Goal: Task Accomplishment & Management: Use online tool/utility

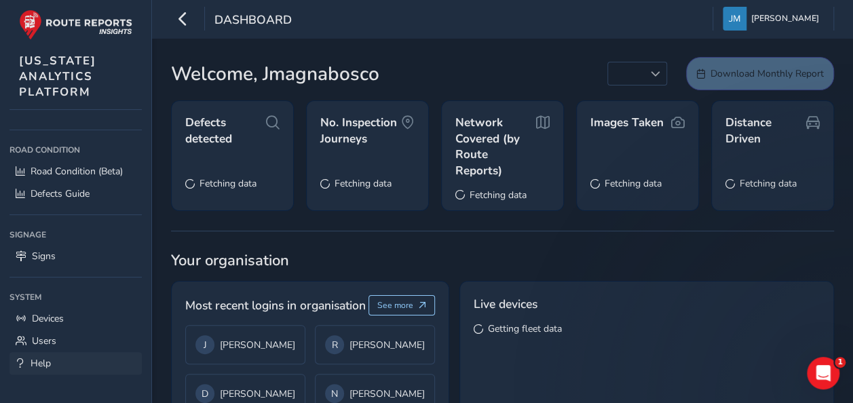
scroll to position [119, 0]
click at [76, 316] on link "Devices" at bounding box center [75, 318] width 132 height 22
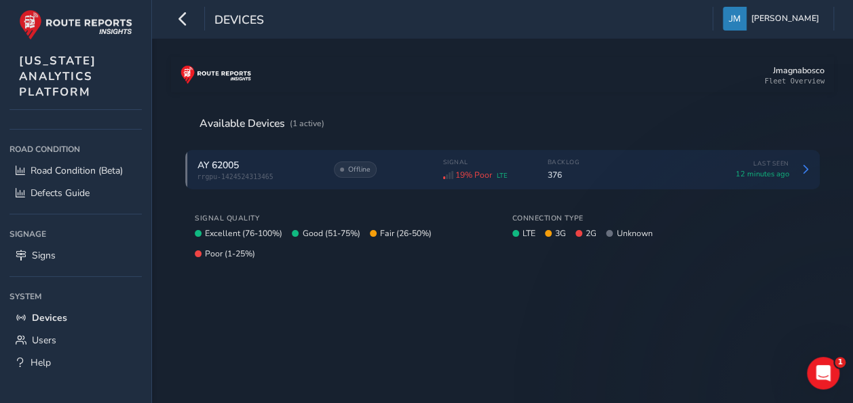
click at [407, 181] on div "AY 62005 rrgpu-1424524313465 Offline Signal 19% Poor LTE Backlog 376 Last Seen …" at bounding box center [502, 169] width 634 height 39
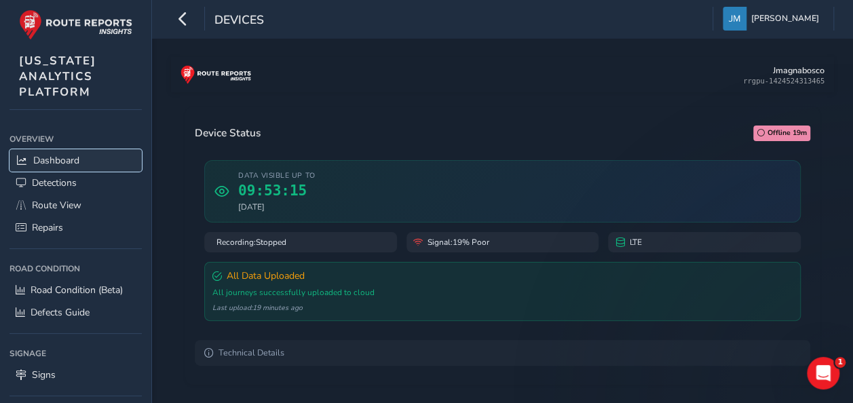
click at [99, 153] on link "Dashboard" at bounding box center [75, 160] width 132 height 22
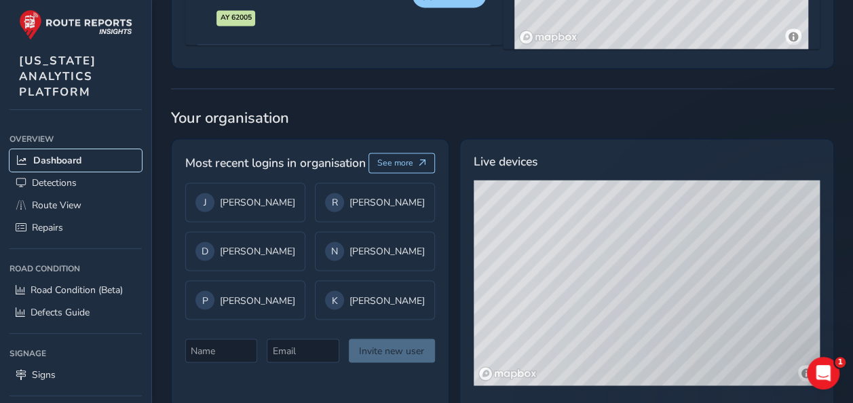
scroll to position [1040, 0]
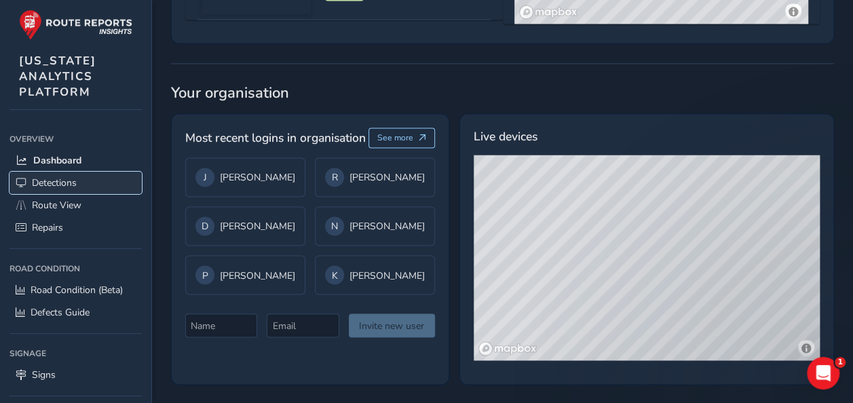
click at [75, 180] on span "Detections" at bounding box center [54, 182] width 45 height 13
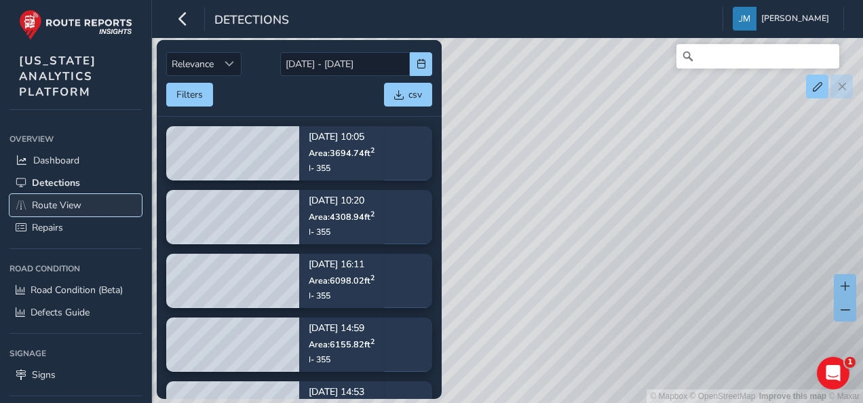
click at [81, 201] on link "Route View" at bounding box center [75, 205] width 132 height 22
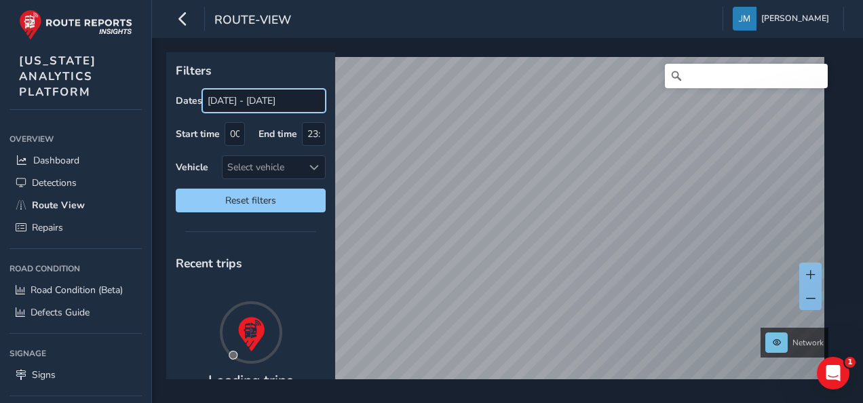
click at [242, 100] on input "08/24/2025 - 09/23/2025" at bounding box center [263, 101] width 123 height 24
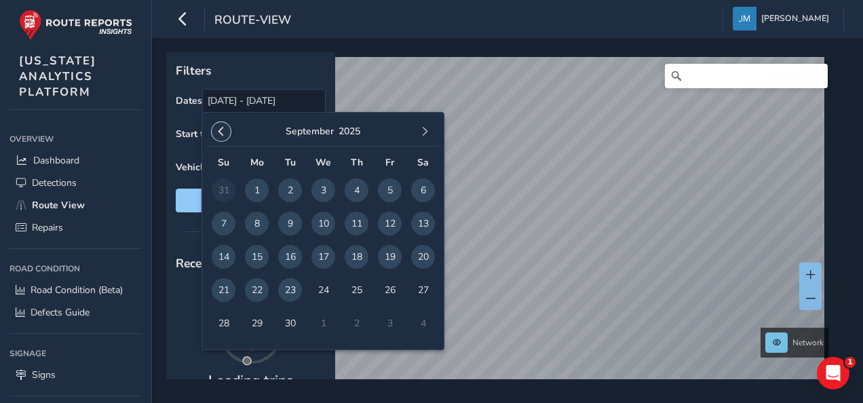
click at [220, 127] on span "button" at bounding box center [220, 131] width 9 height 9
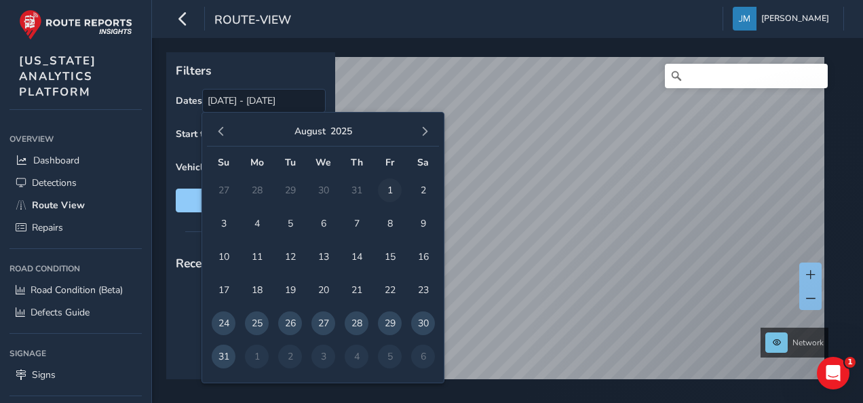
click at [390, 189] on span "1" at bounding box center [390, 190] width 24 height 24
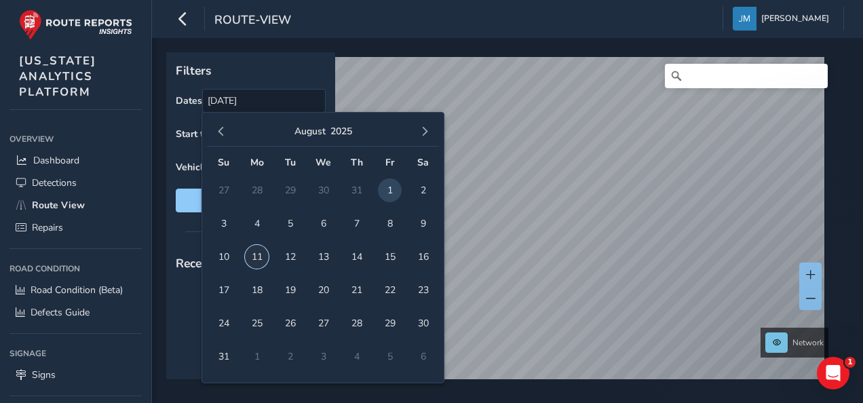
click at [250, 258] on span "11" at bounding box center [257, 257] width 24 height 24
type input "08/01/2025 - 08/11/2025"
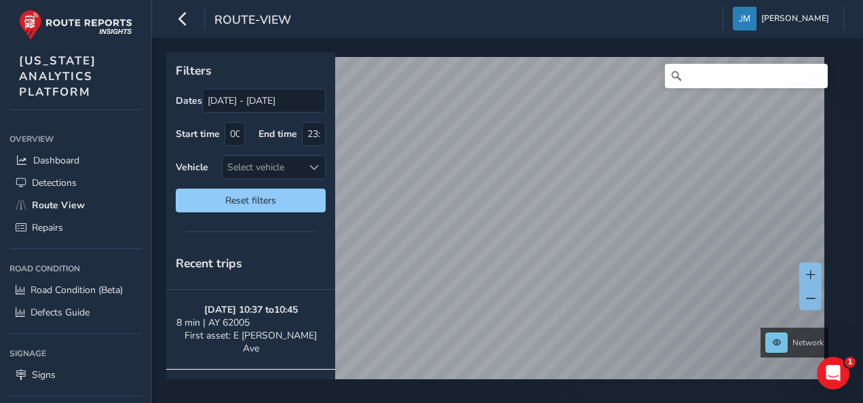
scroll to position [216, 0]
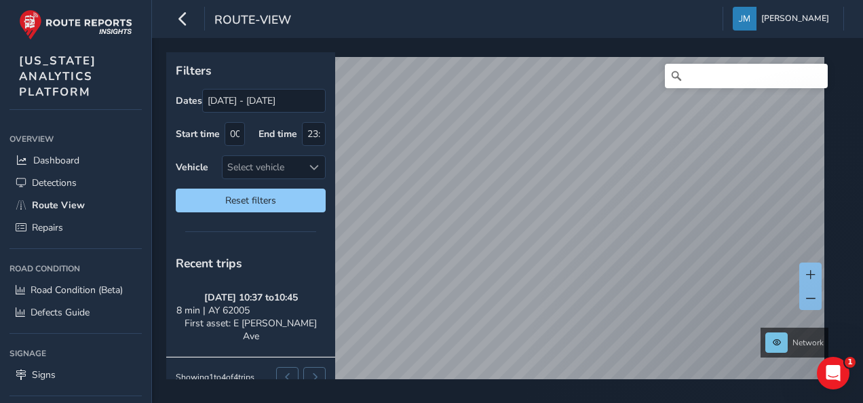
click at [334, 205] on div "Filters Dates 08/01/2025 - 08/11/2025 Start time 00:00 End time 23:59 Vehicle S…" at bounding box center [250, 137] width 169 height 170
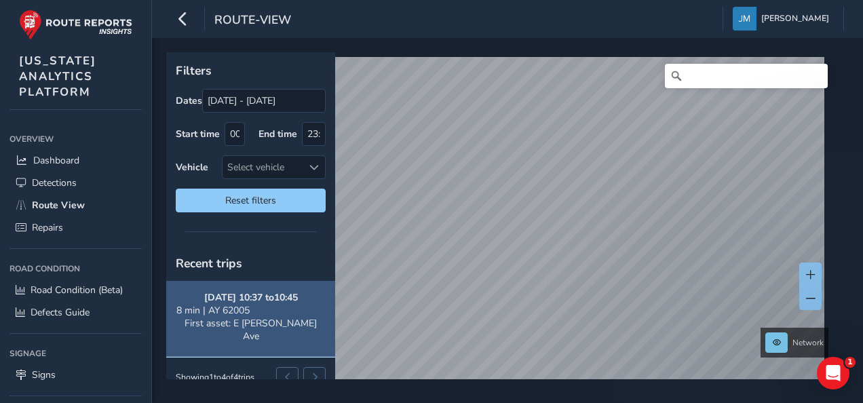
click at [251, 294] on strong "08/07/2025, 10:37 to 10:45" at bounding box center [251, 297] width 94 height 13
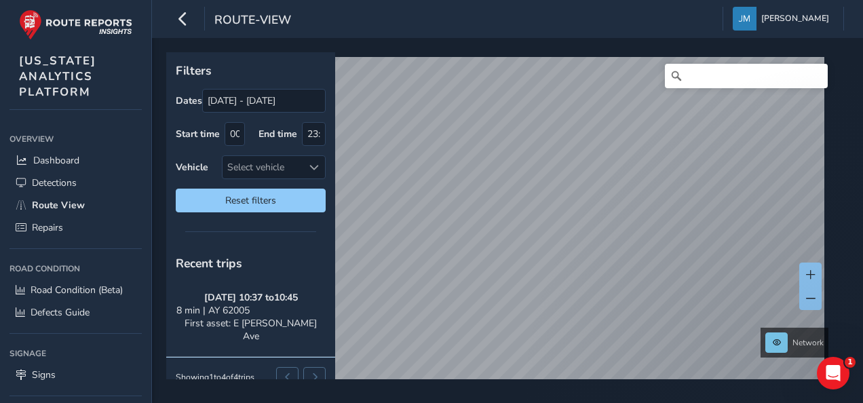
scroll to position [12, 0]
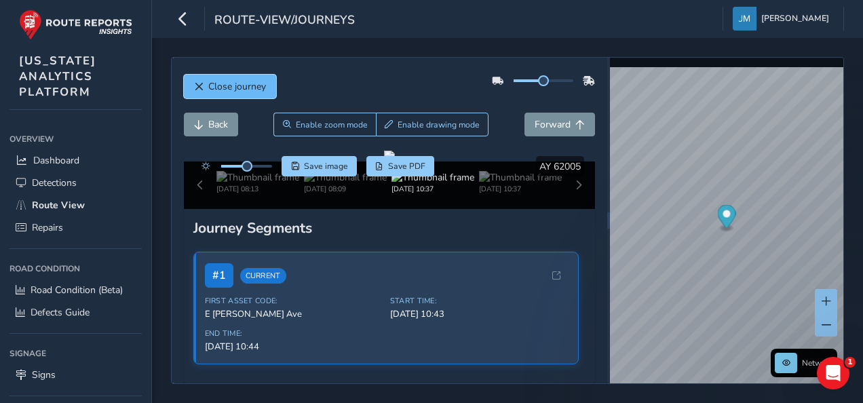
click at [241, 86] on span "Close journey" at bounding box center [237, 86] width 58 height 13
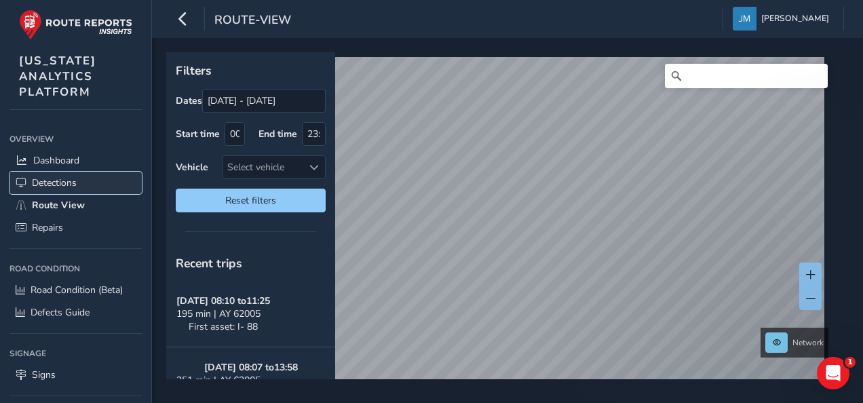
drag, startPoint x: 83, startPoint y: 178, endPoint x: 84, endPoint y: 185, distance: 6.8
click at [83, 179] on link "Detections" at bounding box center [75, 183] width 132 height 22
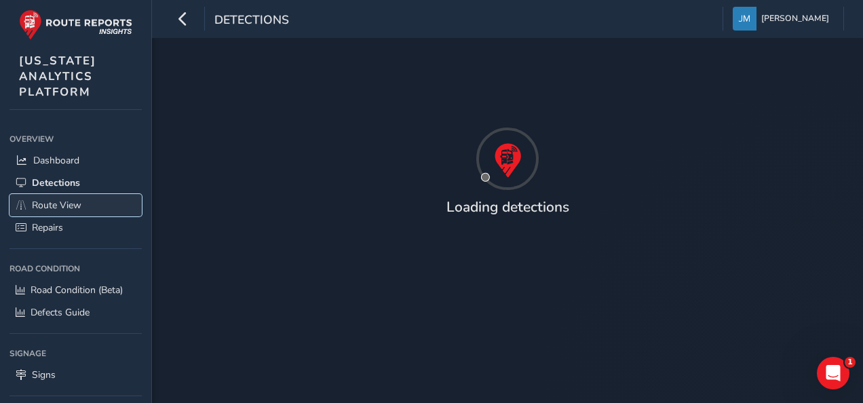
click at [81, 201] on span "Route View" at bounding box center [57, 205] width 50 height 13
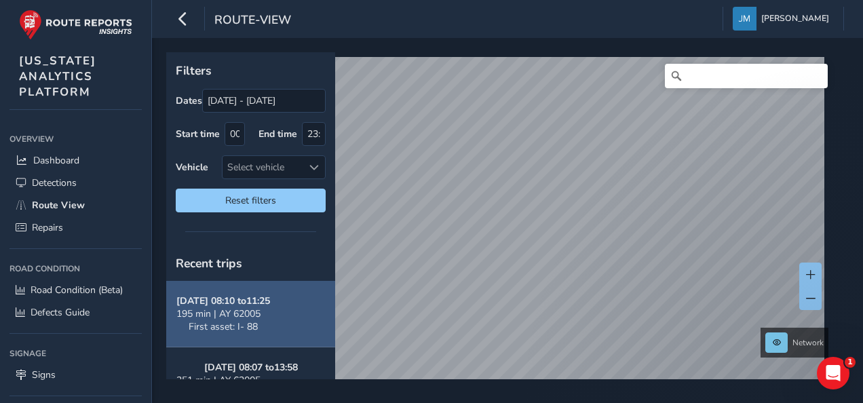
click at [248, 301] on strong "08/11/2025, 08:10 to 11:25" at bounding box center [223, 300] width 94 height 13
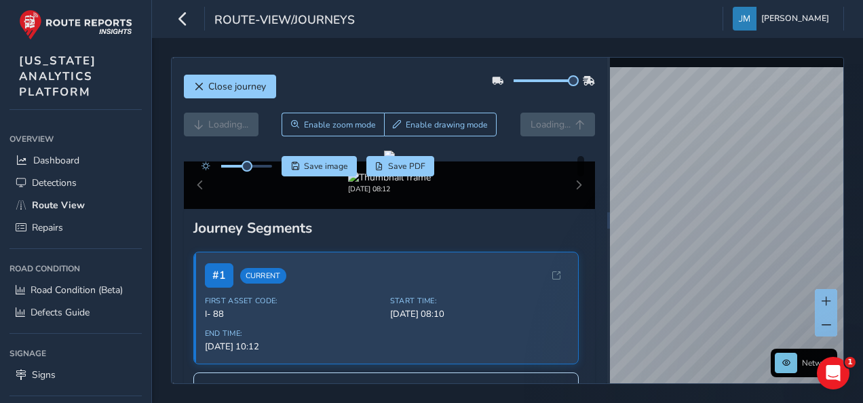
drag, startPoint x: 534, startPoint y: 78, endPoint x: 575, endPoint y: 75, distance: 41.5
click at [575, 75] on div at bounding box center [543, 81] width 103 height 22
click at [395, 161] on div at bounding box center [389, 156] width 11 height 11
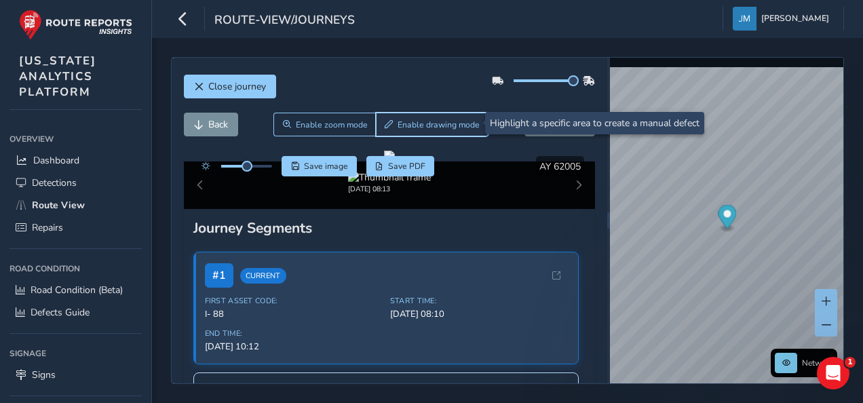
click at [406, 121] on span "Enable drawing mode" at bounding box center [439, 124] width 82 height 11
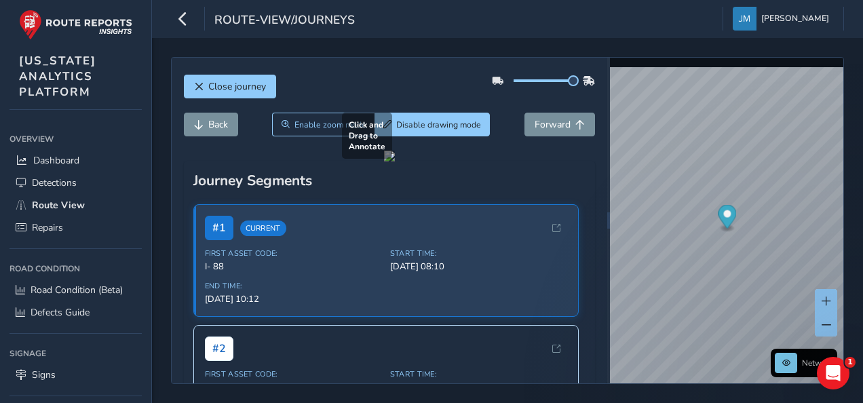
drag, startPoint x: 451, startPoint y: 239, endPoint x: 509, endPoint y: 290, distance: 77.4
click at [395, 161] on div at bounding box center [389, 156] width 11 height 11
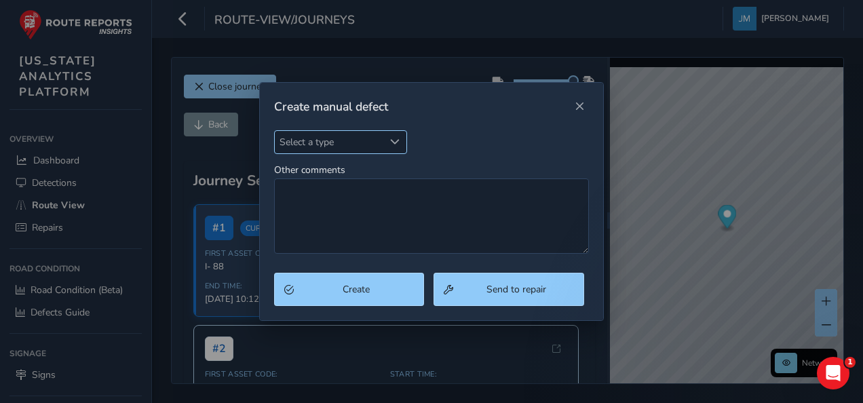
click at [369, 145] on span "Select a type" at bounding box center [329, 142] width 109 height 22
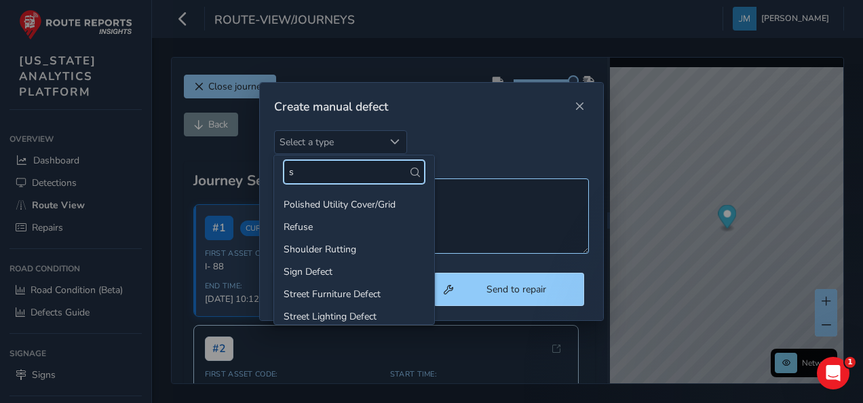
type input "s"
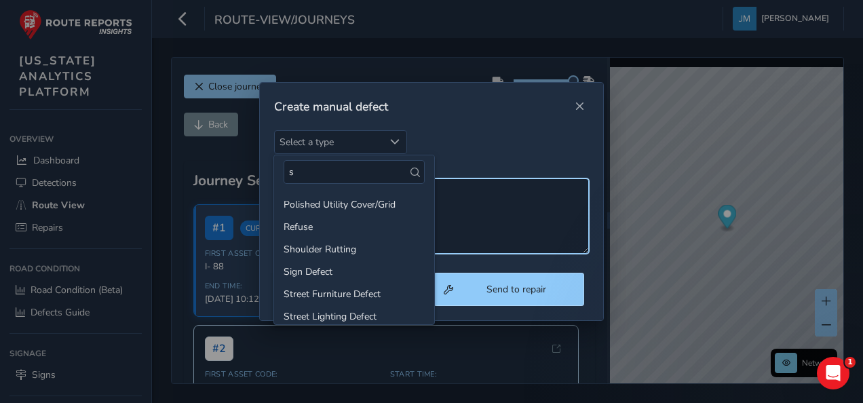
click at [496, 214] on textarea "Other comments" at bounding box center [432, 215] width 316 height 75
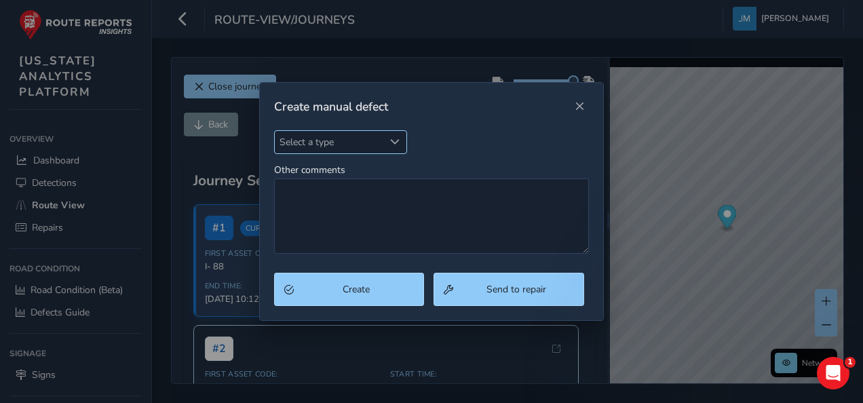
click at [392, 142] on span "Select a type" at bounding box center [394, 141] width 9 height 9
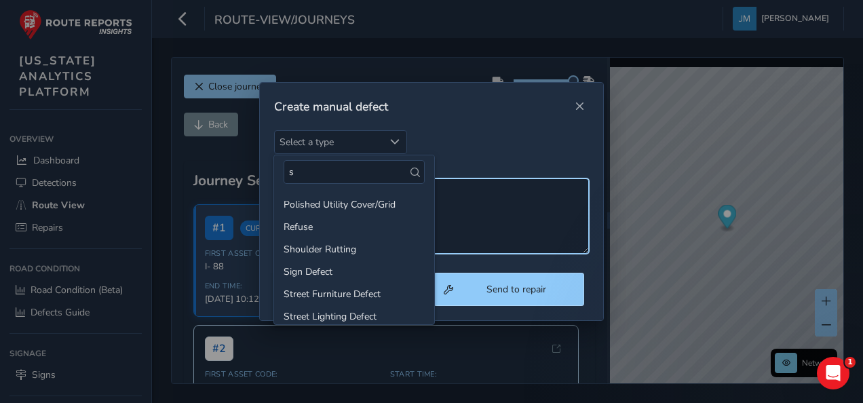
click at [513, 225] on textarea "Other comments" at bounding box center [432, 215] width 316 height 75
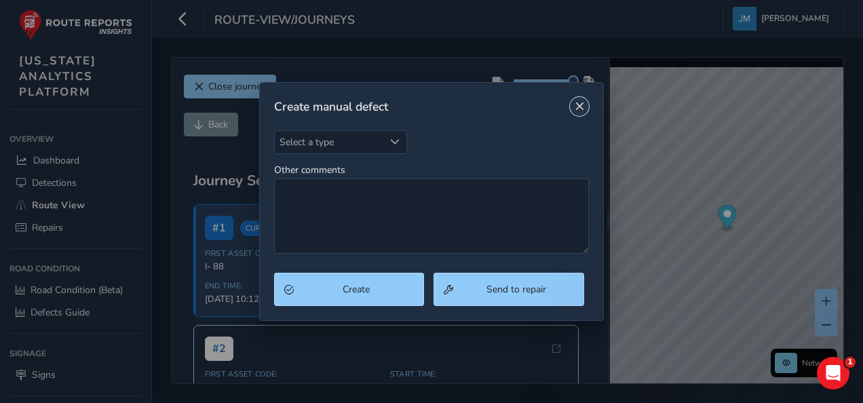
click at [579, 104] on span "Close" at bounding box center [579, 106] width 9 height 9
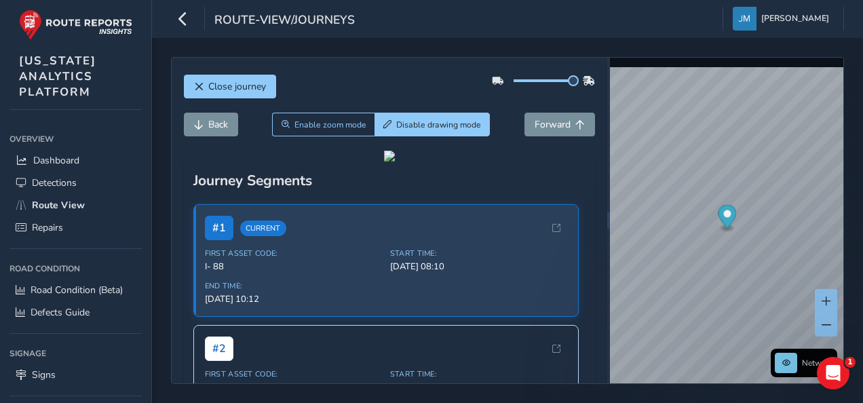
scroll to position [119, 0]
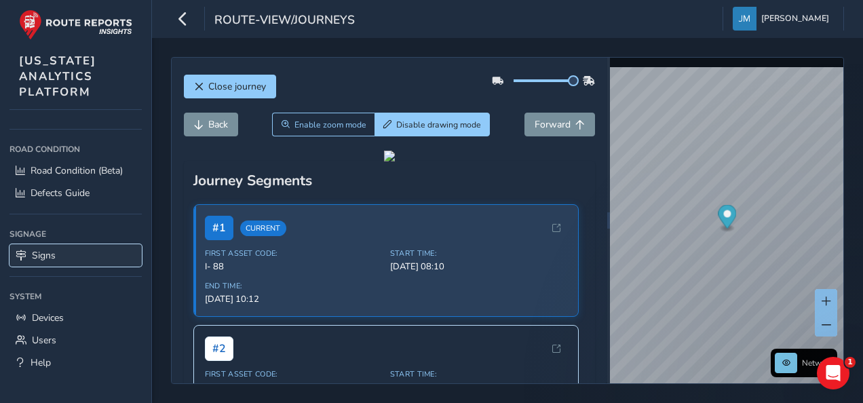
click at [58, 255] on link "Signs" at bounding box center [75, 255] width 132 height 22
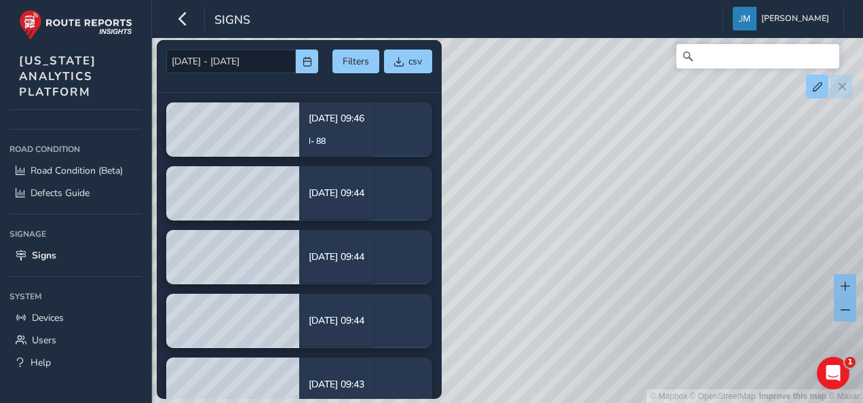
drag, startPoint x: 641, startPoint y: 286, endPoint x: 619, endPoint y: 208, distance: 81.0
click at [619, 208] on div "© Mapbox © OpenStreetMap Improve this map © Maxar" at bounding box center [431, 201] width 863 height 403
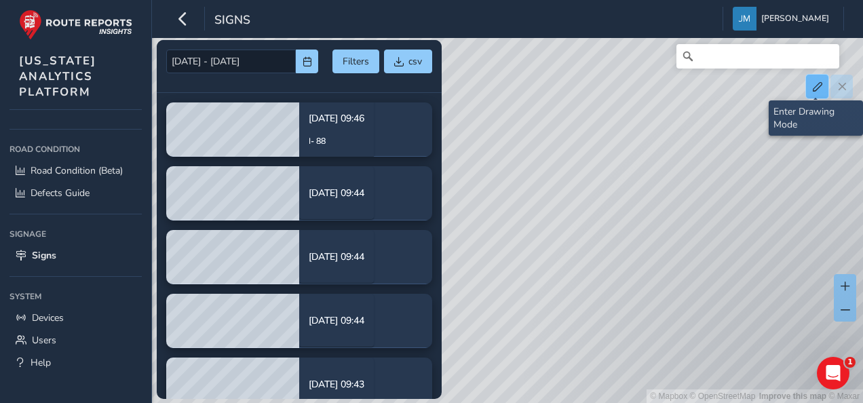
click at [822, 88] on button at bounding box center [817, 87] width 22 height 24
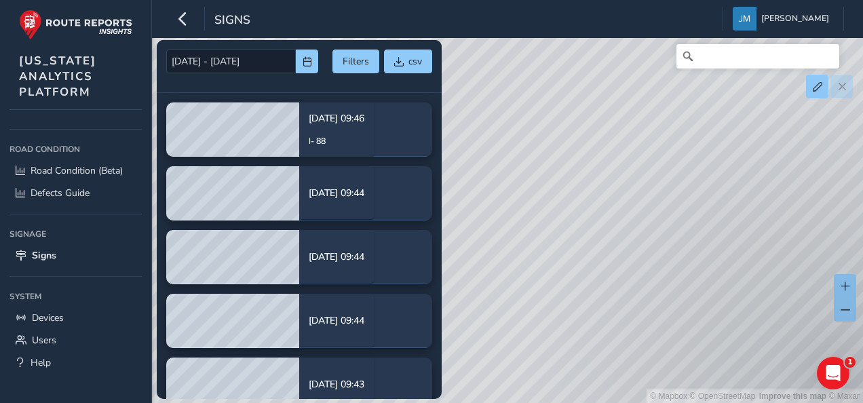
drag, startPoint x: 556, startPoint y: 228, endPoint x: 726, endPoint y: 243, distance: 170.3
click at [727, 243] on div "© Mapbox © OpenStreetMap Improve this map © Maxar" at bounding box center [431, 201] width 863 height 403
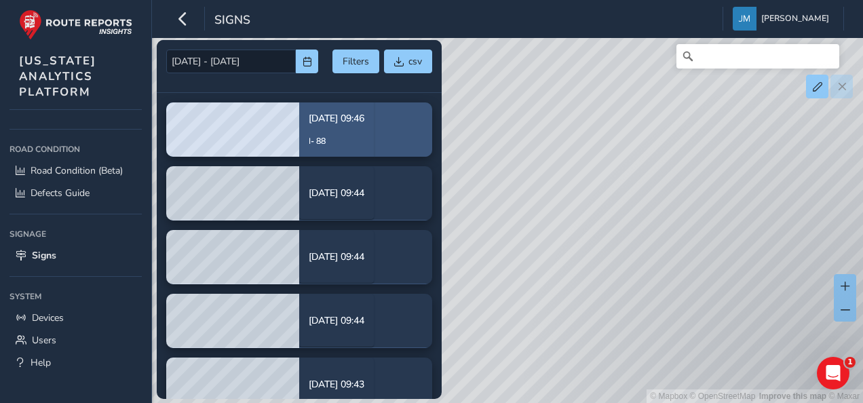
click at [364, 125] on div "[DATE] 09:46 I- 88" at bounding box center [337, 129] width 56 height 55
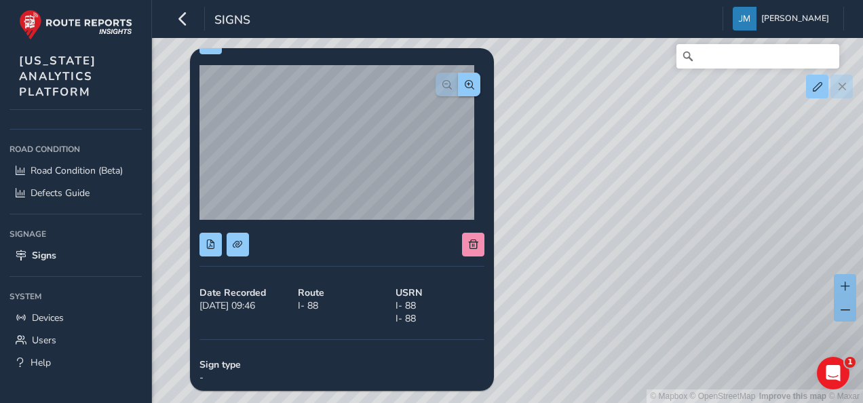
scroll to position [50, 0]
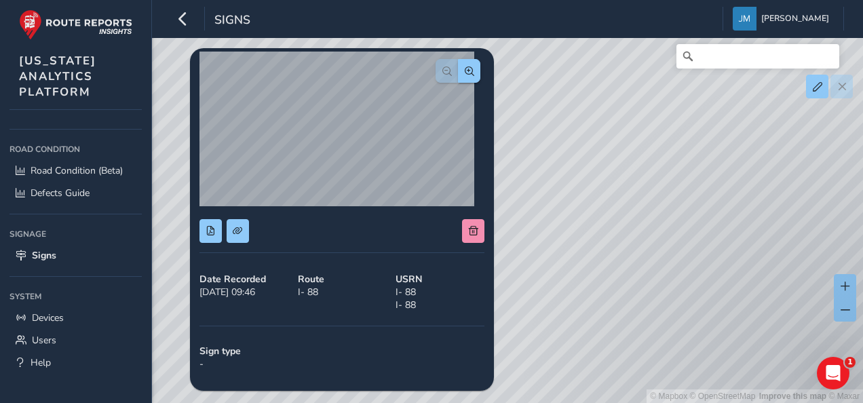
click at [626, 159] on div "© Mapbox © OpenStreetMap Improve this map © Maxar" at bounding box center [431, 201] width 863 height 403
drag, startPoint x: 725, startPoint y: 303, endPoint x: 682, endPoint y: 297, distance: 43.2
click at [682, 297] on div "© Mapbox © OpenStreetMap Improve this map © Maxar" at bounding box center [431, 201] width 863 height 403
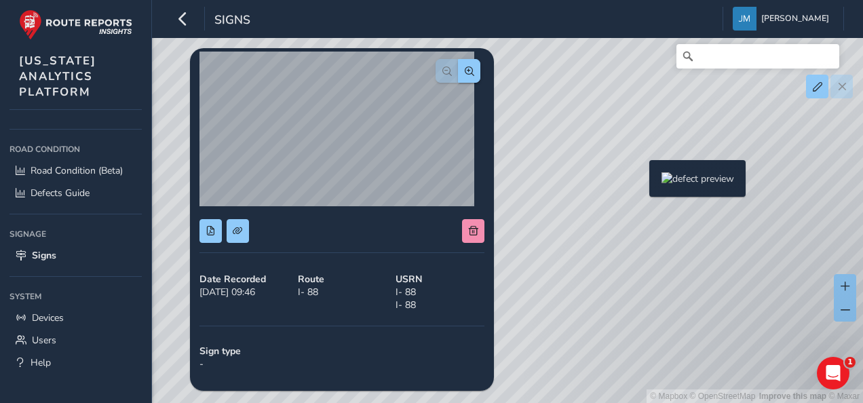
click at [641, 182] on div "© Mapbox © OpenStreetMap Improve this map © Maxar" at bounding box center [431, 201] width 863 height 403
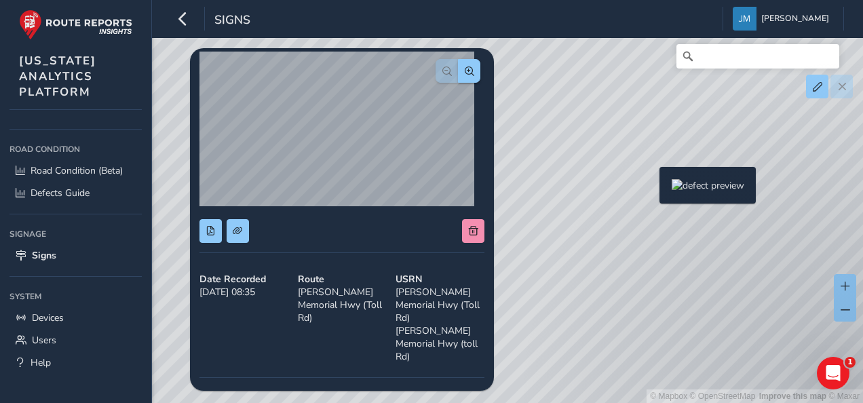
click at [651, 189] on div "© Mapbox © OpenStreetMap Improve this map © Maxar" at bounding box center [431, 201] width 863 height 403
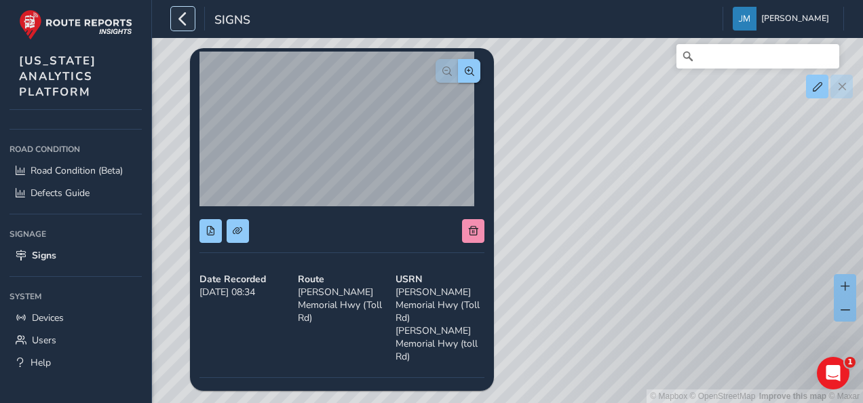
click at [179, 13] on icon "button" at bounding box center [183, 19] width 14 height 24
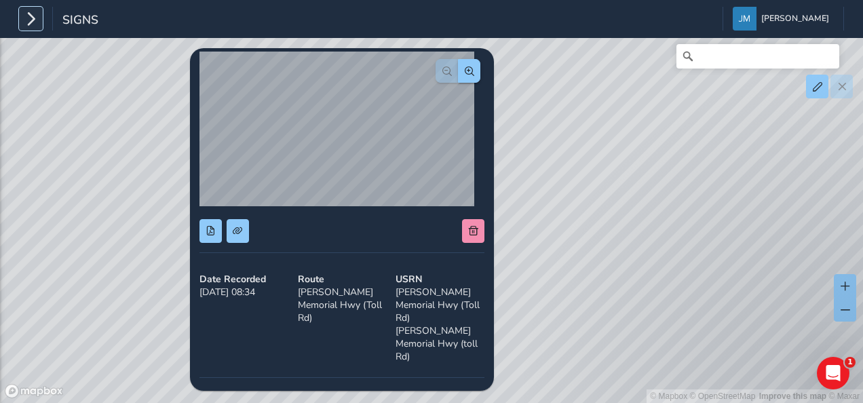
click at [33, 24] on icon "button" at bounding box center [31, 19] width 14 height 24
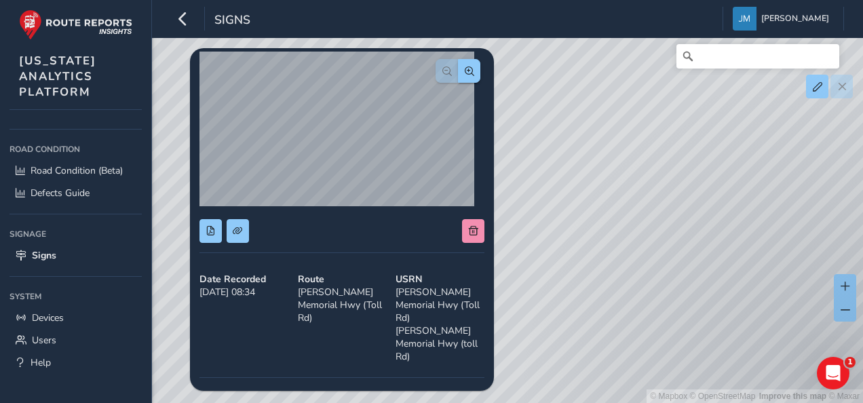
click at [573, 176] on div "© Mapbox © OpenStreetMap Improve this map © Maxar" at bounding box center [431, 201] width 863 height 403
drag, startPoint x: 661, startPoint y: 287, endPoint x: 453, endPoint y: 224, distance: 217.0
click at [454, 57] on div "09/18/2025 - 09/23/2025 Filters csv 09/23/2025, 09:46 I- 88 09/23/2025, 09:44 0…" at bounding box center [507, 57] width 673 height 0
drag, startPoint x: 706, startPoint y: 332, endPoint x: 539, endPoint y: 189, distance: 219.4
click at [539, 189] on div "© Mapbox © OpenStreetMap Improve this map © Maxar" at bounding box center [431, 201] width 863 height 403
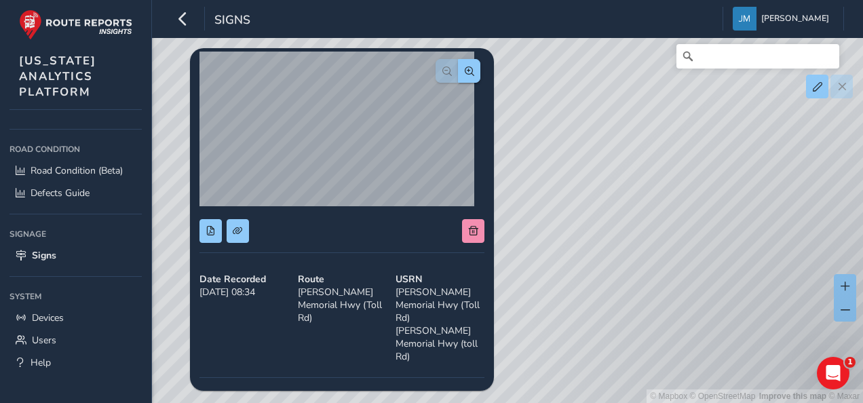
drag, startPoint x: 695, startPoint y: 338, endPoint x: 517, endPoint y: 179, distance: 238.4
click at [517, 180] on div "© Mapbox © OpenStreetMap Improve this map © Maxar" at bounding box center [431, 201] width 863 height 403
drag, startPoint x: 593, startPoint y: 280, endPoint x: 565, endPoint y: 186, distance: 98.5
click at [565, 186] on div "© Mapbox © OpenStreetMap Improve this map © Maxar" at bounding box center [431, 201] width 863 height 403
drag, startPoint x: 658, startPoint y: 280, endPoint x: 736, endPoint y: 366, distance: 115.8
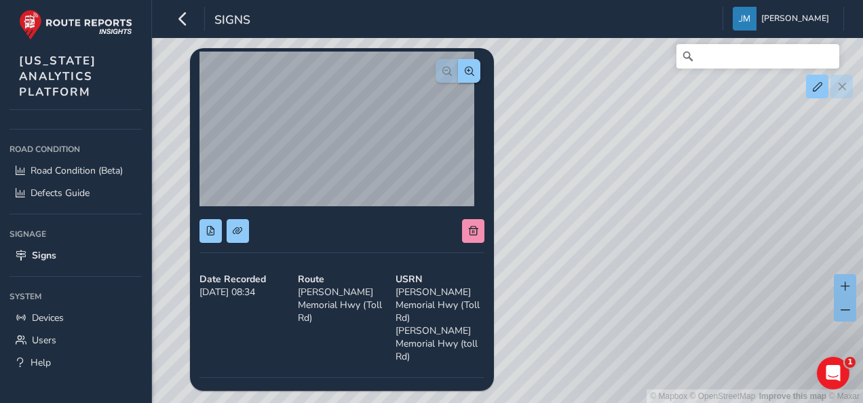
click at [736, 366] on div "© Mapbox © OpenStreetMap Improve this map © Maxar" at bounding box center [431, 201] width 863 height 403
click at [58, 252] on link "Signs" at bounding box center [75, 255] width 132 height 22
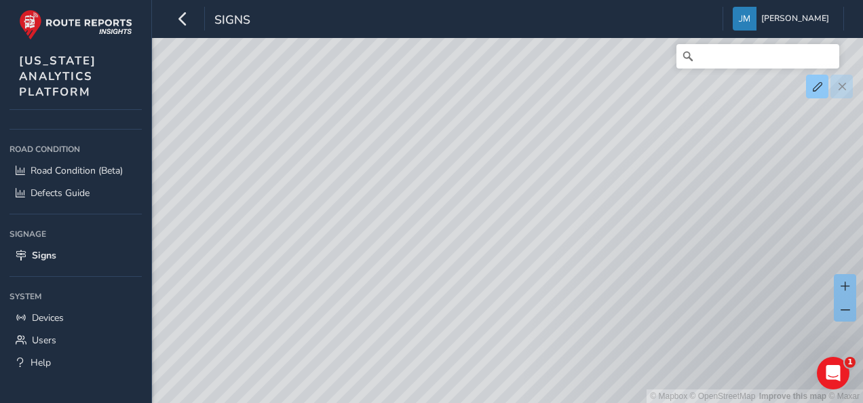
drag, startPoint x: 655, startPoint y: 254, endPoint x: 449, endPoint y: 246, distance: 205.7
click at [449, 246] on div "© Mapbox © OpenStreetMap Improve this map © Maxar" at bounding box center [431, 201] width 863 height 403
drag, startPoint x: 428, startPoint y: 275, endPoint x: 550, endPoint y: 263, distance: 122.1
click at [649, 261] on div "© Mapbox © OpenStreetMap Improve this map © Maxar" at bounding box center [431, 201] width 863 height 403
click at [41, 254] on span "Signs" at bounding box center [44, 255] width 24 height 13
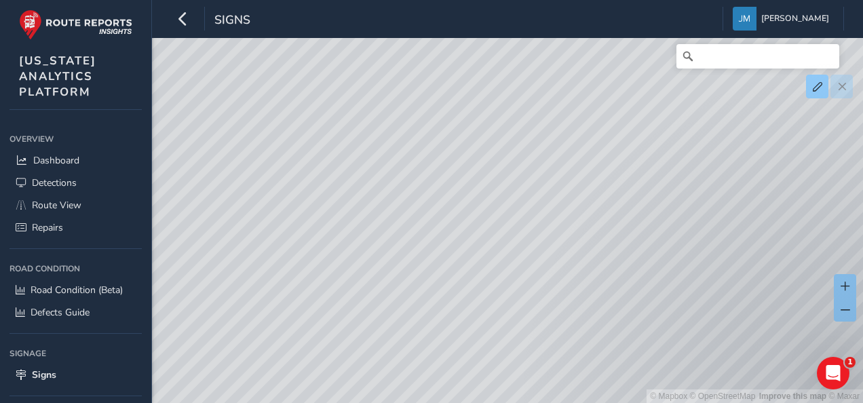
drag, startPoint x: 266, startPoint y: 313, endPoint x: 390, endPoint y: 302, distance: 124.6
click at [390, 302] on div "© Mapbox © OpenStreetMap Improve this map © Maxar" at bounding box center [431, 201] width 863 height 403
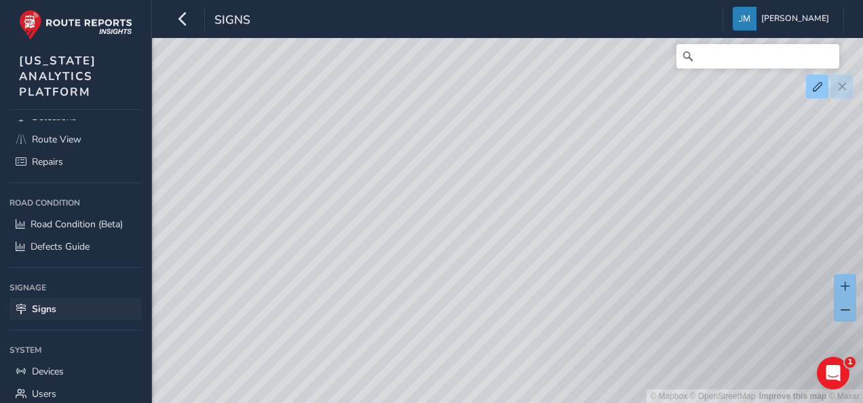
scroll to position [119, 0]
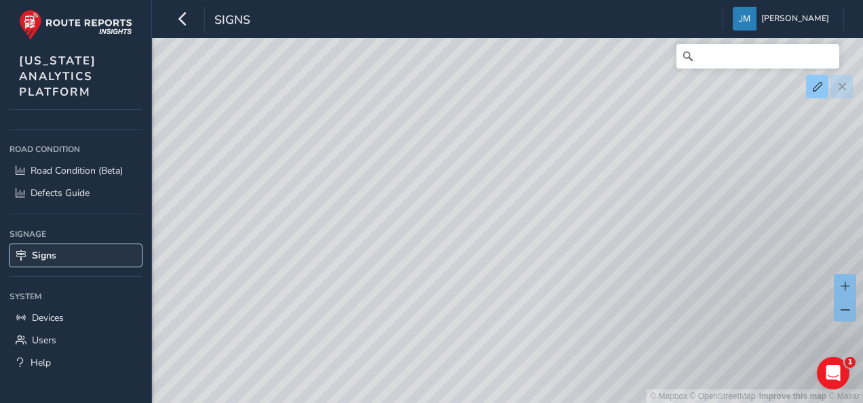
click at [66, 254] on link "Signs" at bounding box center [75, 255] width 132 height 22
click at [99, 252] on link "Signs" at bounding box center [75, 255] width 132 height 22
click at [64, 258] on link "Signs" at bounding box center [75, 255] width 132 height 22
click at [40, 254] on span "Signs" at bounding box center [44, 255] width 24 height 13
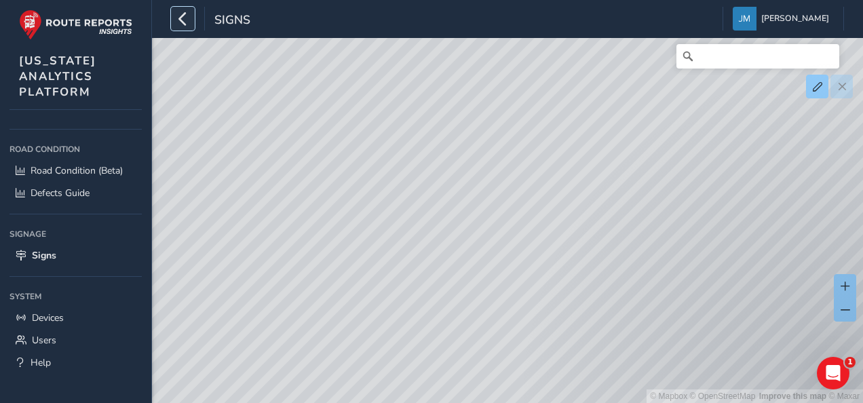
click at [185, 20] on icon "button" at bounding box center [183, 19] width 14 height 24
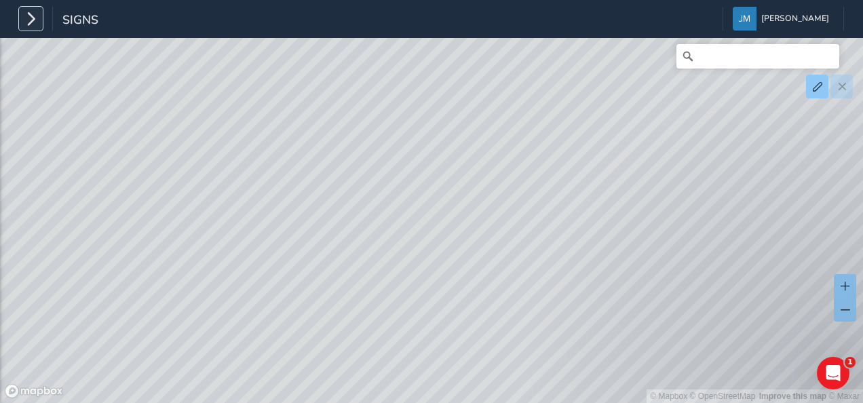
click at [34, 22] on icon "button" at bounding box center [31, 19] width 14 height 24
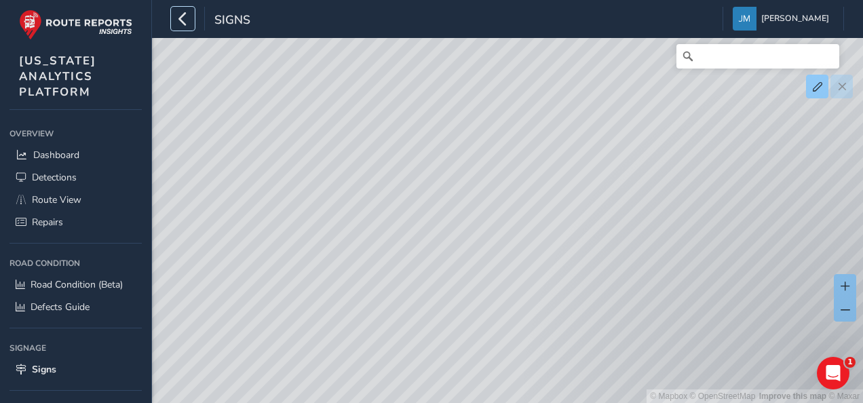
scroll to position [0, 0]
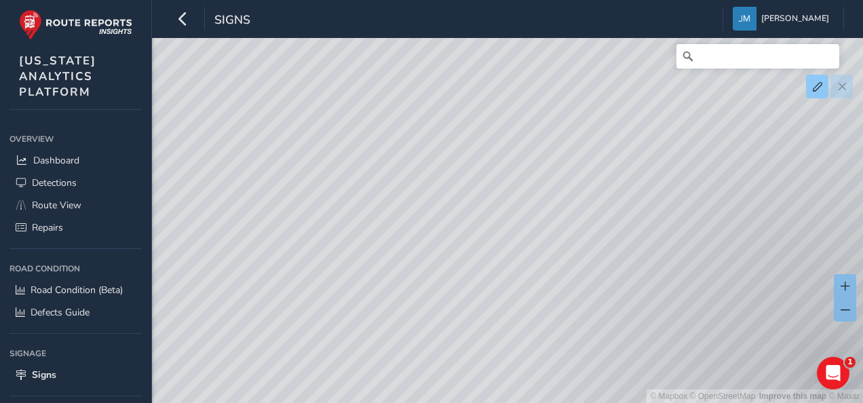
drag, startPoint x: 330, startPoint y: 245, endPoint x: 461, endPoint y: 240, distance: 131.1
click at [461, 240] on div "© Mapbox © OpenStreetMap Improve this map © Maxar" at bounding box center [431, 201] width 863 height 403
drag, startPoint x: 570, startPoint y: 286, endPoint x: 479, endPoint y: 324, distance: 98.8
click at [479, 324] on div "© Mapbox © OpenStreetMap Improve this map © Maxar" at bounding box center [431, 201] width 863 height 403
click at [81, 178] on link "Detections" at bounding box center [75, 183] width 132 height 22
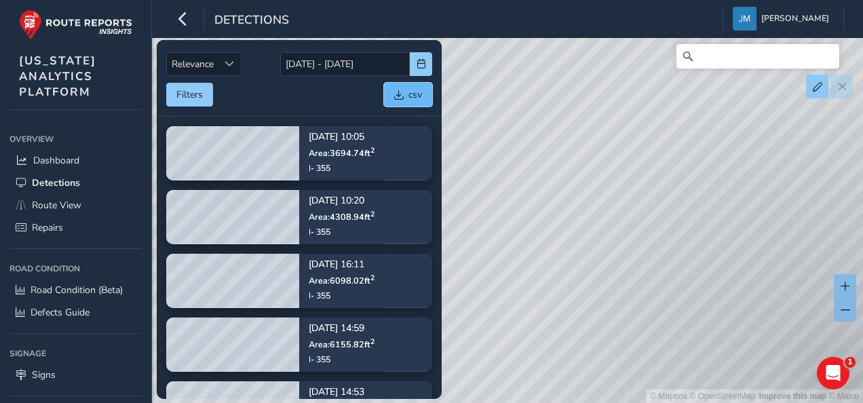
click at [399, 92] on span "csv" at bounding box center [398, 94] width 9 height 9
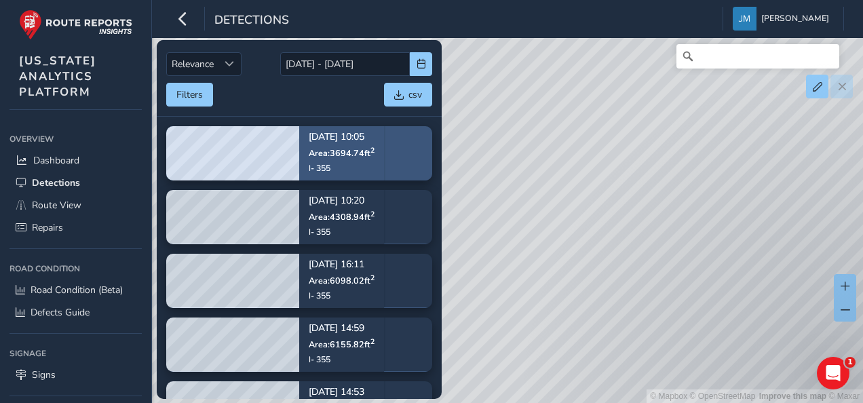
click at [350, 147] on span "Area: 3694.74 ft 2" at bounding box center [342, 153] width 66 height 12
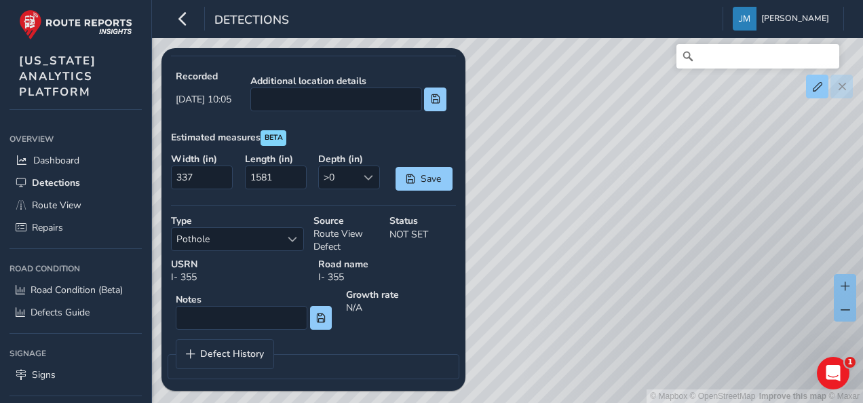
scroll to position [343, 0]
click at [244, 235] on span "Pothole" at bounding box center [226, 238] width 109 height 22
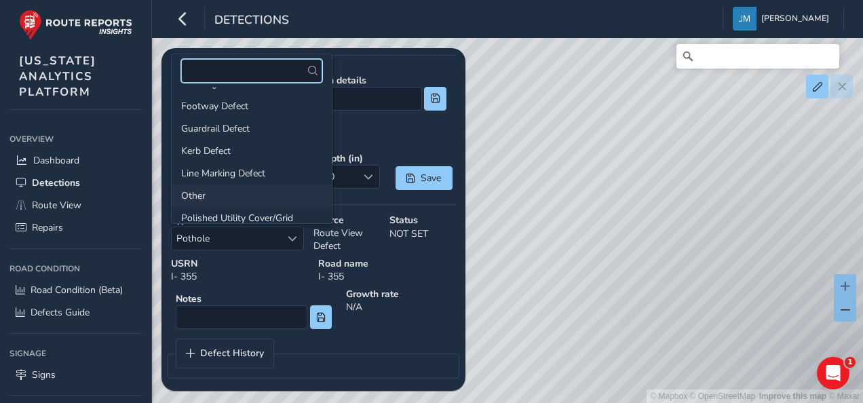
scroll to position [0, 0]
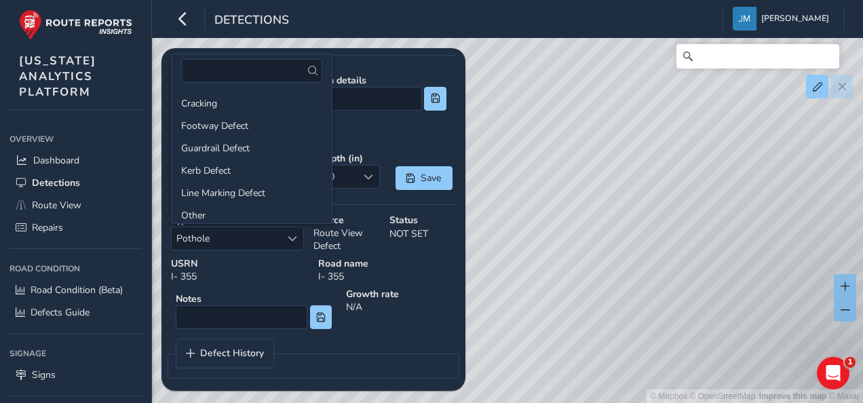
click at [267, 283] on div "Notes" at bounding box center [253, 311] width 175 height 56
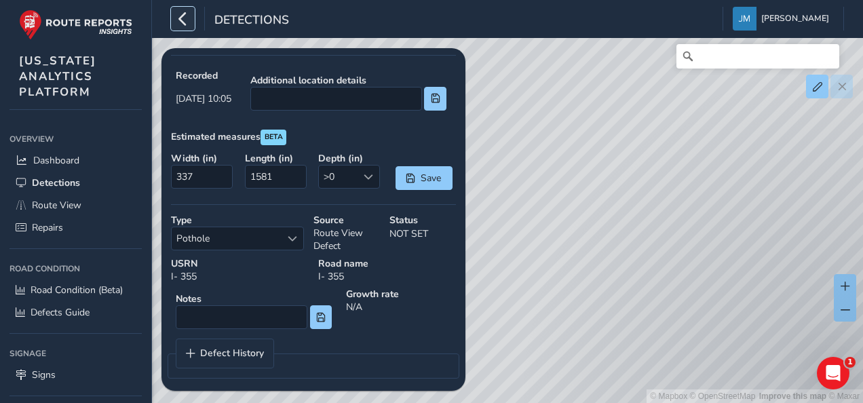
click at [176, 26] on icon "button" at bounding box center [183, 19] width 14 height 24
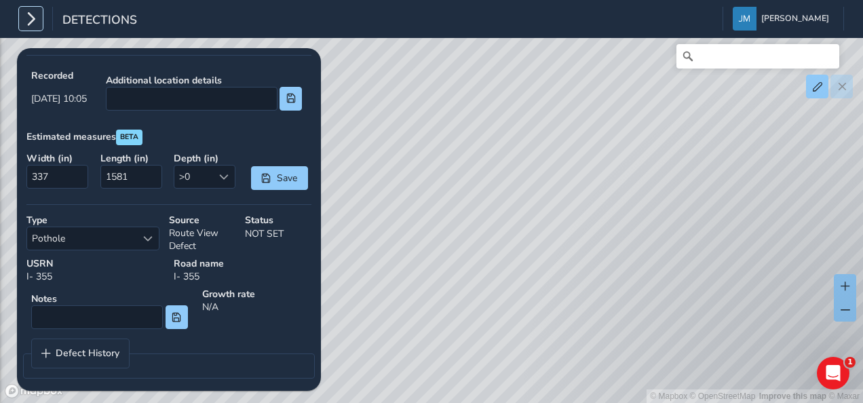
click at [37, 24] on icon "button" at bounding box center [31, 19] width 14 height 24
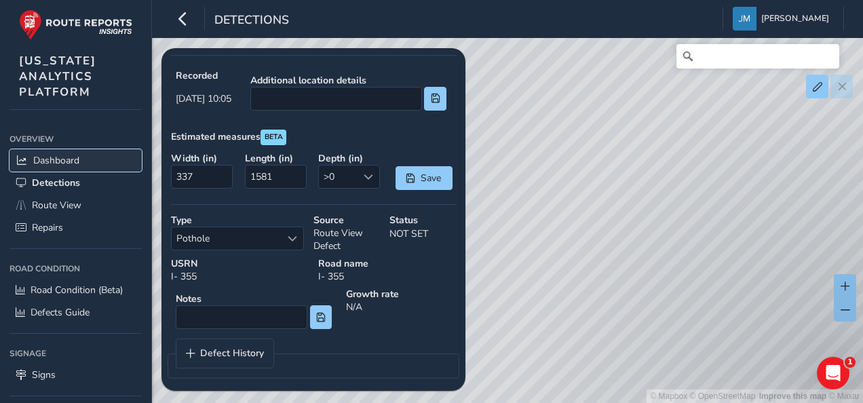
click at [65, 155] on span "Dashboard" at bounding box center [56, 160] width 46 height 13
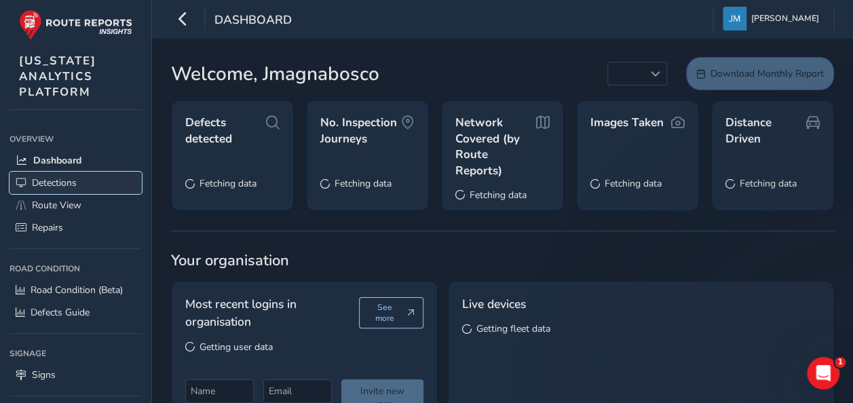
click at [75, 183] on span "Detections" at bounding box center [54, 182] width 45 height 13
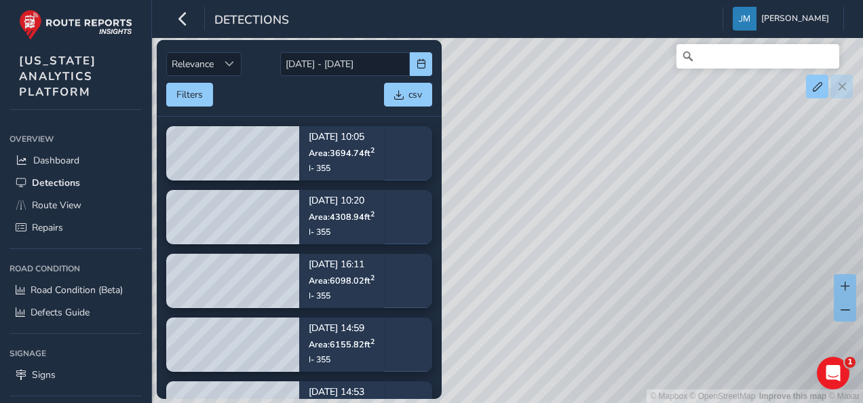
drag, startPoint x: 702, startPoint y: 349, endPoint x: 591, endPoint y: 127, distance: 248.8
click at [591, 127] on div "© Mapbox © OpenStreetMap Improve this map © Maxar" at bounding box center [431, 201] width 863 height 403
drag, startPoint x: 603, startPoint y: 280, endPoint x: 543, endPoint y: 117, distance: 173.7
click at [543, 117] on div "© Mapbox © OpenStreetMap Improve this map © Maxar" at bounding box center [431, 201] width 863 height 403
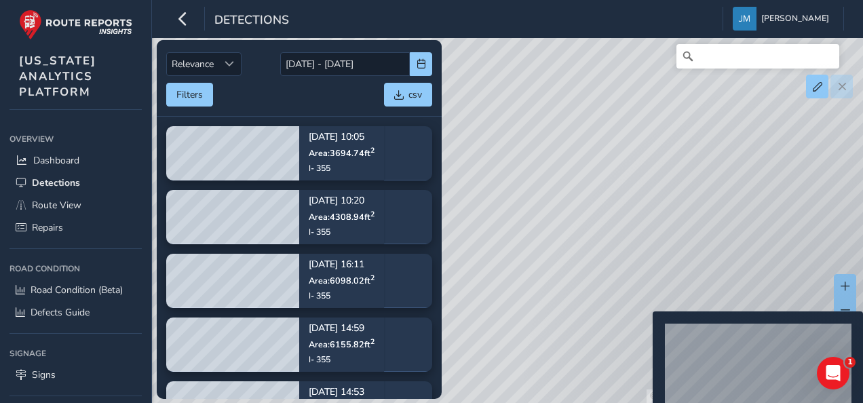
click at [645, 333] on div "© Mapbox © OpenStreetMap Improve this map © Maxar" at bounding box center [431, 201] width 863 height 403
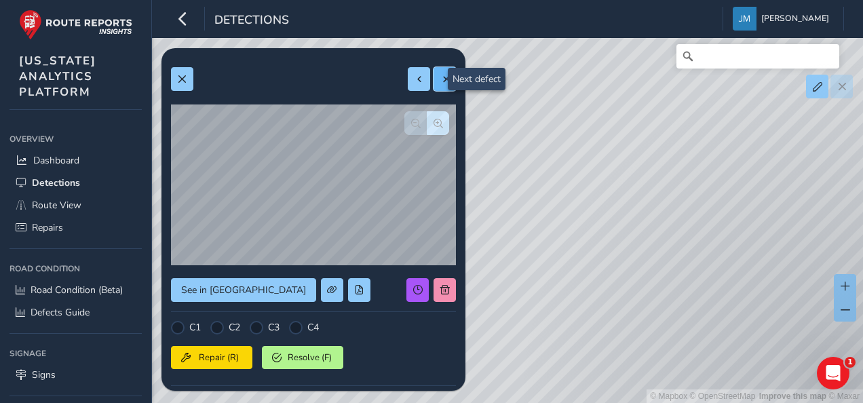
click at [440, 75] on span at bounding box center [444, 79] width 9 height 9
type input "28"
type input "25"
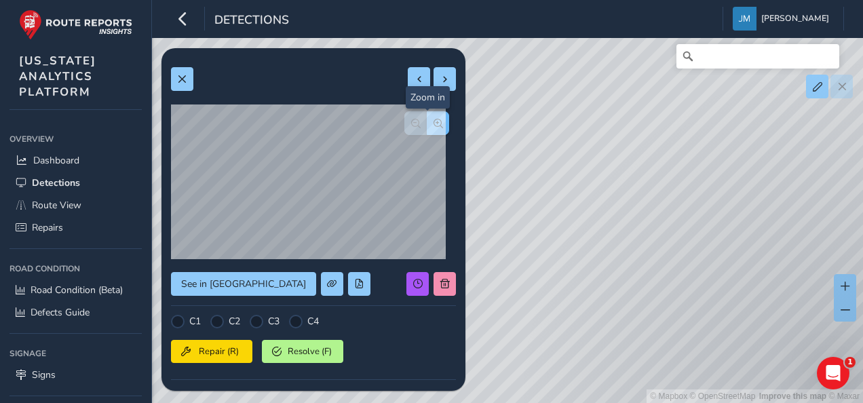
click at [436, 117] on button "button" at bounding box center [438, 123] width 22 height 24
click at [415, 79] on button at bounding box center [419, 79] width 22 height 24
type input "17"
type input "106"
click at [440, 79] on span at bounding box center [444, 79] width 9 height 9
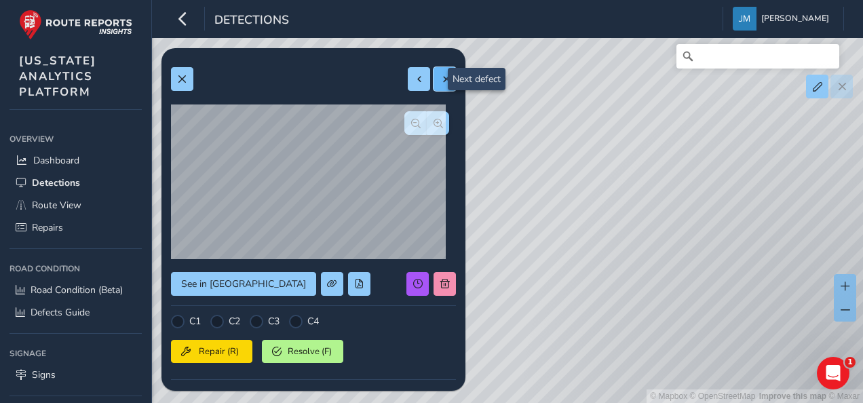
type input "28"
type input "25"
click at [440, 79] on span at bounding box center [444, 79] width 9 height 9
type input "29"
type input "35"
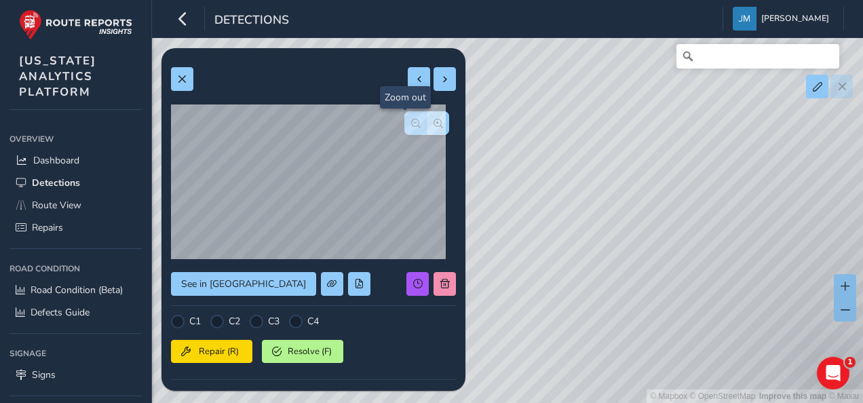
click at [411, 125] on span "button" at bounding box center [415, 123] width 9 height 9
click at [440, 80] on span at bounding box center [444, 79] width 9 height 9
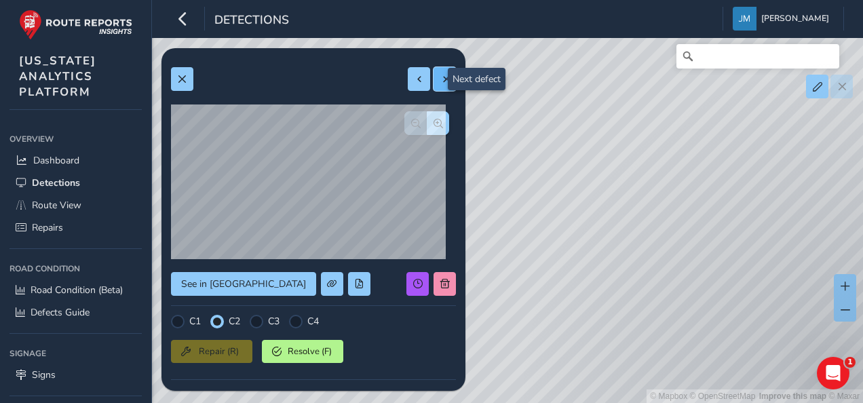
click at [440, 80] on span at bounding box center [444, 79] width 9 height 9
type input "Spalling"
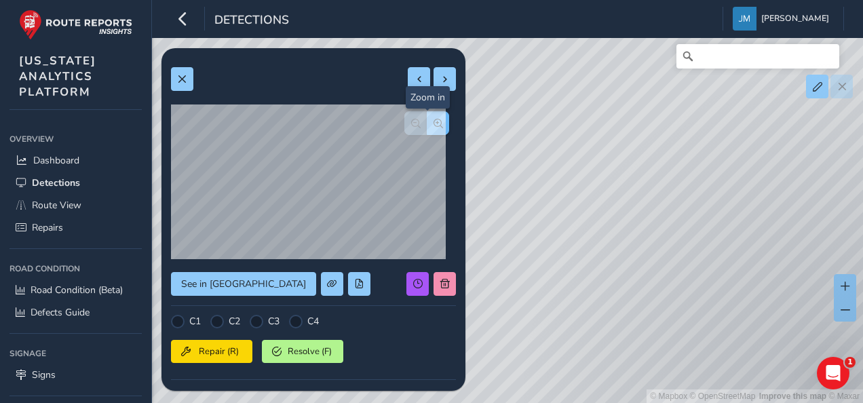
click at [434, 121] on button "button" at bounding box center [438, 123] width 22 height 24
click at [411, 125] on span "button" at bounding box center [415, 123] width 9 height 9
click at [379, 324] on div "C1 C2 C3 C4" at bounding box center [313, 322] width 285 height 14
click at [440, 76] on span at bounding box center [444, 79] width 9 height 9
type input "160"
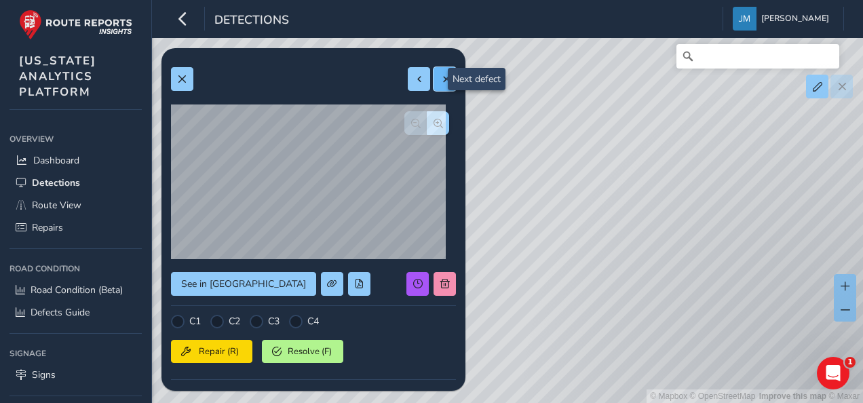
type input "1229"
click at [440, 76] on span at bounding box center [444, 79] width 9 height 9
type input "273"
type input "1643"
click at [434, 123] on span "button" at bounding box center [438, 123] width 9 height 9
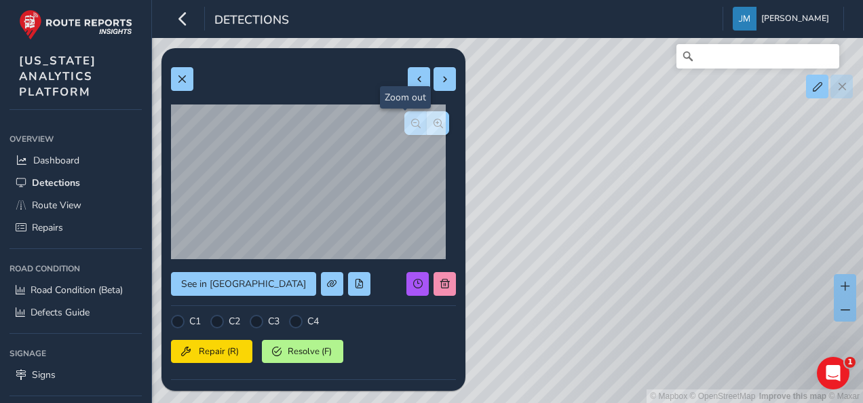
click at [411, 123] on span "button" at bounding box center [415, 123] width 9 height 9
click at [440, 81] on span at bounding box center [444, 79] width 9 height 9
type input "88"
type input "839"
click at [440, 81] on span at bounding box center [444, 79] width 9 height 9
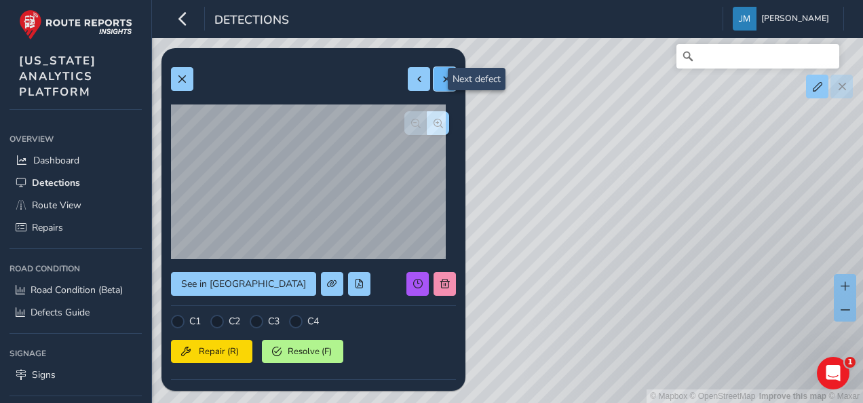
type input "552"
type input "611"
click at [440, 83] on span at bounding box center [444, 79] width 9 height 9
type input "Spalling"
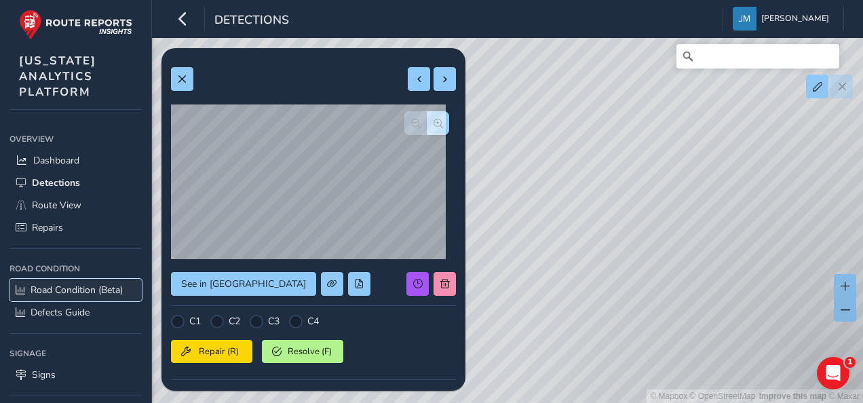
click at [65, 284] on span "Road Condition (Beta)" at bounding box center [77, 290] width 92 height 13
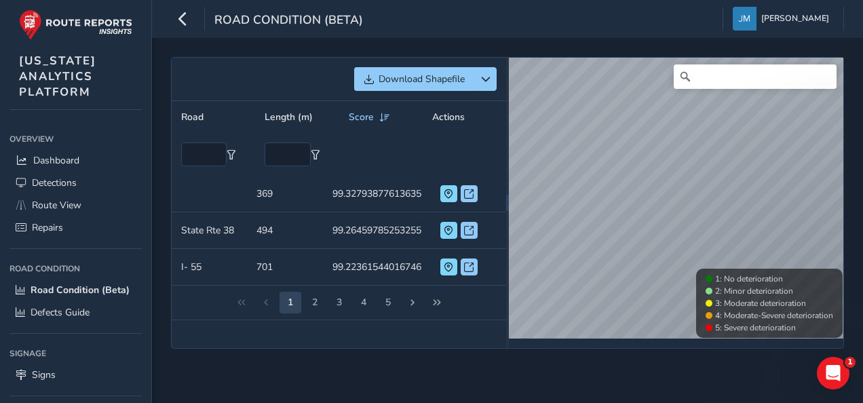
click at [622, 341] on div "© Mapbox © OpenStreetMap Improve this map © Maxar 1: No deterioration 2: Minor …" at bounding box center [676, 203] width 335 height 290
click at [848, 194] on div "Download Shapefile Road Length (m) Score Actions Road Length (m) 369 Score 99.3…" at bounding box center [507, 220] width 711 height 365
click at [628, 339] on div "© Mapbox © OpenStreetMap Improve this map © Maxar 1: No deterioration 2: Minor …" at bounding box center [676, 203] width 335 height 290
click at [74, 183] on span "Detections" at bounding box center [54, 182] width 45 height 13
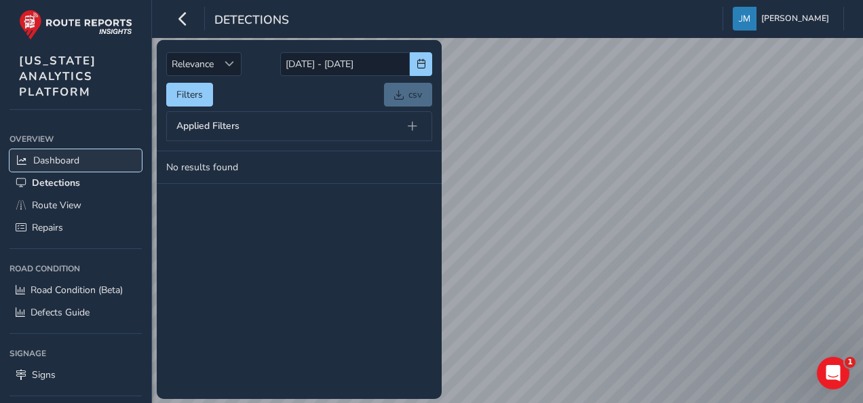
click at [58, 151] on link "Dashboard" at bounding box center [75, 160] width 132 height 22
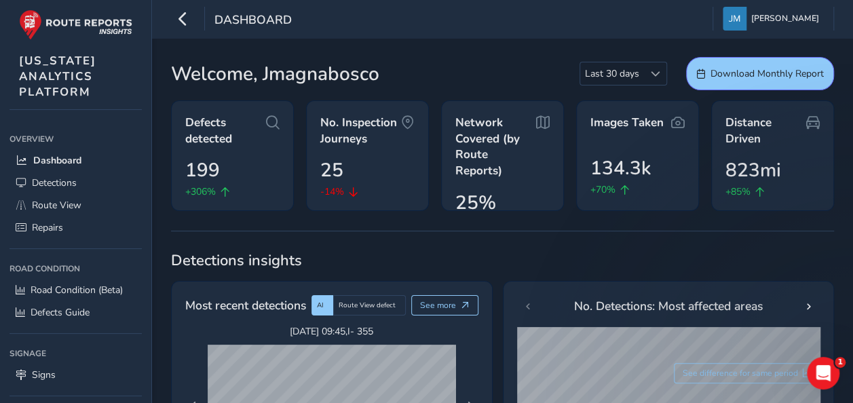
click at [92, 180] on link "Detections" at bounding box center [75, 183] width 132 height 22
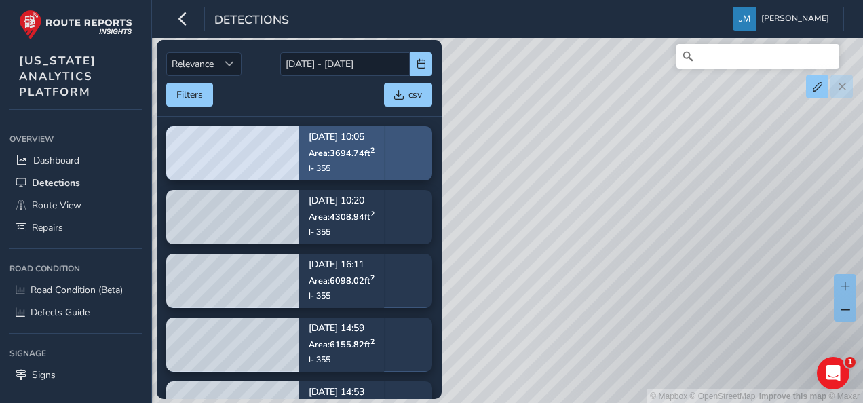
click at [375, 155] on p "Area: 3694.74 ft 2" at bounding box center [342, 152] width 66 height 11
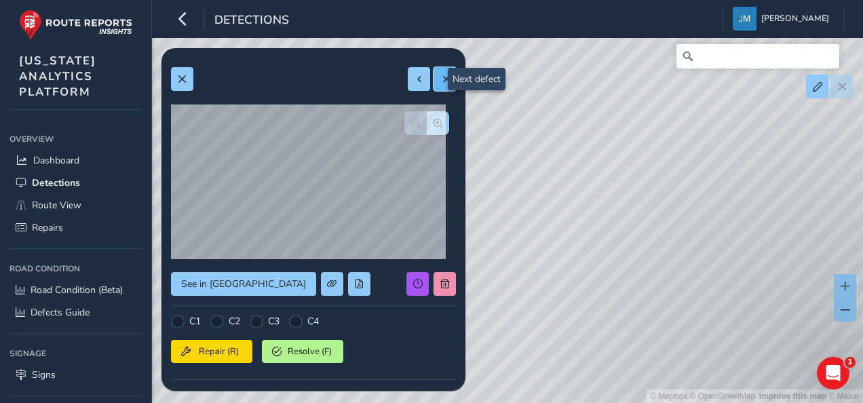
click at [436, 83] on button at bounding box center [445, 79] width 22 height 24
type input "0"
click at [440, 75] on span at bounding box center [444, 79] width 9 height 9
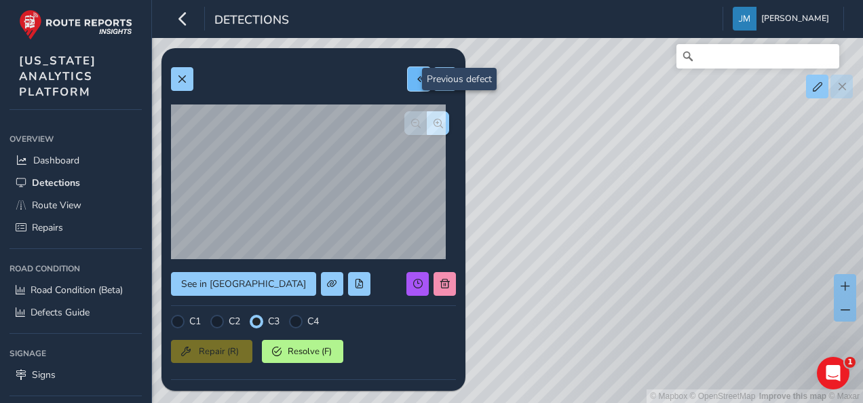
click at [408, 73] on button at bounding box center [419, 79] width 22 height 24
type input "Spalling along transverse joint"
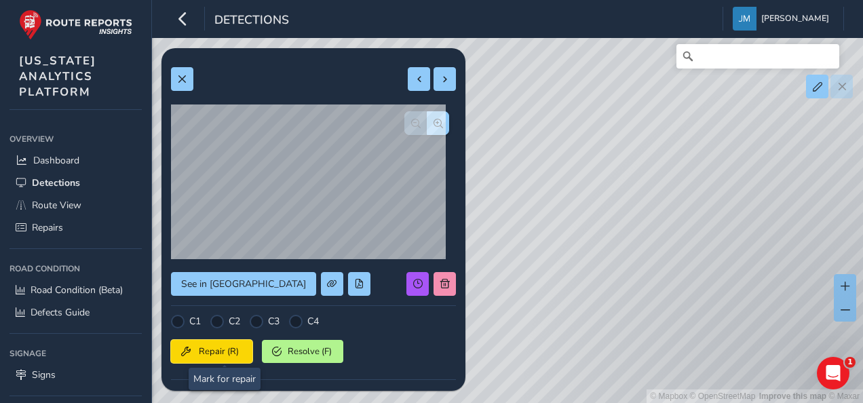
click at [221, 350] on span "Repair (R)" at bounding box center [218, 351] width 47 height 12
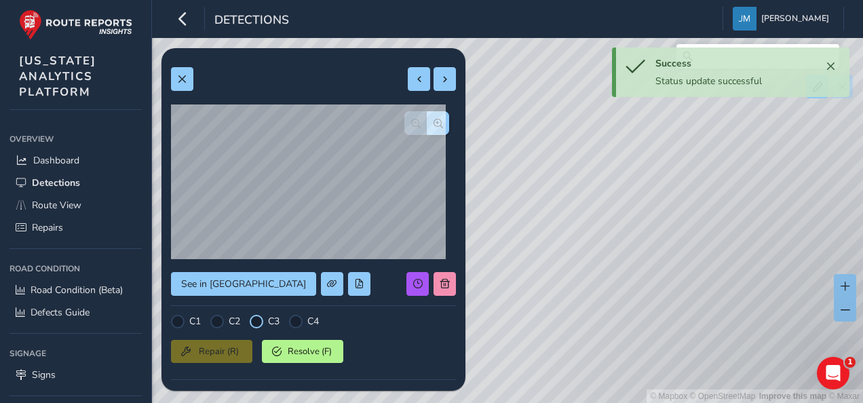
click at [256, 317] on div at bounding box center [257, 322] width 14 height 14
click at [381, 335] on div "Repair (R) Resolve (F)" at bounding box center [313, 349] width 285 height 28
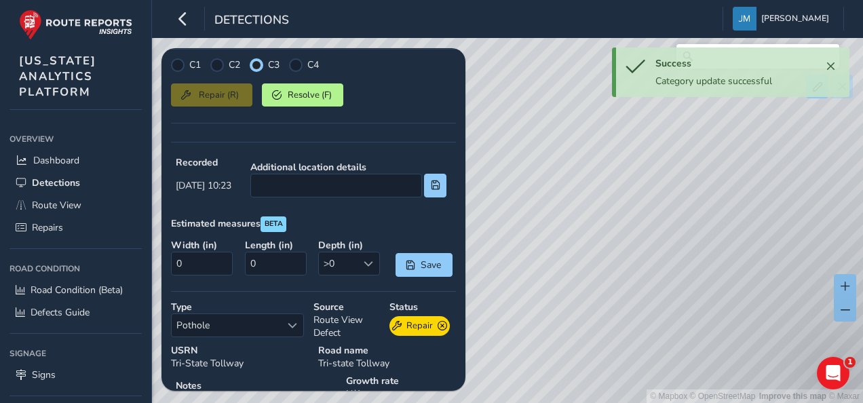
scroll to position [271, 0]
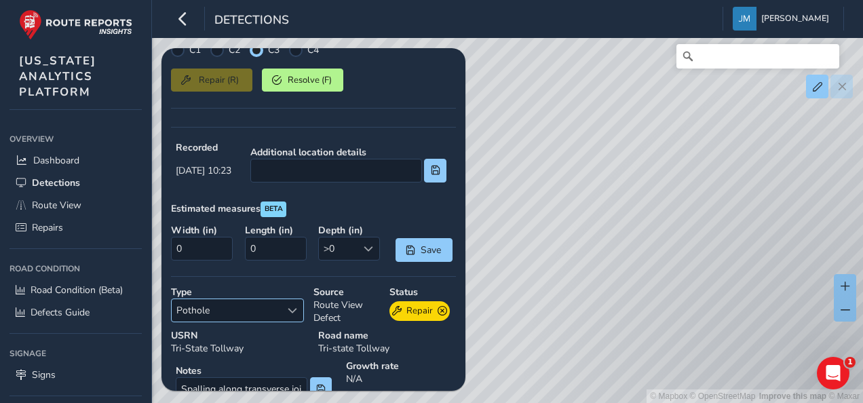
click at [242, 301] on span "Pothole" at bounding box center [226, 310] width 109 height 22
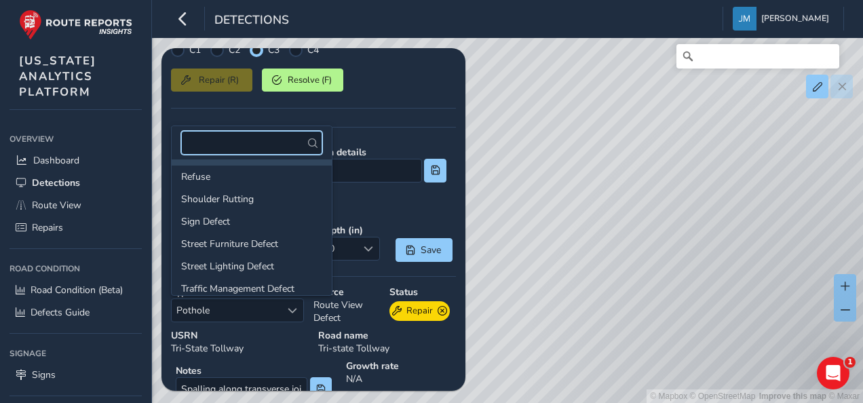
scroll to position [206, 0]
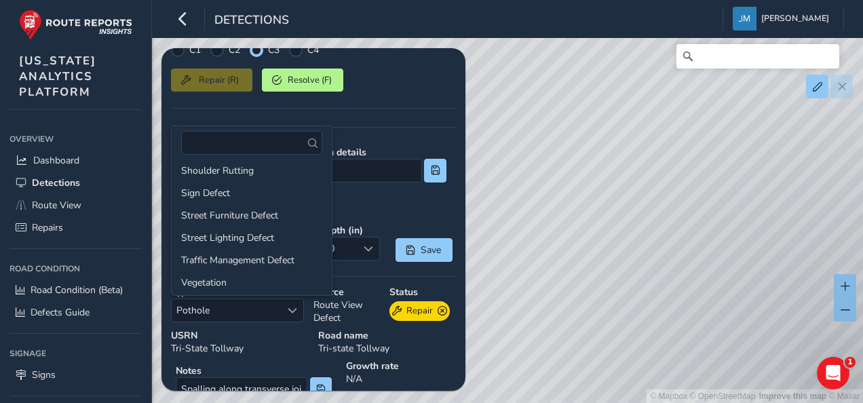
click at [417, 339] on div "Road name Tri-state Tollway" at bounding box center [386, 341] width 147 height 35
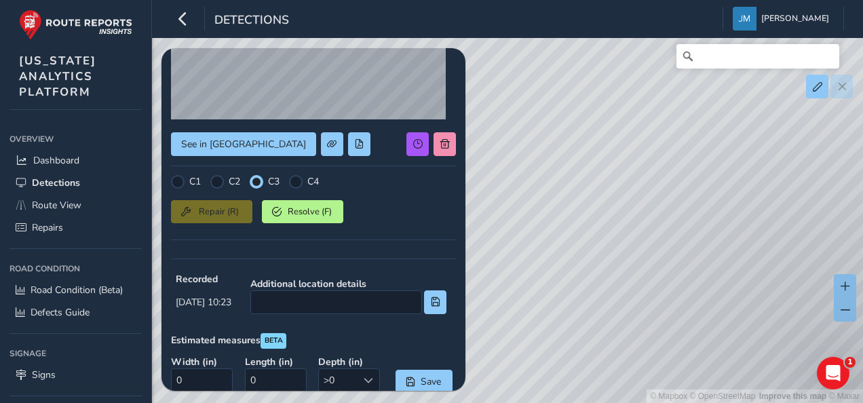
scroll to position [343, 0]
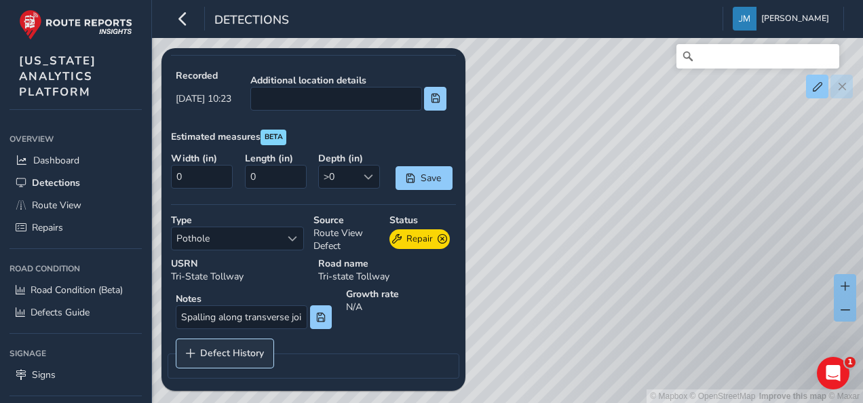
click at [229, 349] on span "Defect History" at bounding box center [232, 353] width 64 height 9
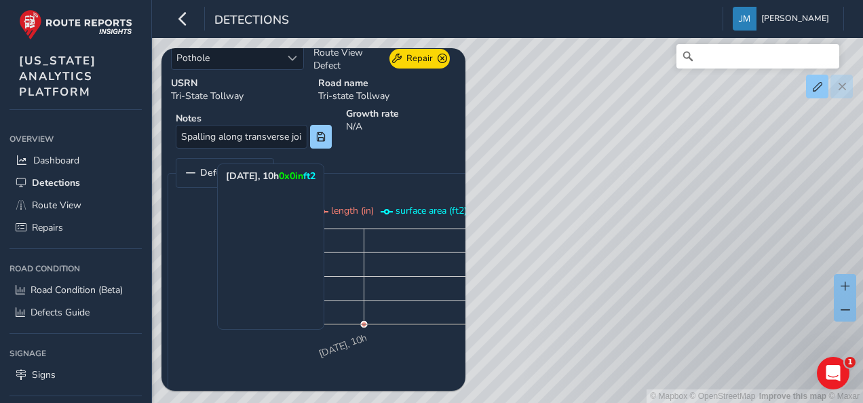
scroll to position [558, 0]
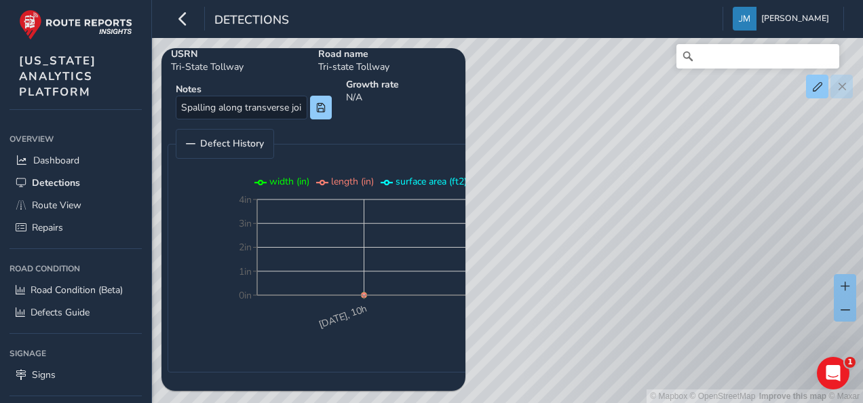
drag, startPoint x: 385, startPoint y: 391, endPoint x: 444, endPoint y: 393, distance: 58.4
click at [444, 57] on div "Relevance Relevance 09/09/2025 - 09/23/2025 Filters csv 09/22/2025, 10:05 Area:…" at bounding box center [507, 57] width 673 height 0
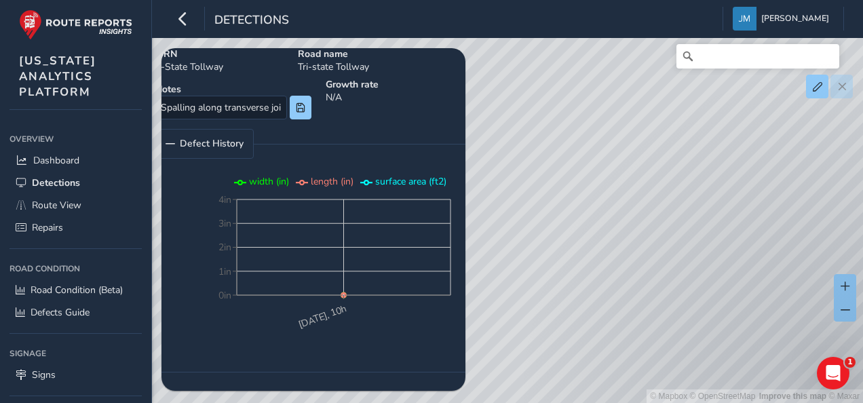
scroll to position [558, 10]
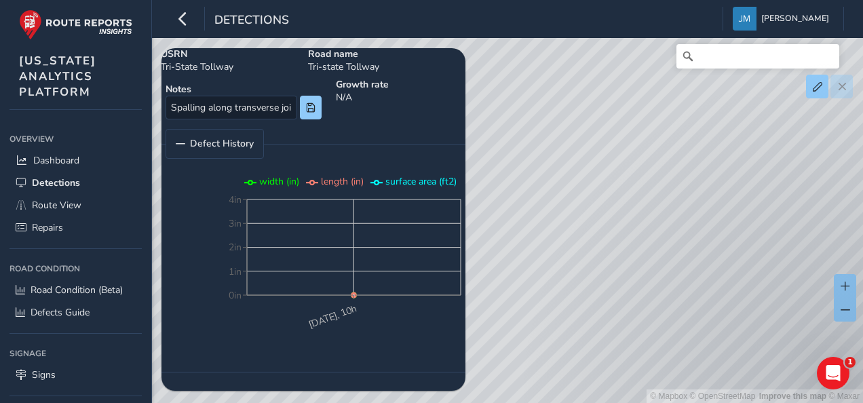
click at [379, 358] on fieldset "Defect History 22 Sep 2025, 10h 0in 1in 2in 3in 4in width (in) length (in) surf…" at bounding box center [334, 251] width 355 height 244
click at [236, 139] on span "Defect History" at bounding box center [222, 143] width 64 height 9
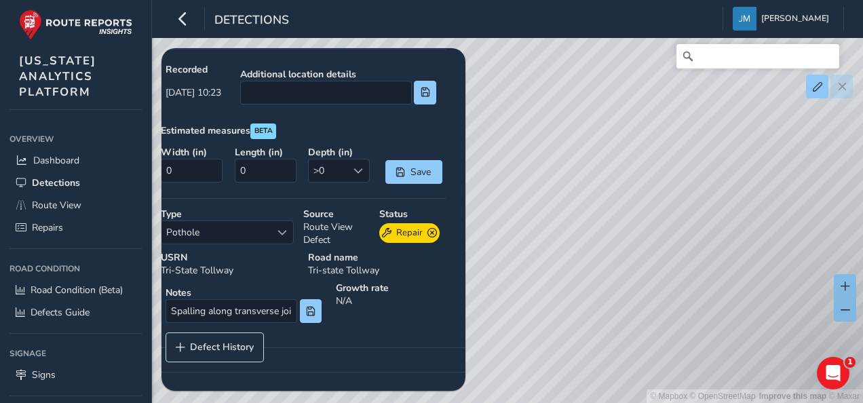
scroll to position [343, 0]
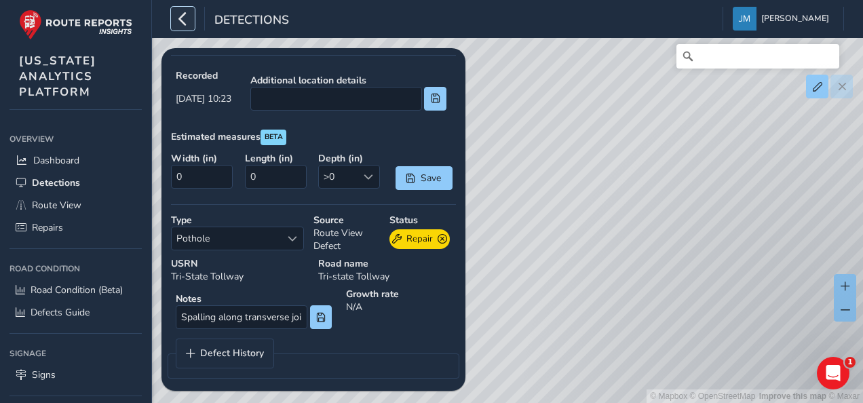
click at [193, 23] on button "button" at bounding box center [183, 19] width 24 height 24
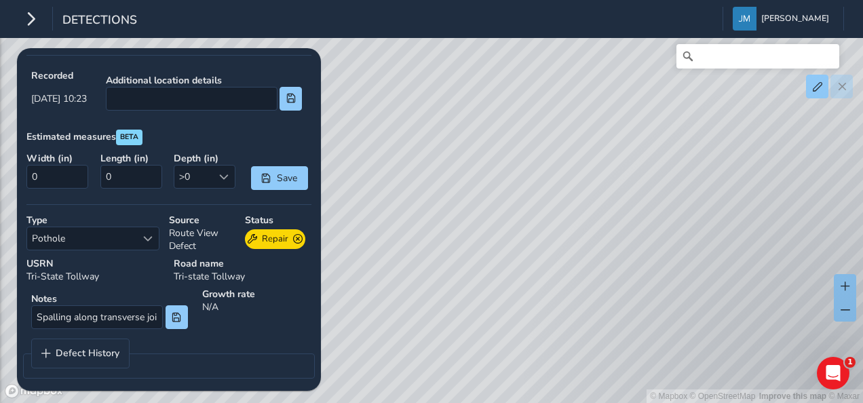
click at [42, 33] on div "Detections Jennifer Magnabosco Colour Scheme: Dark Dim Light Logout" at bounding box center [431, 19] width 863 height 38
click at [426, 189] on div "© Mapbox © OpenStreetMap Improve this map © Maxar" at bounding box center [431, 201] width 863 height 403
click at [39, 20] on button "button" at bounding box center [31, 19] width 24 height 24
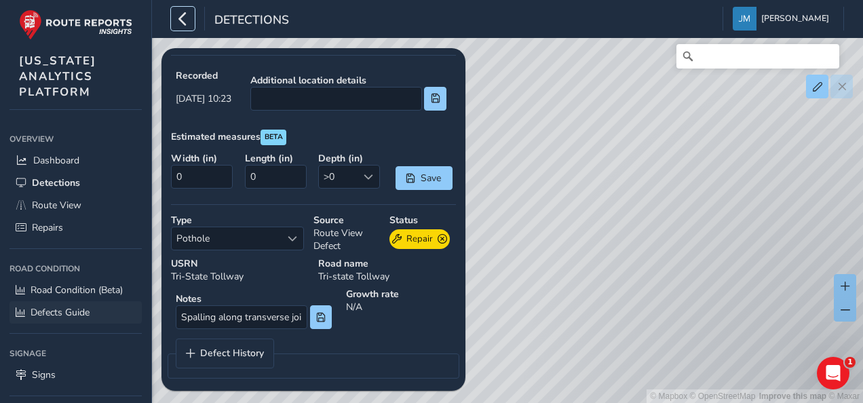
scroll to position [119, 0]
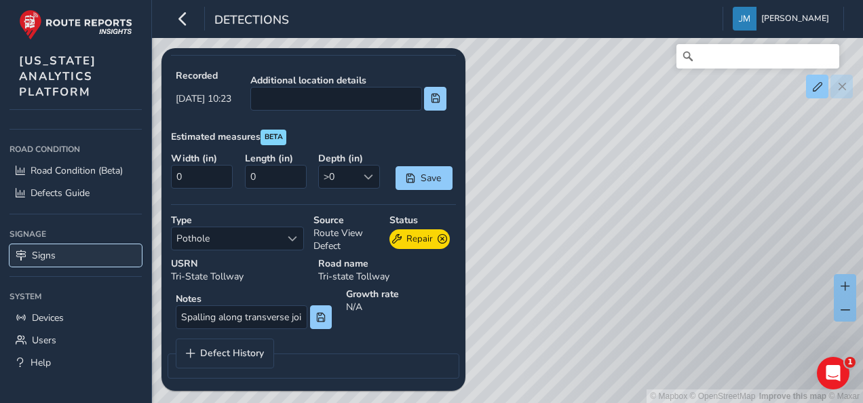
click at [61, 246] on link "Signs" at bounding box center [75, 255] width 132 height 22
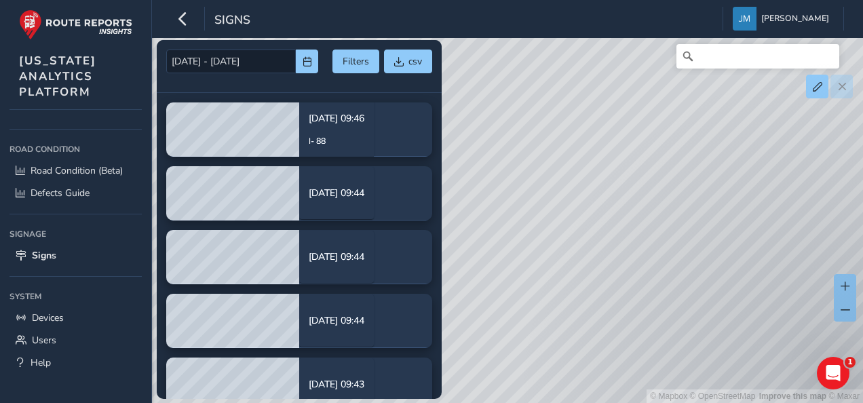
drag, startPoint x: 552, startPoint y: 217, endPoint x: 601, endPoint y: 399, distance: 188.3
click at [601, 399] on div "© Mapbox © OpenStreetMap Improve this map © Maxar" at bounding box center [431, 201] width 863 height 403
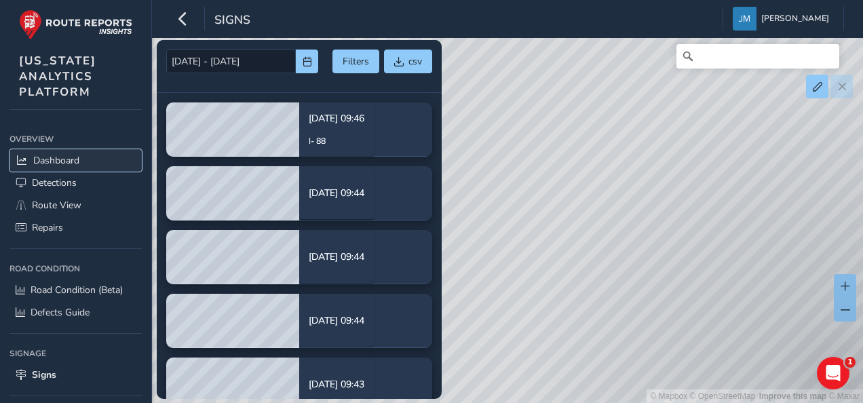
click at [61, 155] on span "Dashboard" at bounding box center [56, 160] width 46 height 13
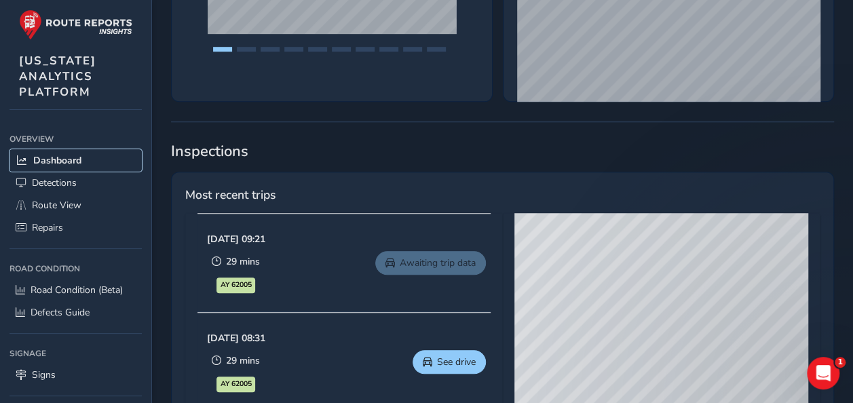
scroll to position [543, 0]
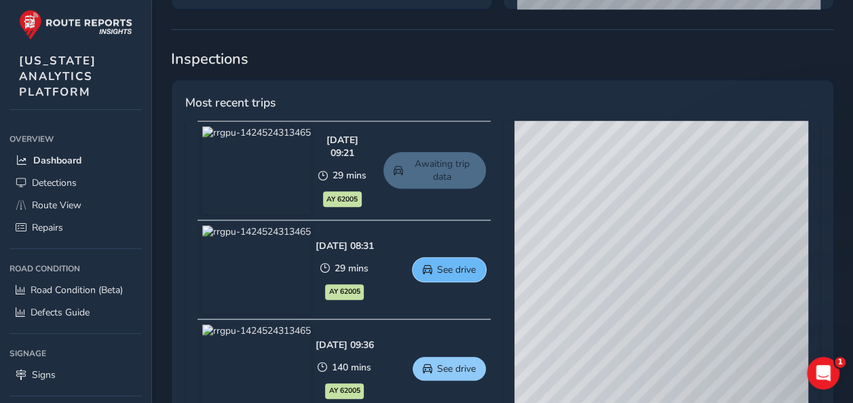
click at [451, 267] on button "See drive" at bounding box center [449, 270] width 73 height 24
click at [100, 174] on link "Detections" at bounding box center [75, 183] width 132 height 22
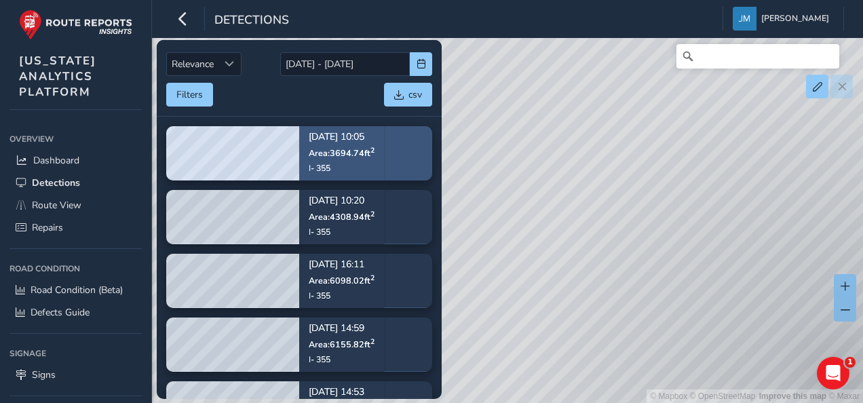
click at [373, 157] on div "09/22/2025, 10:05 Area: 3694.74 ft 2 I- 355" at bounding box center [342, 153] width 66 height 60
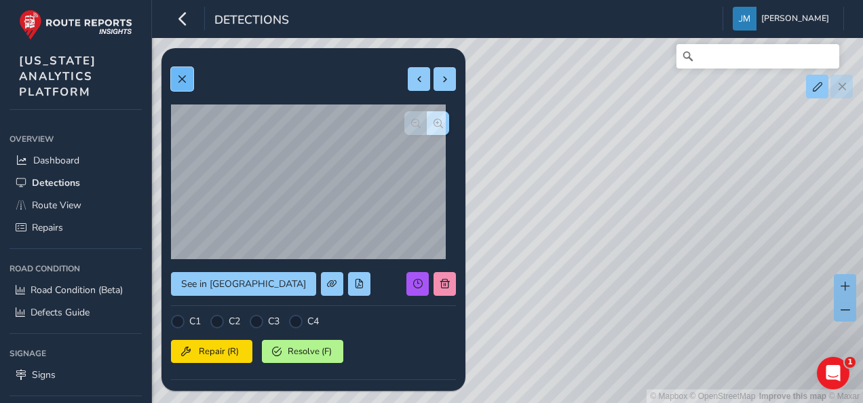
click at [187, 79] on span at bounding box center [181, 79] width 9 height 9
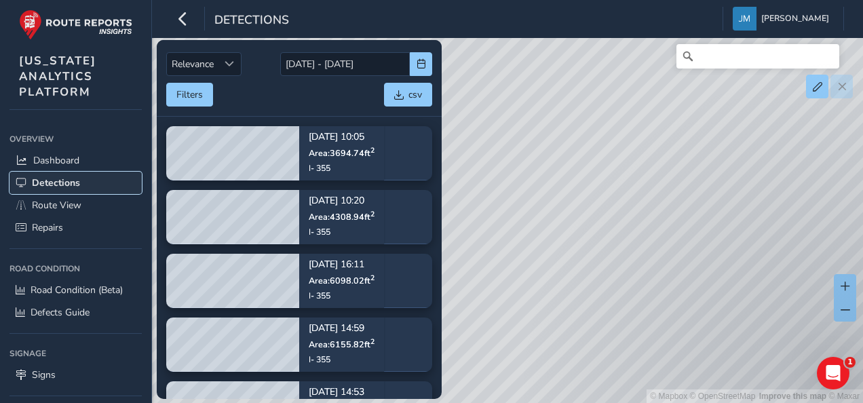
click at [83, 189] on link "Detections" at bounding box center [75, 183] width 132 height 22
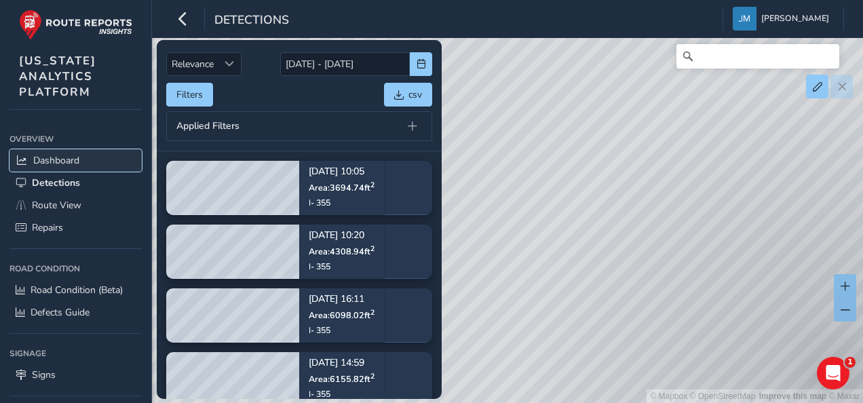
click at [65, 158] on span "Dashboard" at bounding box center [56, 160] width 46 height 13
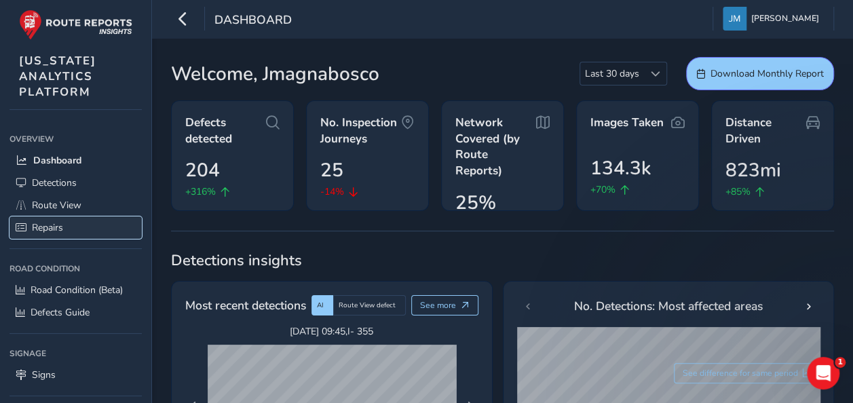
click at [87, 229] on link "Repairs" at bounding box center [75, 227] width 132 height 22
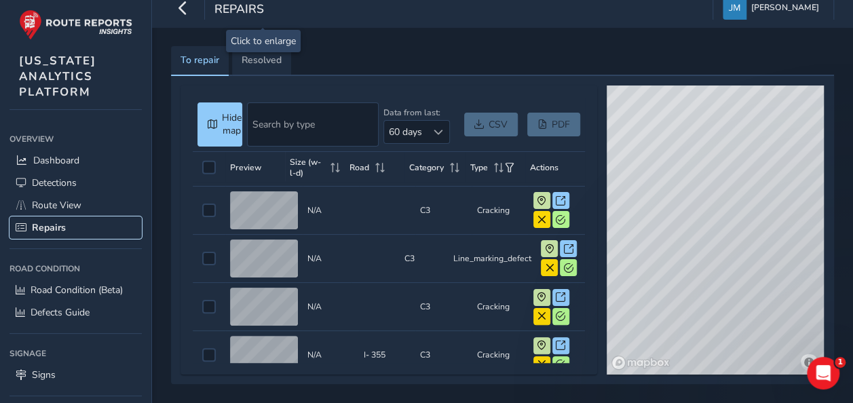
scroll to position [2171, 0]
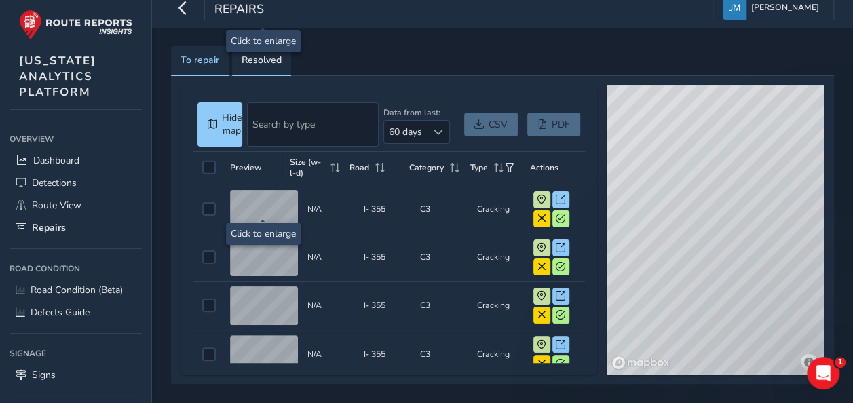
click at [290, 56] on ul "To repair Resolved" at bounding box center [502, 61] width 663 height 30
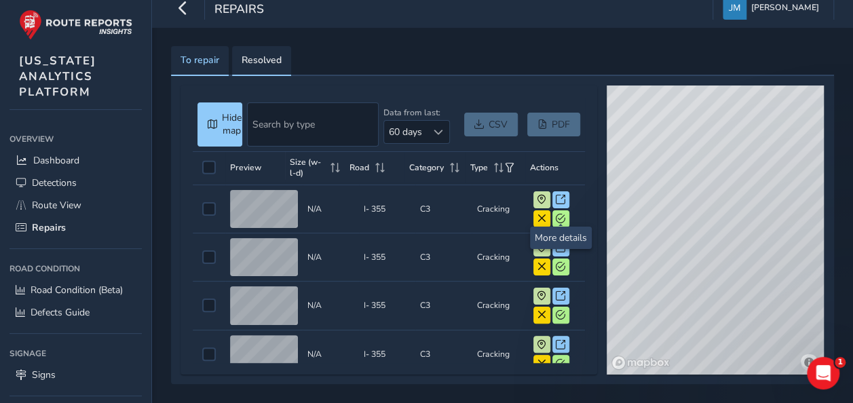
scroll to position [2443, 0]
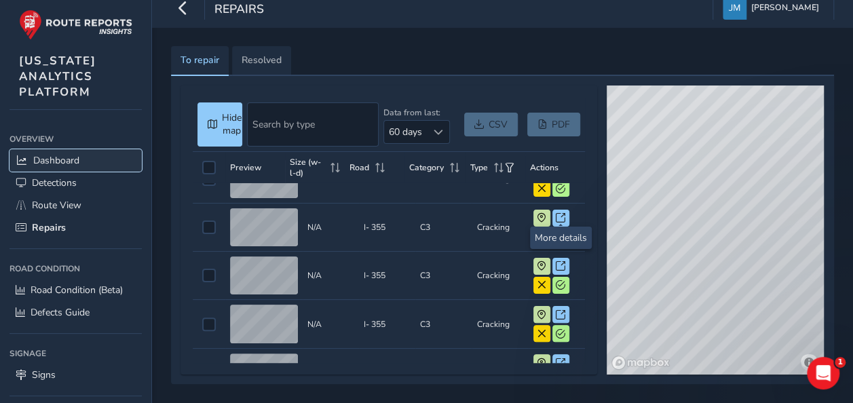
click at [100, 149] on link "Dashboard" at bounding box center [75, 160] width 132 height 22
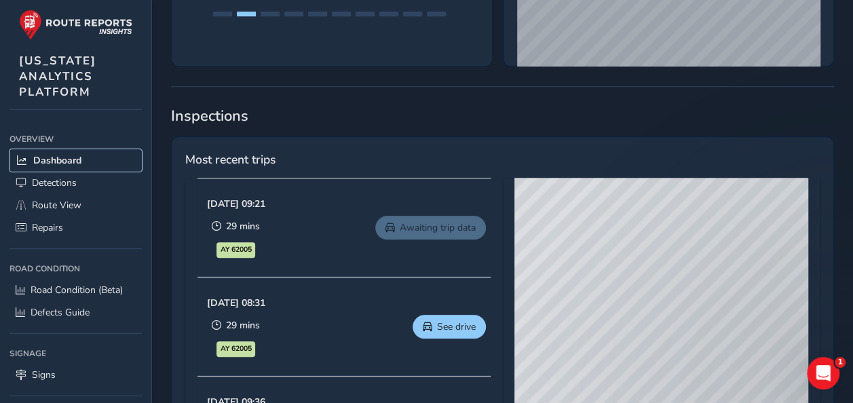
scroll to position [554, 0]
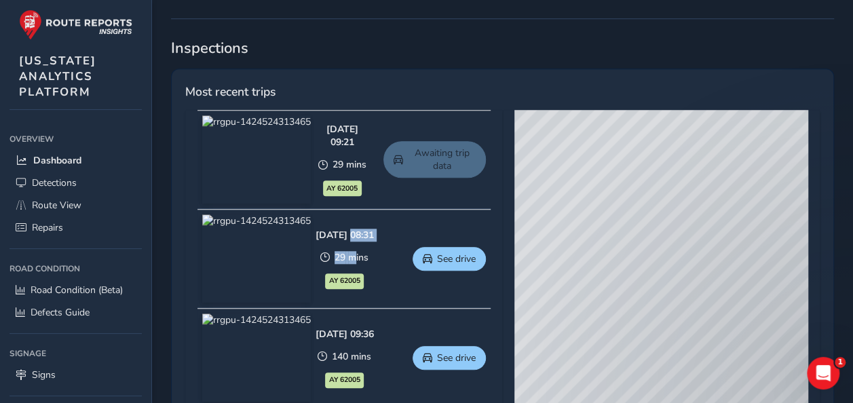
drag, startPoint x: 375, startPoint y: 231, endPoint x: 399, endPoint y: 279, distance: 54.0
click at [374, 279] on div "Sep 23 2025, 08:31 29 mins AY 62005" at bounding box center [345, 259] width 58 height 60
drag, startPoint x: 399, startPoint y: 279, endPoint x: 495, endPoint y: 300, distance: 98.6
click at [495, 300] on div "Sep 23 2025, 09:21 29 mins AY 62005 Awaiting trip data Sep 23 2025, 08:31 29 mi…" at bounding box center [344, 308] width 318 height 396
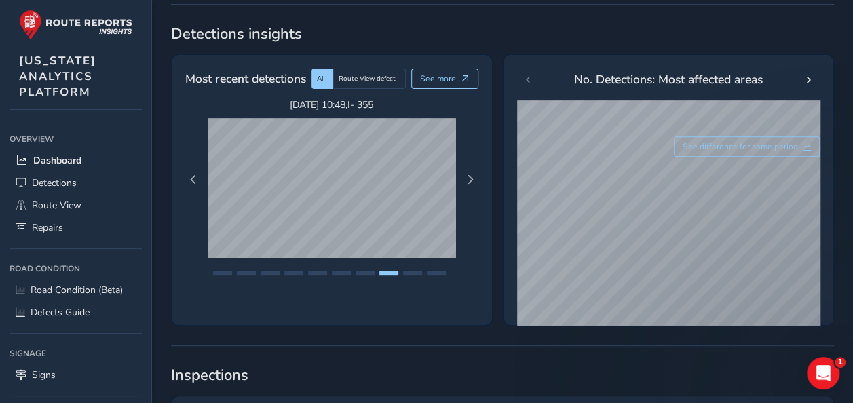
scroll to position [214, 0]
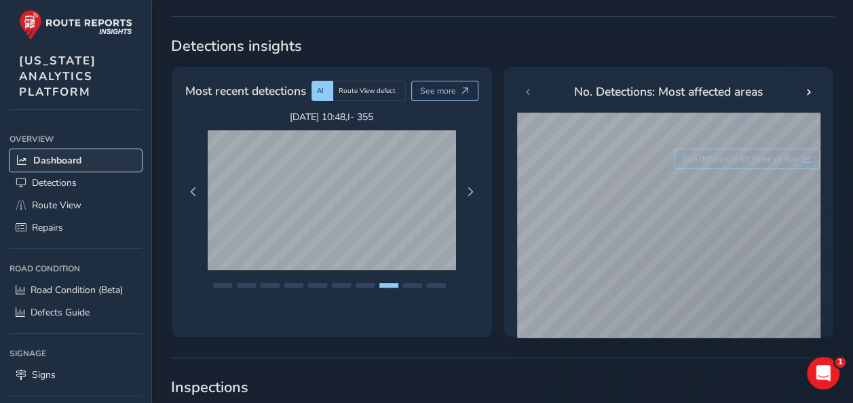
click at [85, 166] on link "Dashboard" at bounding box center [75, 160] width 132 height 22
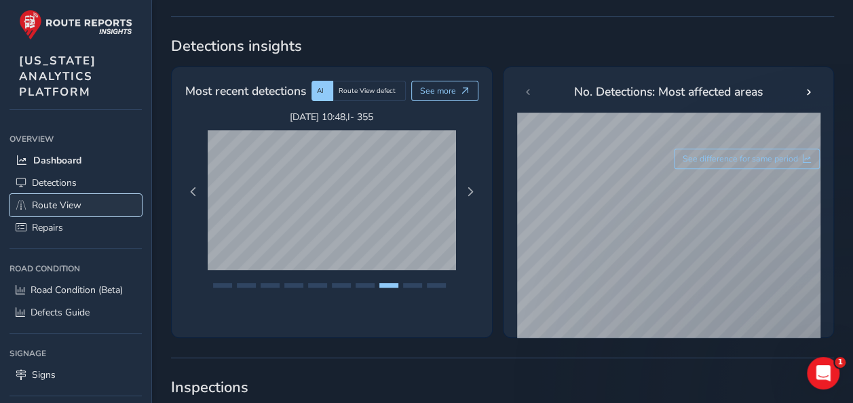
click at [68, 204] on span "Route View" at bounding box center [57, 205] width 50 height 13
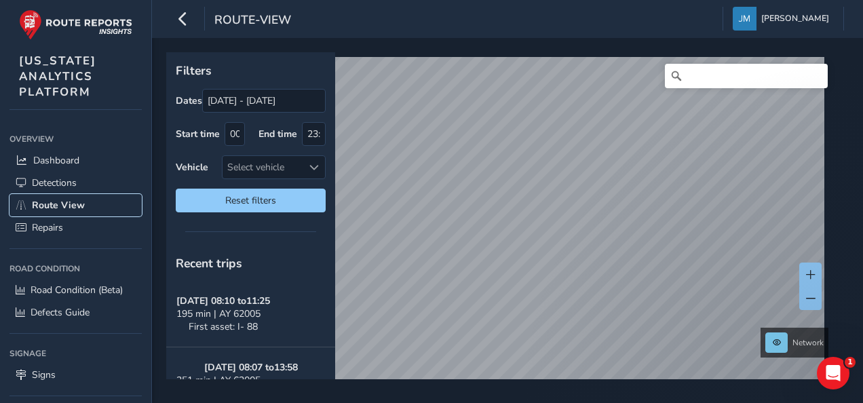
scroll to position [68, 0]
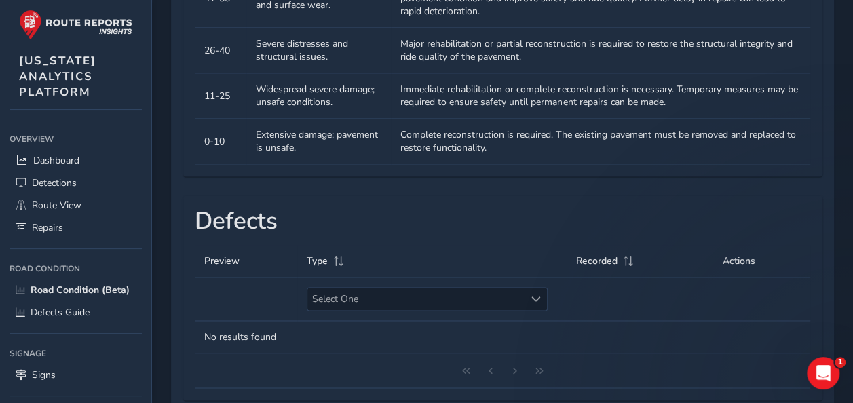
scroll to position [931, 0]
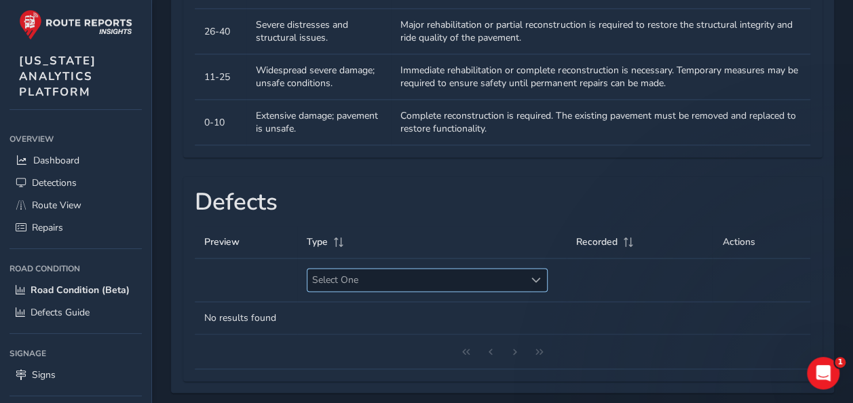
click at [536, 275] on span "Select One" at bounding box center [535, 279] width 9 height 9
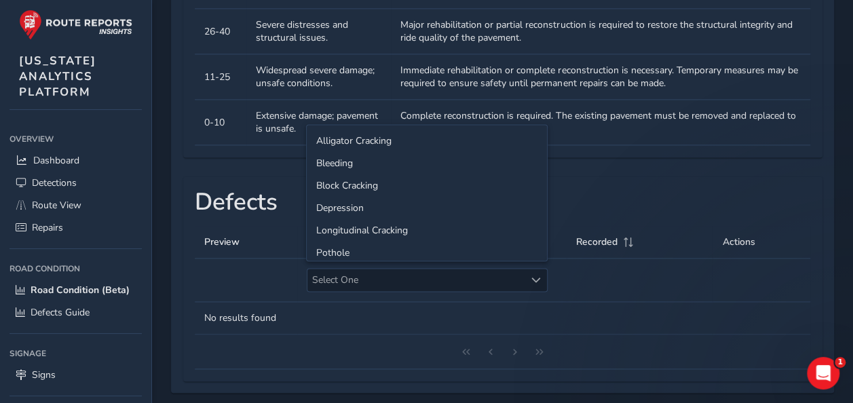
click at [609, 274] on th at bounding box center [640, 280] width 146 height 43
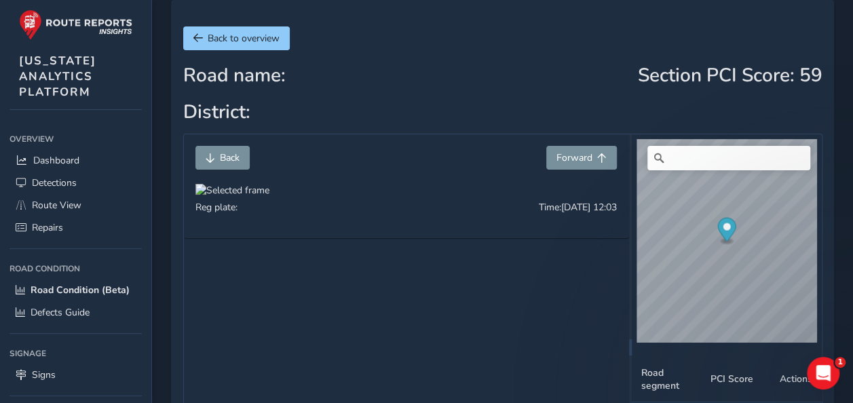
scroll to position [0, 0]
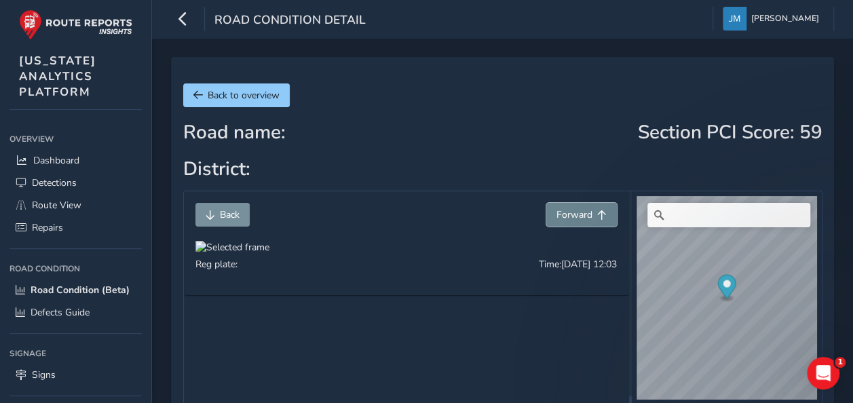
click at [569, 223] on button "Forward" at bounding box center [581, 215] width 71 height 24
click at [573, 216] on span "Forward" at bounding box center [574, 214] width 36 height 13
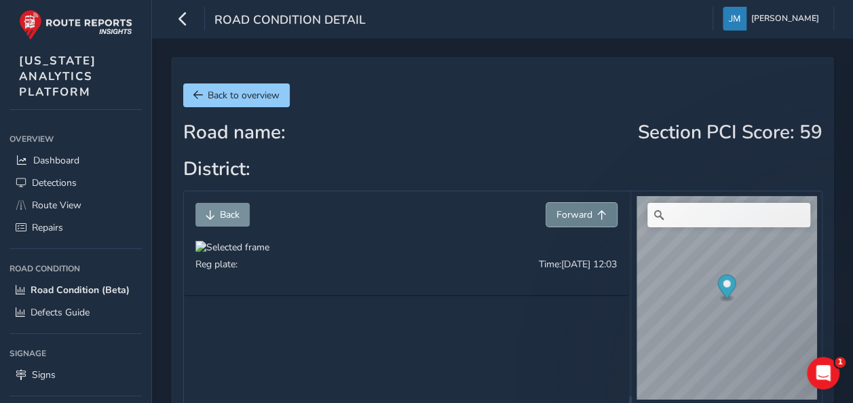
click at [573, 216] on span "Forward" at bounding box center [574, 214] width 36 height 13
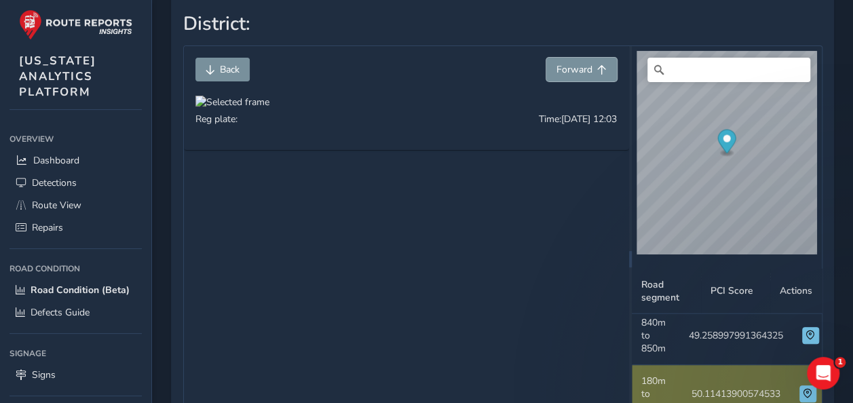
scroll to position [68, 0]
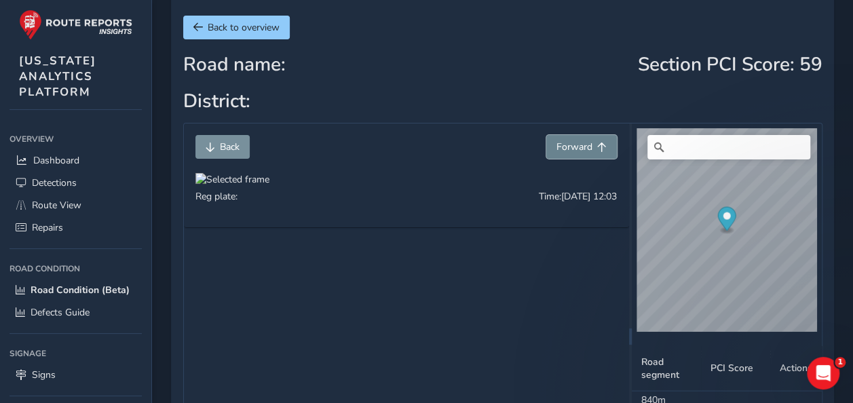
click at [582, 149] on span "Forward" at bounding box center [574, 146] width 36 height 13
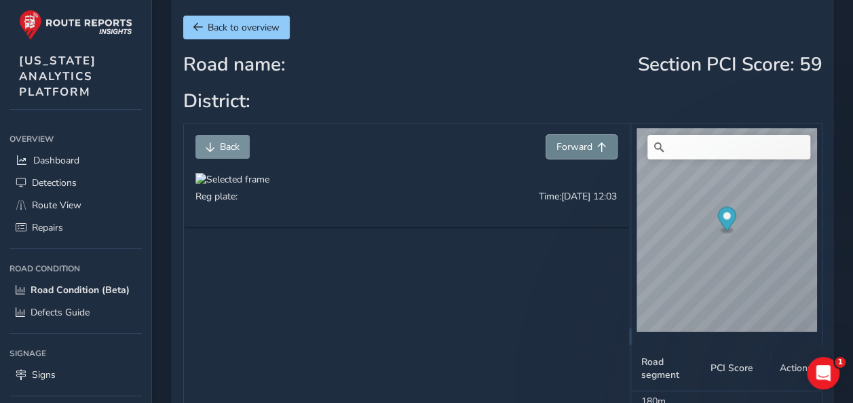
click at [581, 149] on span "Forward" at bounding box center [574, 146] width 36 height 13
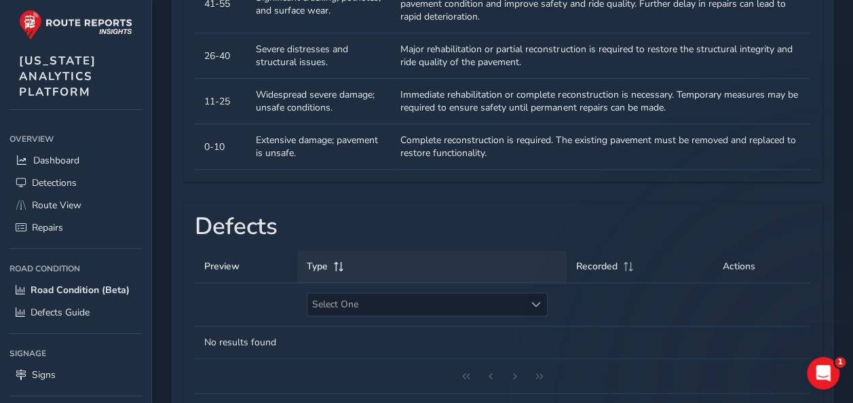
scroll to position [931, 0]
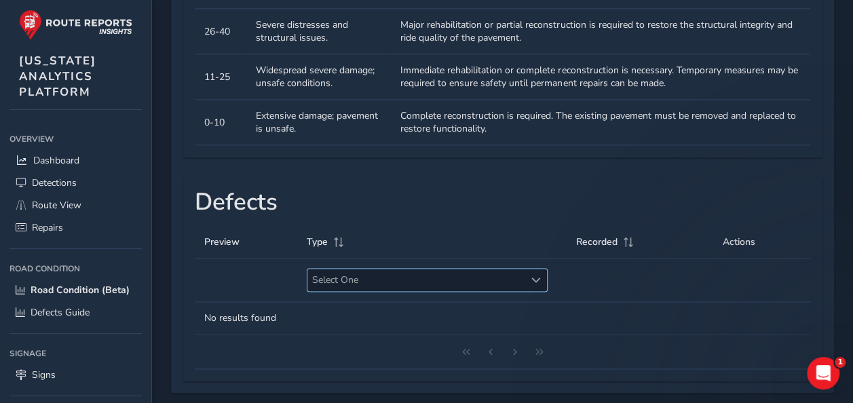
click at [494, 275] on span "Select One" at bounding box center [415, 280] width 217 height 22
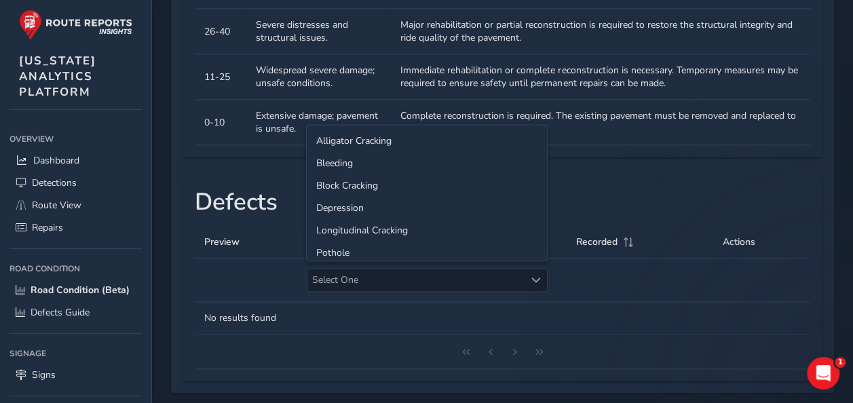
click at [630, 277] on th at bounding box center [640, 280] width 146 height 43
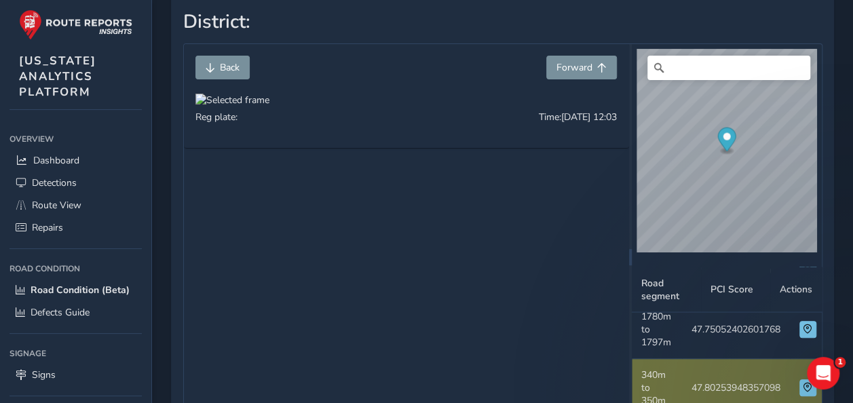
scroll to position [0, 0]
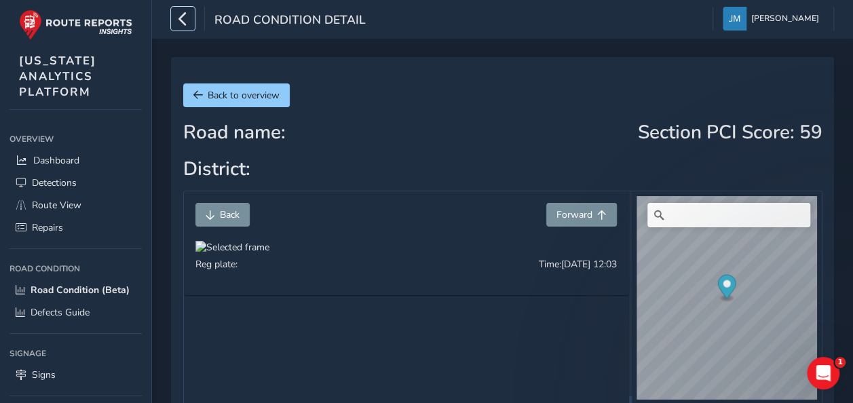
click at [182, 14] on icon "button" at bounding box center [183, 19] width 14 height 24
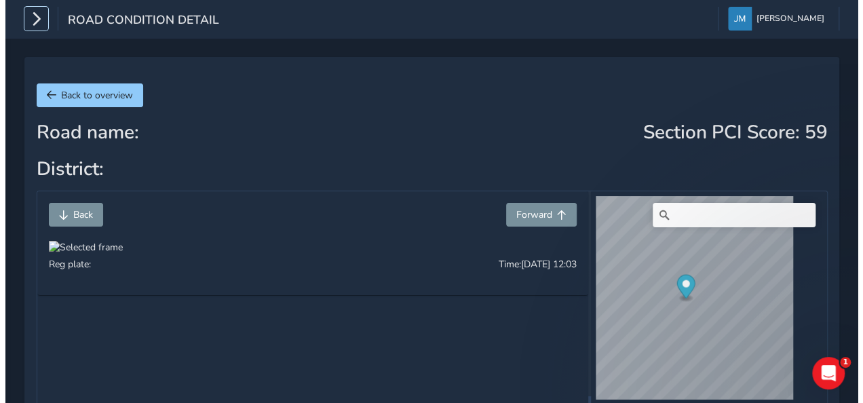
scroll to position [1230, 0]
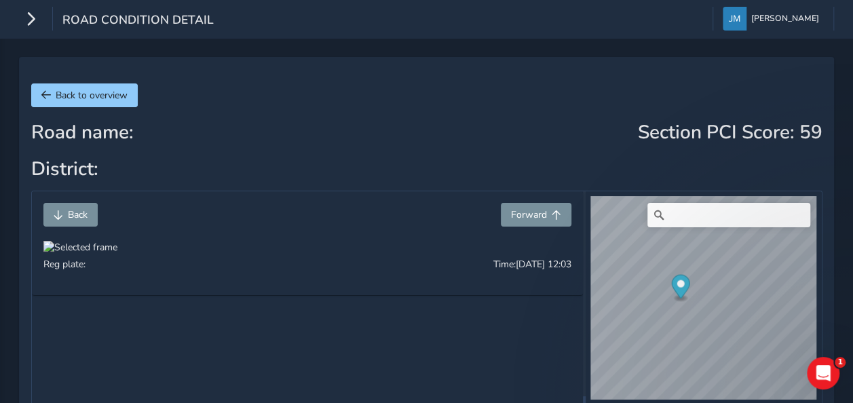
click at [145, 101] on div "Back to overview" at bounding box center [426, 95] width 791 height 24
click at [102, 92] on span "Back to overview" at bounding box center [92, 95] width 72 height 13
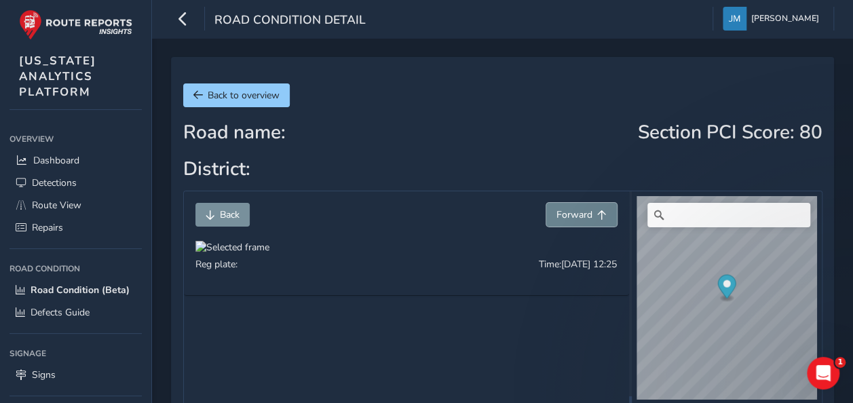
click at [569, 214] on span "Forward" at bounding box center [574, 214] width 36 height 13
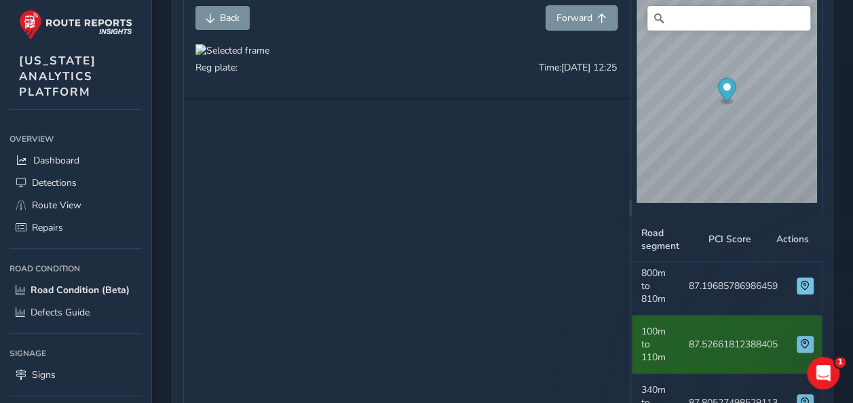
scroll to position [204, 0]
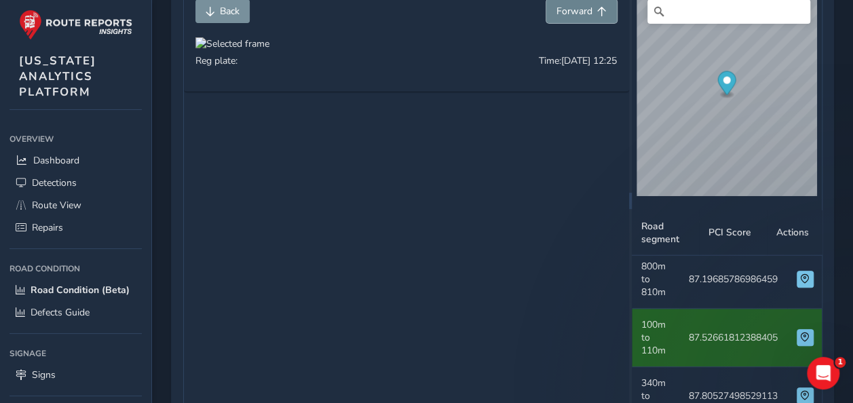
click at [592, 14] on span "Forward" at bounding box center [574, 11] width 36 height 13
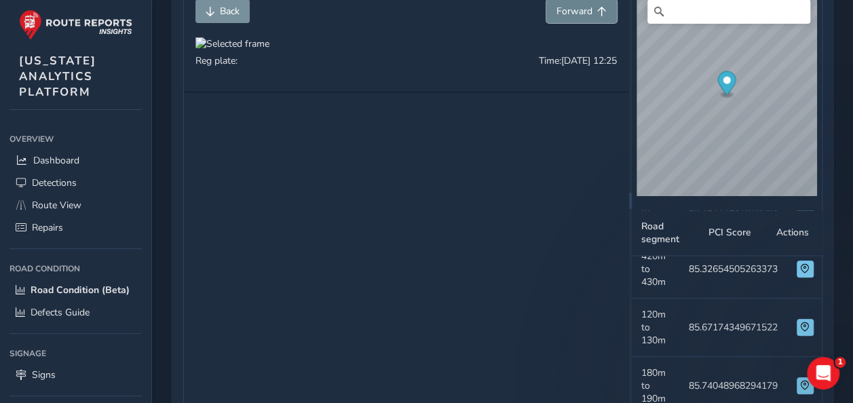
click at [592, 14] on span "Forward" at bounding box center [574, 11] width 36 height 13
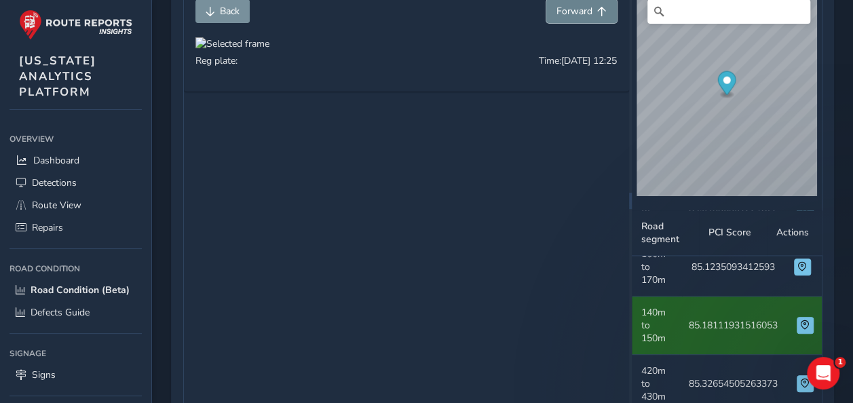
click at [592, 14] on span "Forward" at bounding box center [574, 11] width 36 height 13
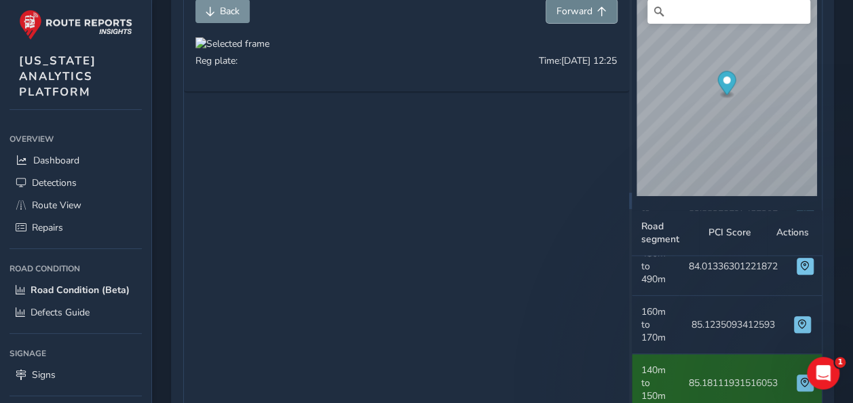
click at [592, 14] on span "Forward" at bounding box center [574, 11] width 36 height 13
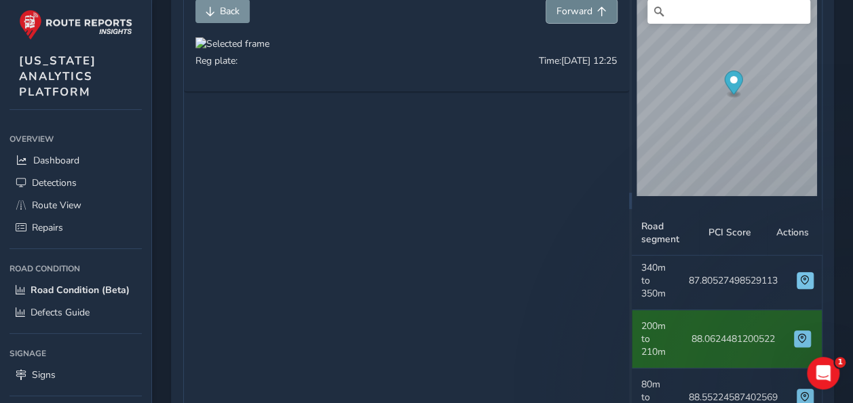
click at [592, 14] on span "Forward" at bounding box center [574, 11] width 36 height 13
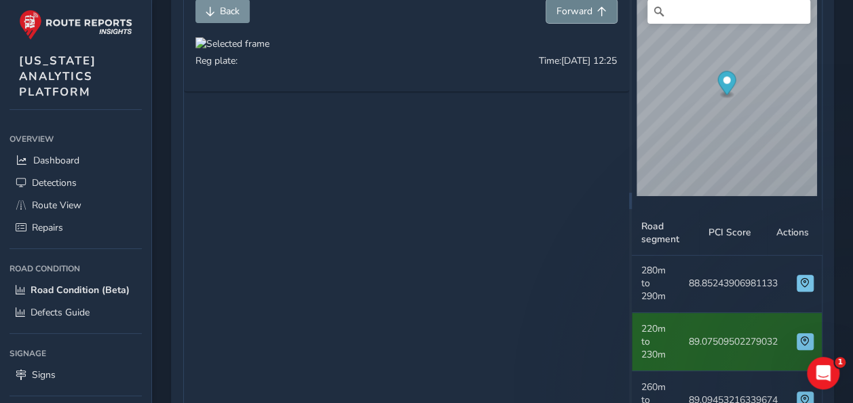
click at [592, 14] on span "Forward" at bounding box center [574, 11] width 36 height 13
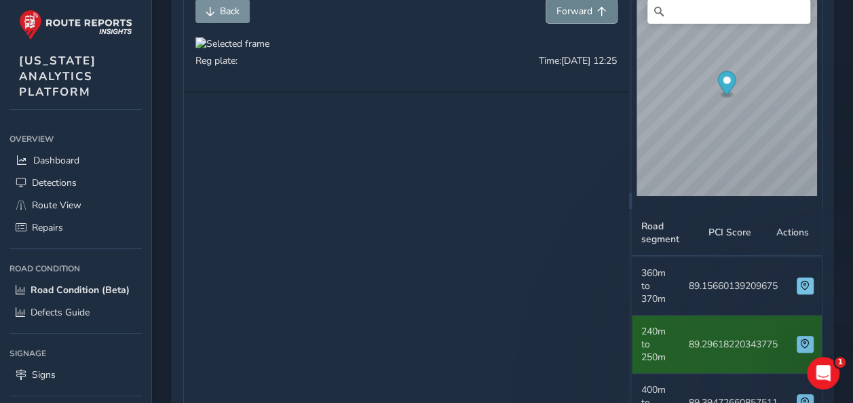
click at [592, 14] on span "Forward" at bounding box center [574, 11] width 36 height 13
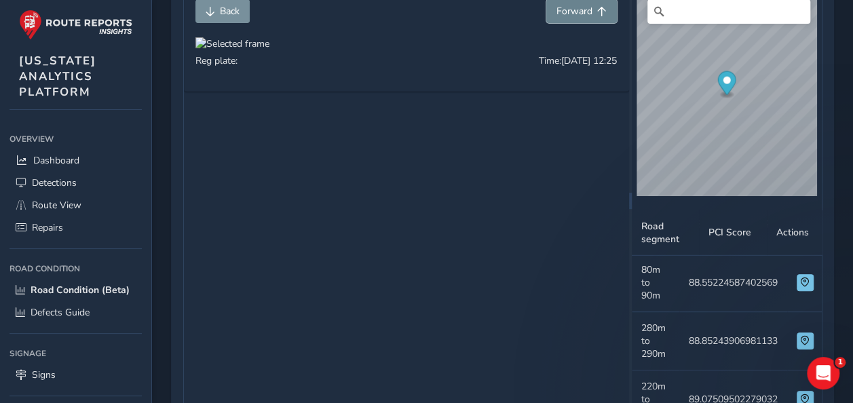
click at [592, 14] on span "Forward" at bounding box center [574, 11] width 36 height 13
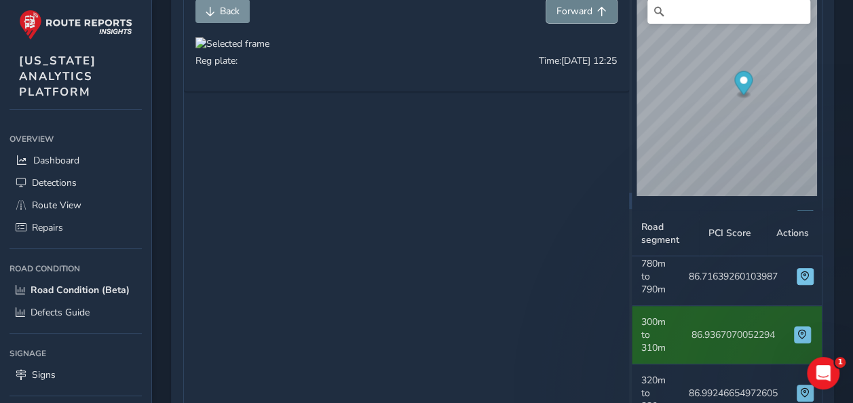
click at [592, 14] on span "Forward" at bounding box center [574, 11] width 36 height 13
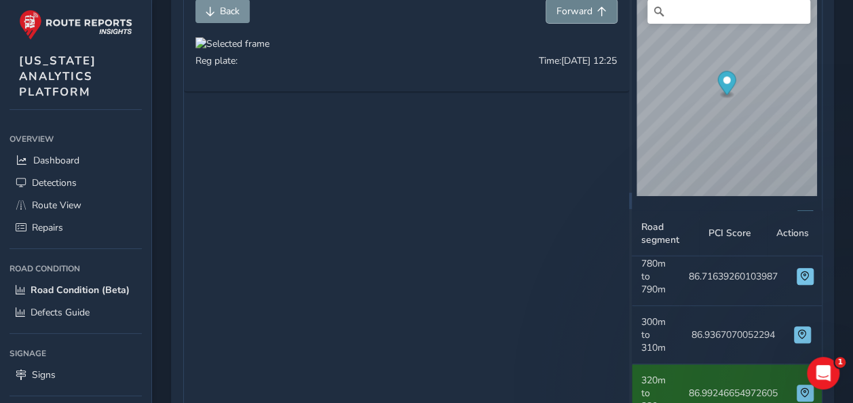
scroll to position [1745, 0]
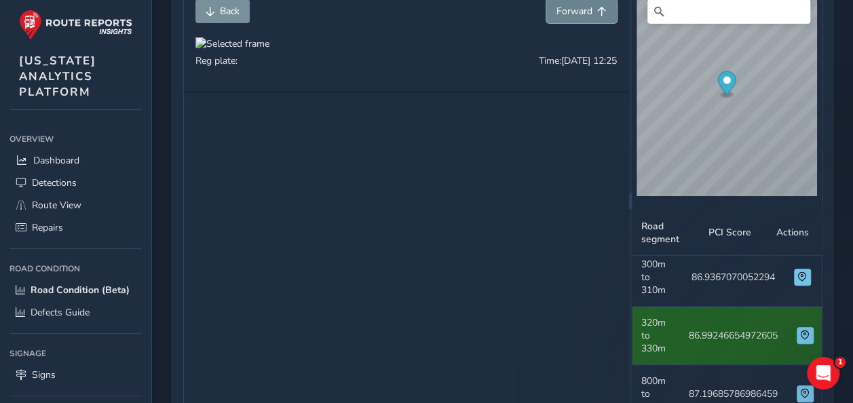
click at [592, 14] on span "Forward" at bounding box center [574, 11] width 36 height 13
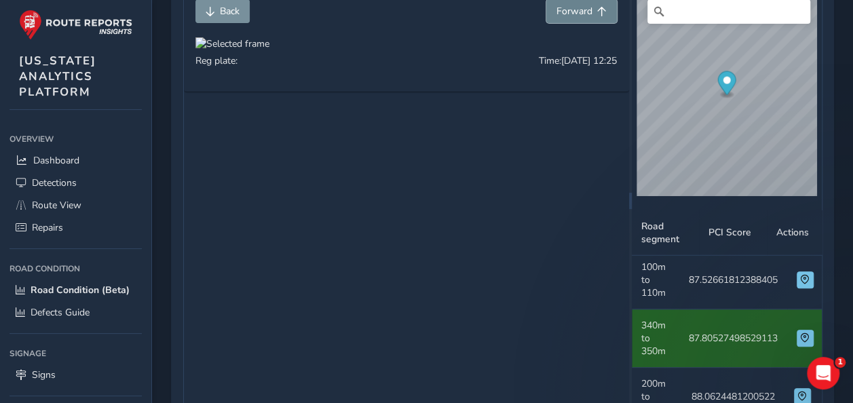
click at [592, 14] on span "Forward" at bounding box center [574, 11] width 36 height 13
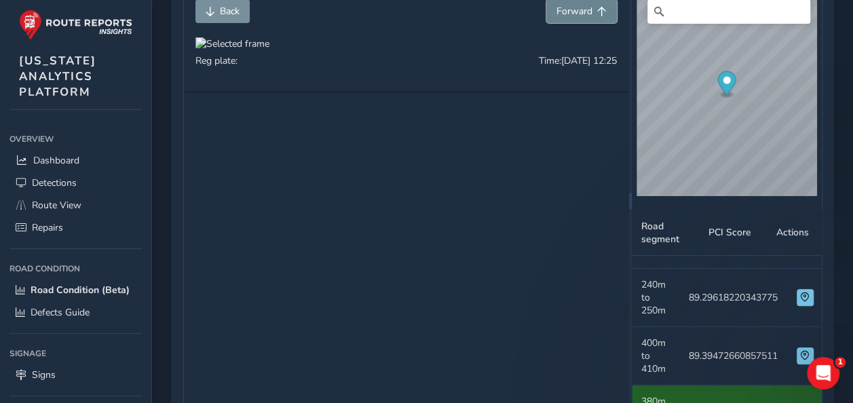
click at [592, 14] on span "Forward" at bounding box center [574, 11] width 36 height 13
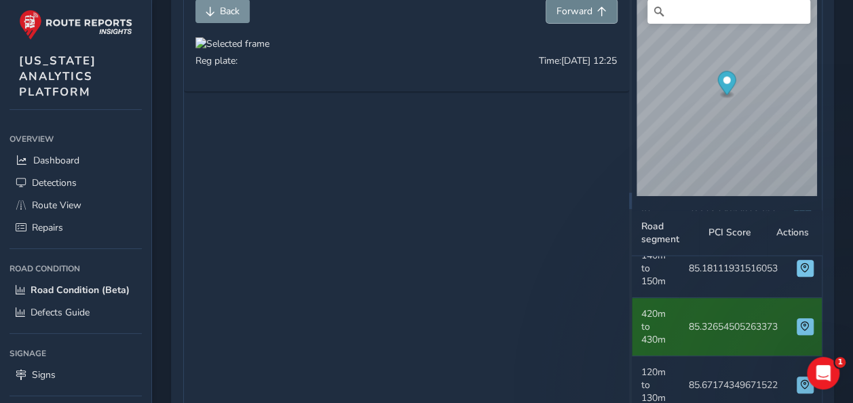
click at [592, 14] on span "Forward" at bounding box center [574, 11] width 36 height 13
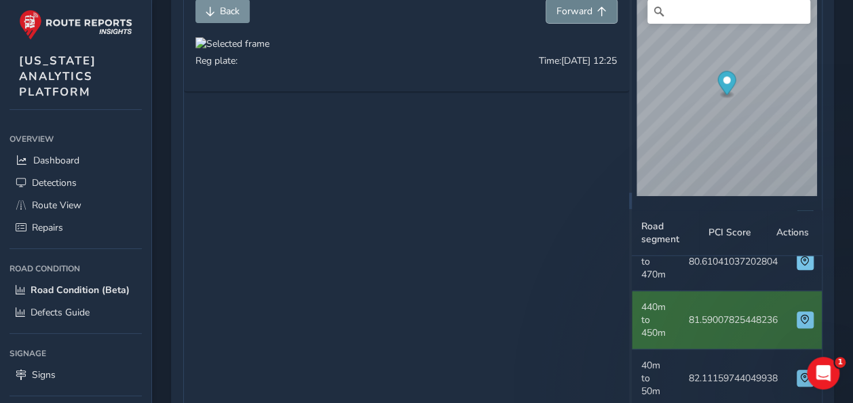
click at [592, 14] on span "Forward" at bounding box center [574, 11] width 36 height 13
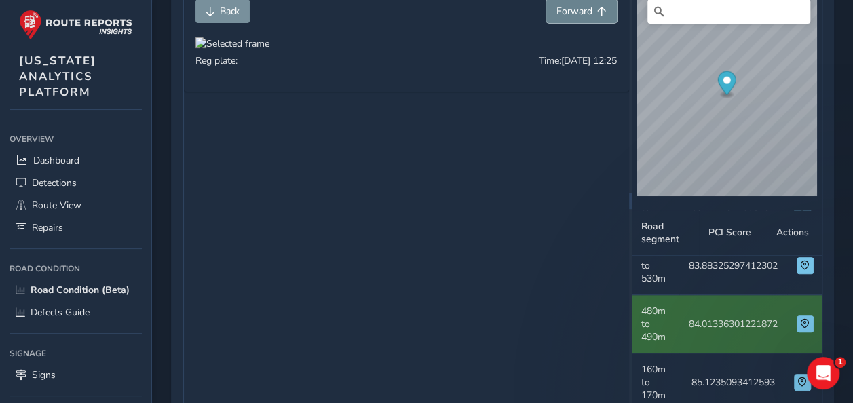
click at [592, 14] on span "Forward" at bounding box center [574, 11] width 36 height 13
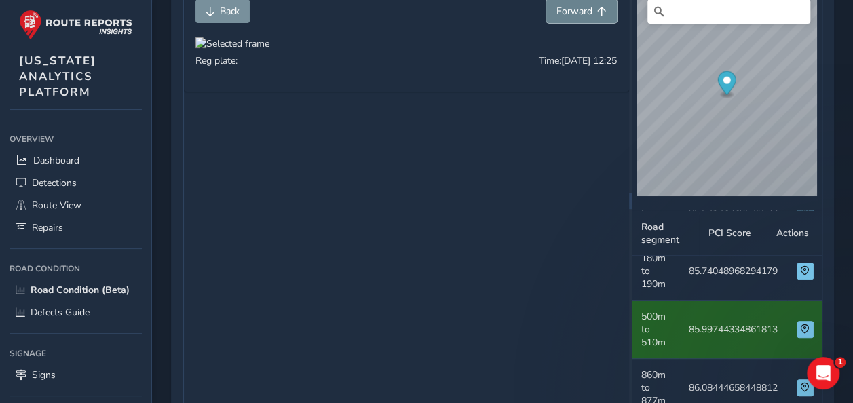
click at [592, 14] on span "Forward" at bounding box center [574, 11] width 36 height 13
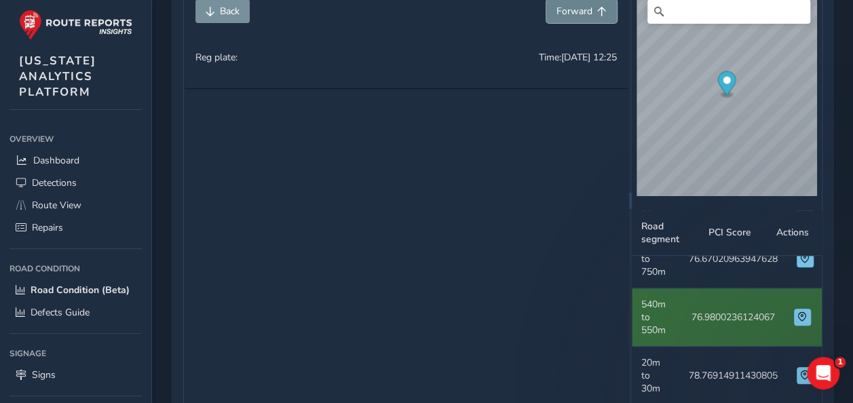
click at [592, 14] on span "Forward" at bounding box center [574, 11] width 36 height 13
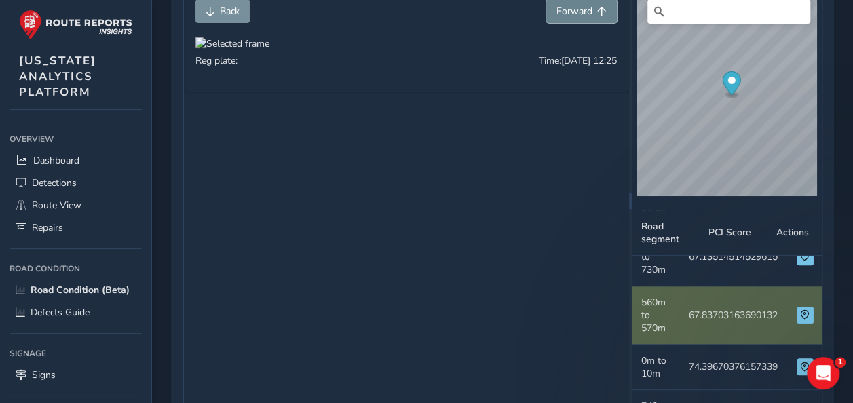
click at [592, 14] on span "Forward" at bounding box center [574, 11] width 36 height 13
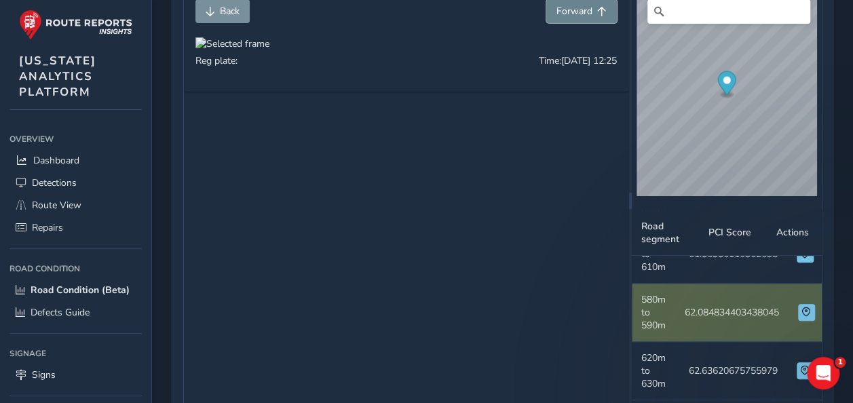
click at [592, 14] on span "Forward" at bounding box center [574, 11] width 36 height 13
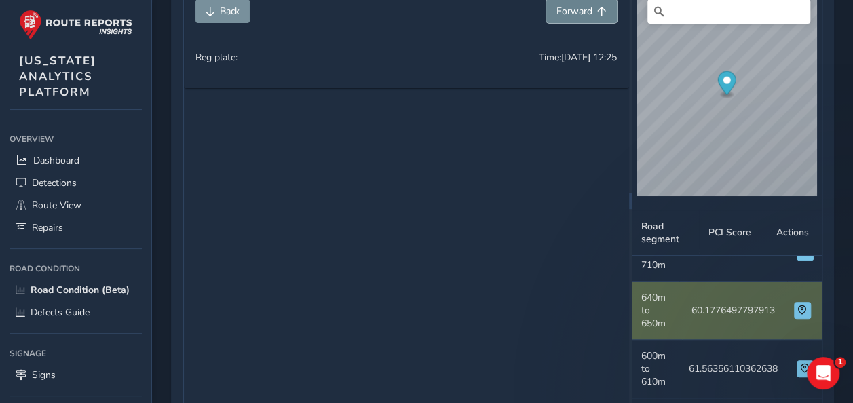
click at [592, 14] on span "Forward" at bounding box center [574, 11] width 36 height 13
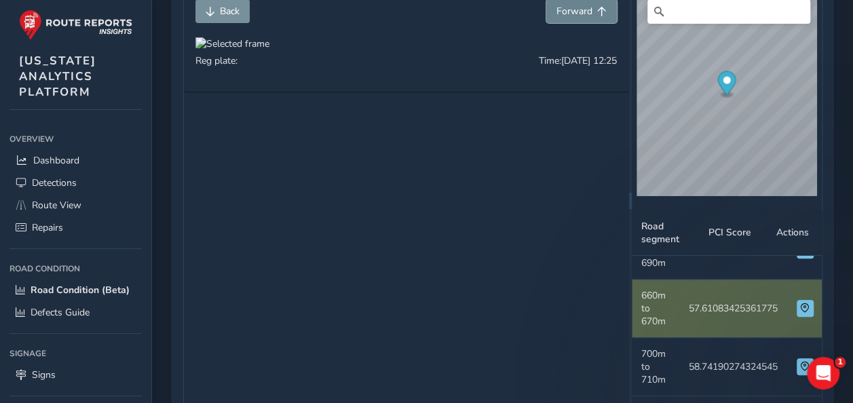
click at [592, 14] on span "Forward" at bounding box center [574, 11] width 36 height 13
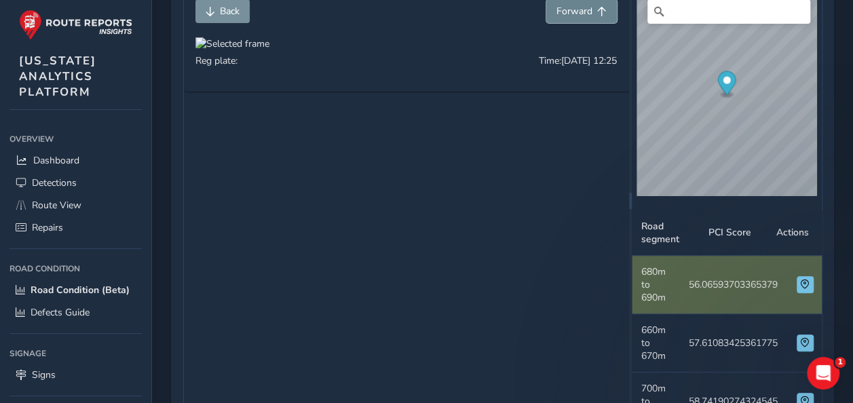
click at [592, 14] on span "Forward" at bounding box center [574, 11] width 36 height 13
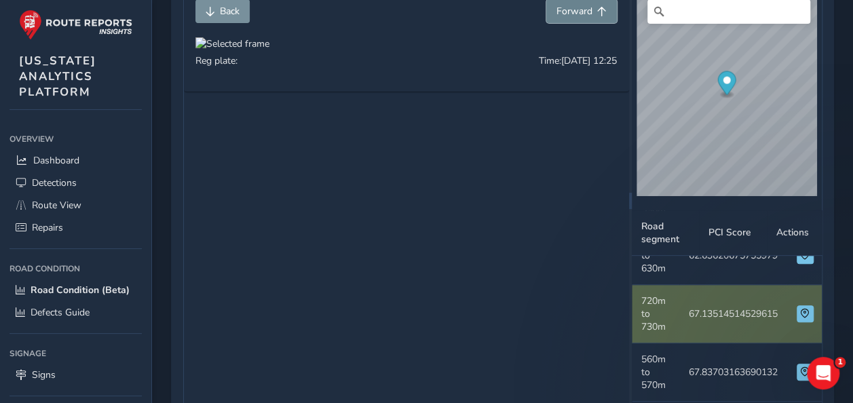
click at [592, 14] on span "Forward" at bounding box center [574, 11] width 36 height 13
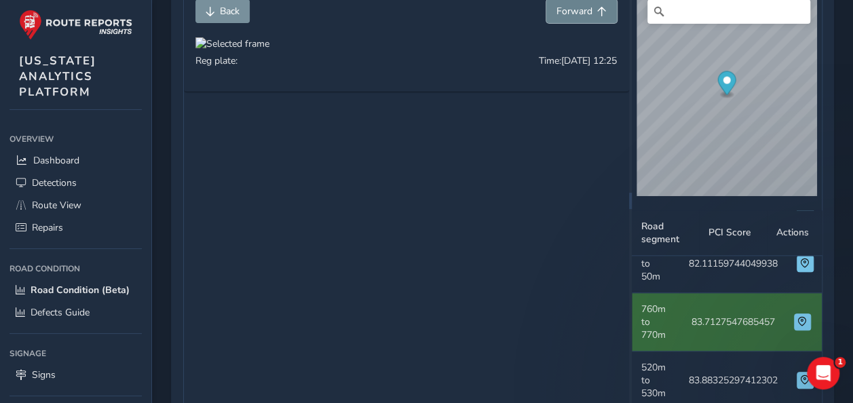
click at [592, 14] on span "Forward" at bounding box center [574, 11] width 36 height 13
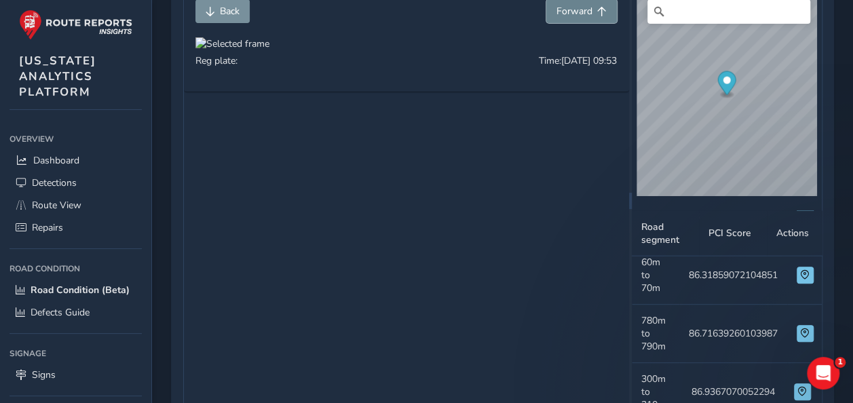
click at [592, 14] on span "Forward" at bounding box center [574, 11] width 36 height 13
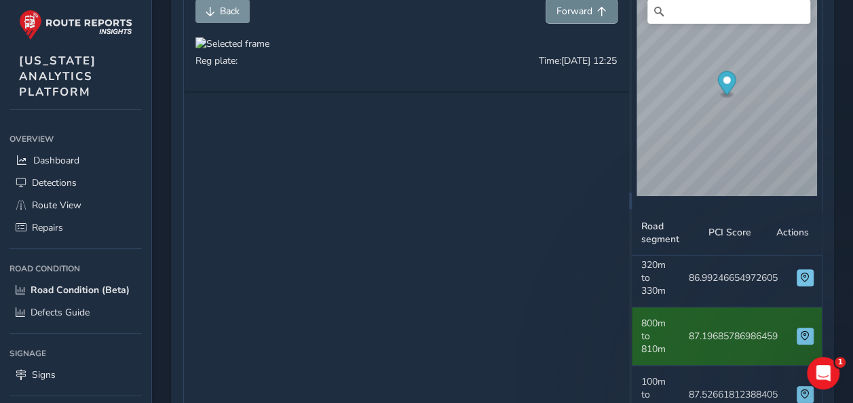
click at [592, 14] on span "Forward" at bounding box center [574, 11] width 36 height 13
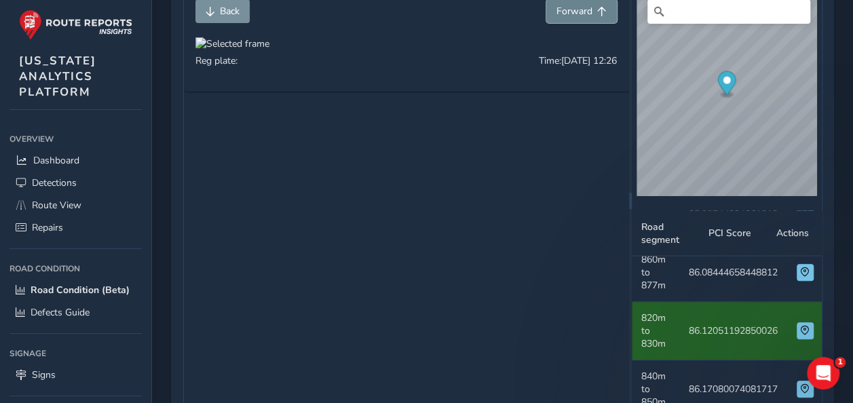
click at [592, 14] on span "Forward" at bounding box center [574, 11] width 36 height 13
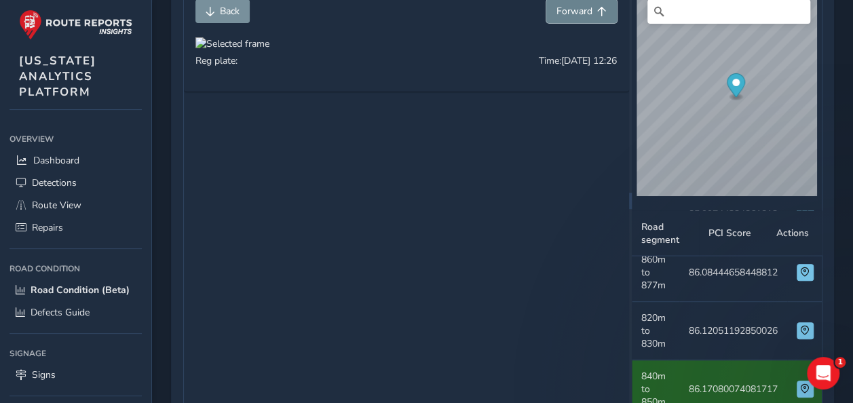
scroll to position [1515, 0]
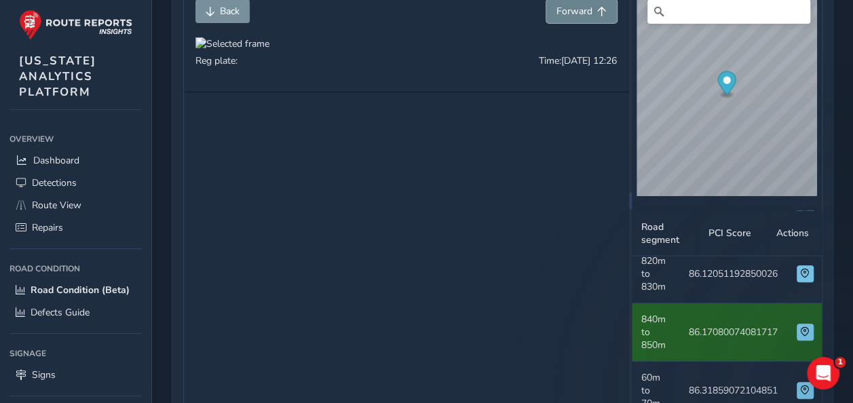
click at [592, 14] on span "Forward" at bounding box center [574, 11] width 36 height 13
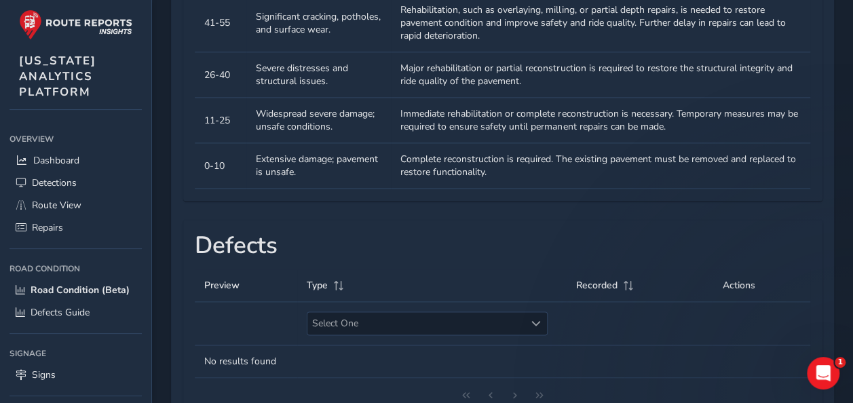
scroll to position [931, 0]
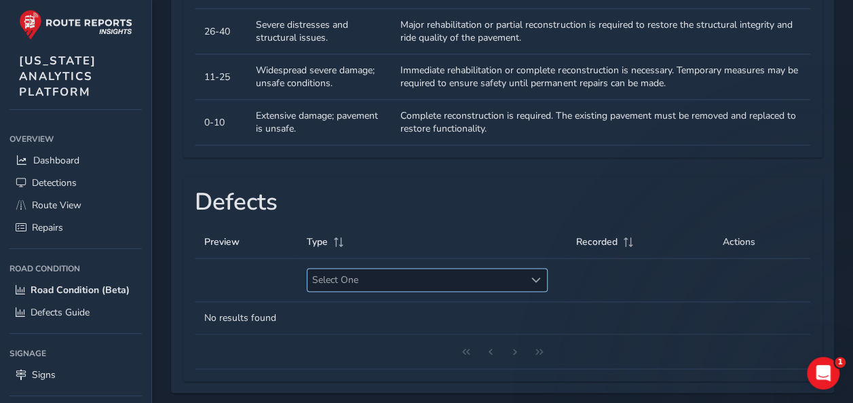
click at [460, 273] on span "Select One" at bounding box center [415, 280] width 217 height 22
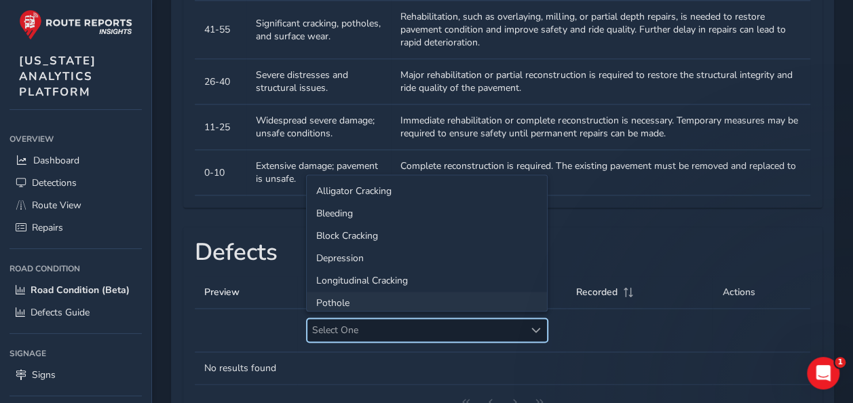
scroll to position [863, 0]
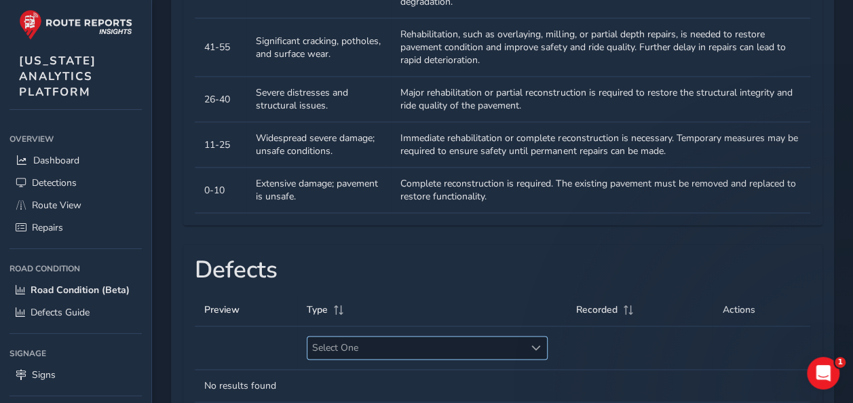
click at [491, 343] on span "Select One" at bounding box center [415, 348] width 217 height 22
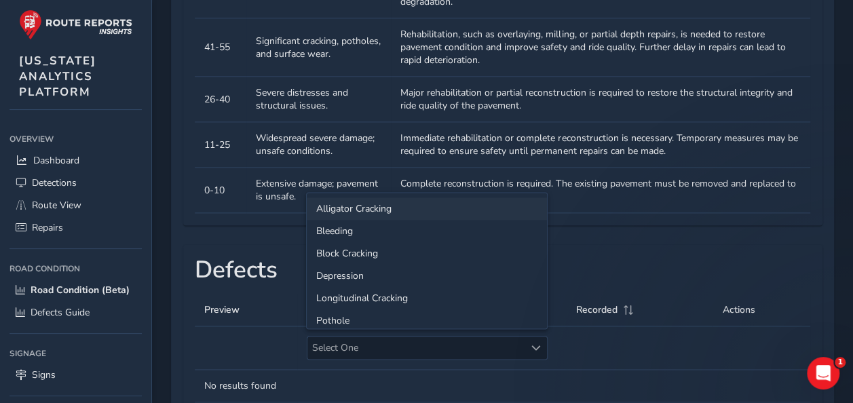
click at [451, 216] on li "Alligator Cracking" at bounding box center [427, 208] width 240 height 22
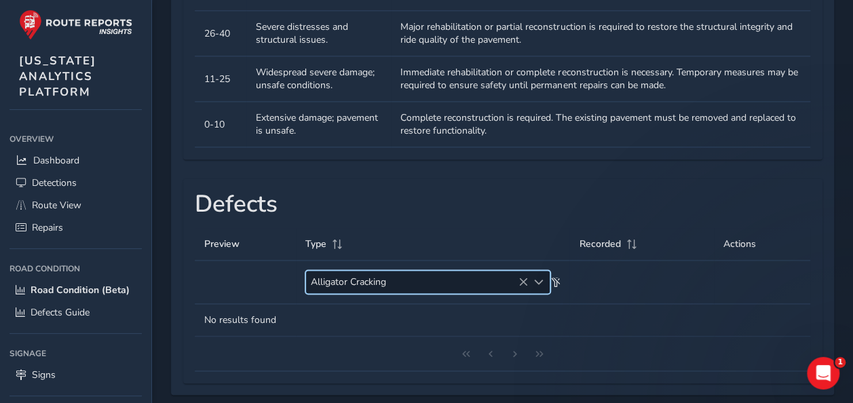
scroll to position [931, 0]
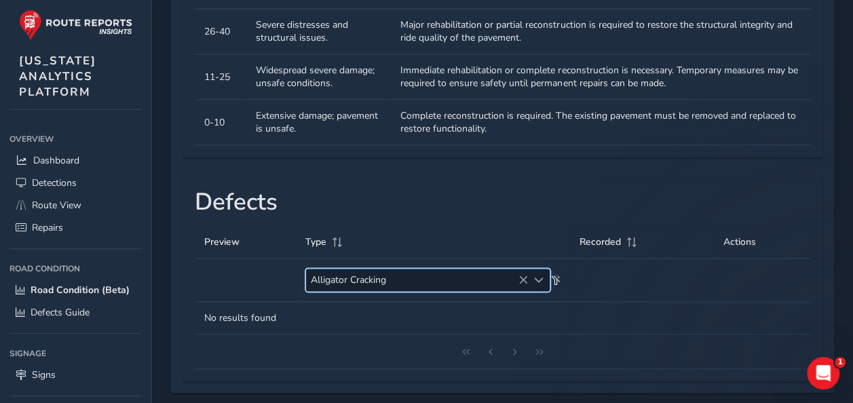
click at [446, 279] on span "Alligator Cracking" at bounding box center [416, 280] width 221 height 22
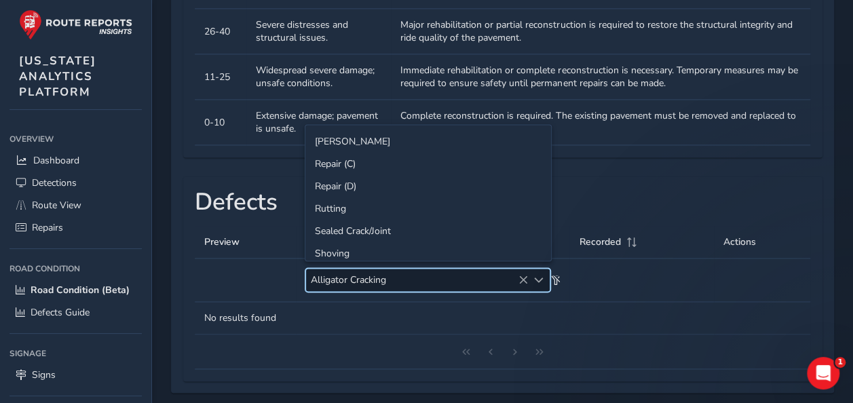
scroll to position [136, 0]
click at [406, 208] on li "Rutting" at bounding box center [428, 206] width 246 height 22
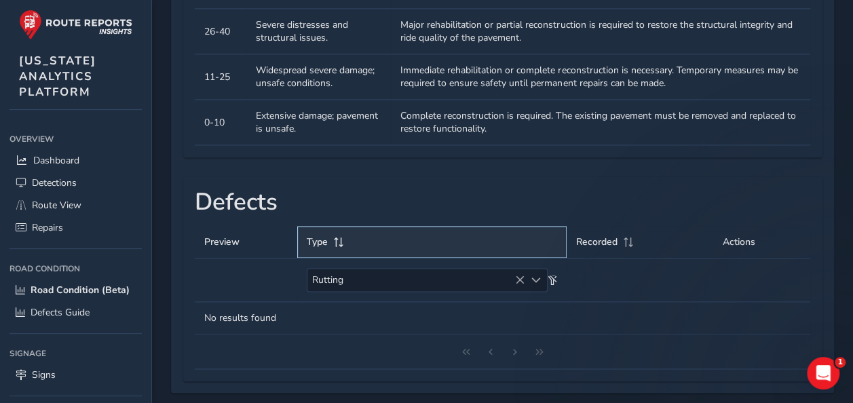
click at [398, 245] on th "Type" at bounding box center [431, 242] width 269 height 33
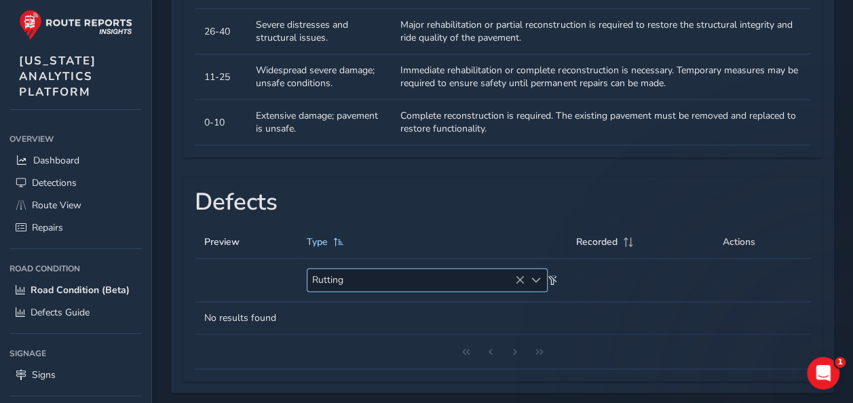
click at [398, 280] on span "Rutting" at bounding box center [415, 280] width 217 height 22
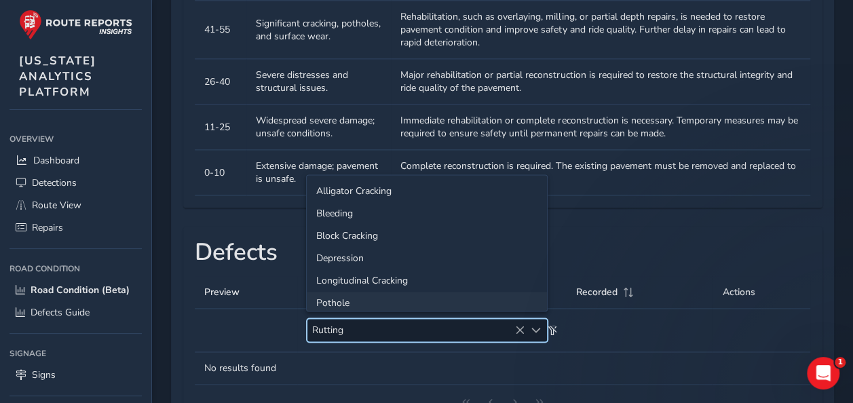
scroll to position [863, 0]
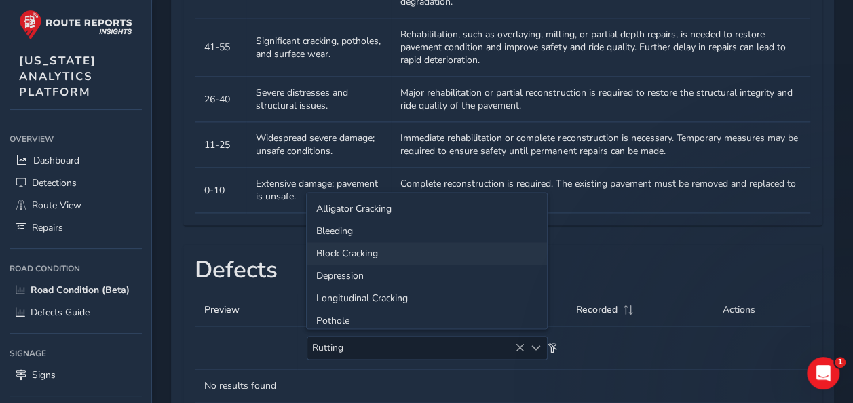
click at [406, 254] on li "Block Cracking" at bounding box center [427, 253] width 240 height 22
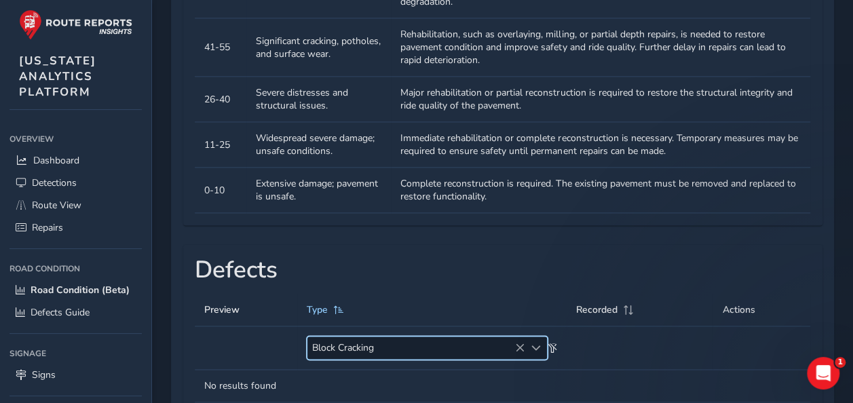
click at [528, 248] on div "Defects Preview Type Recorded Actions Block Cracking Block Cracking No results …" at bounding box center [502, 346] width 639 height 205
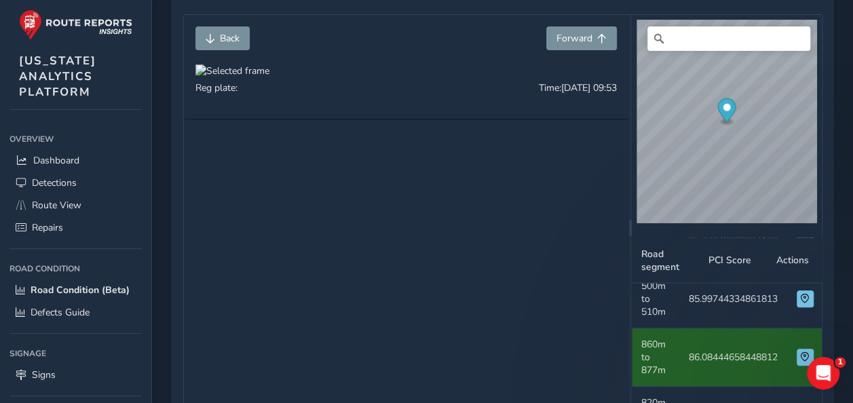
scroll to position [136, 0]
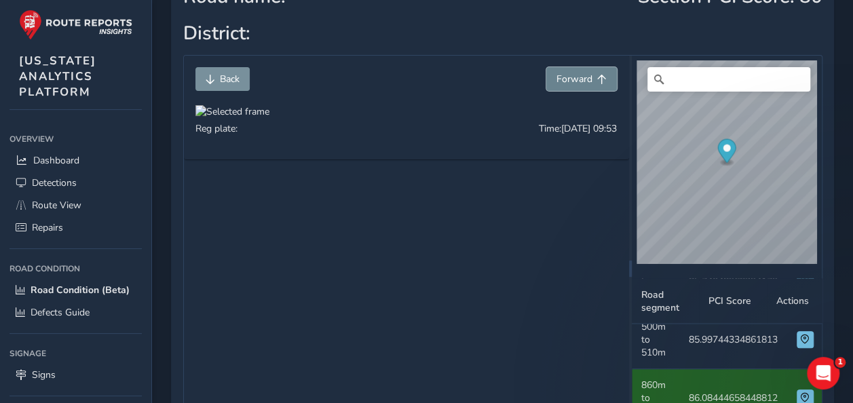
click at [578, 80] on span "Forward" at bounding box center [574, 79] width 36 height 13
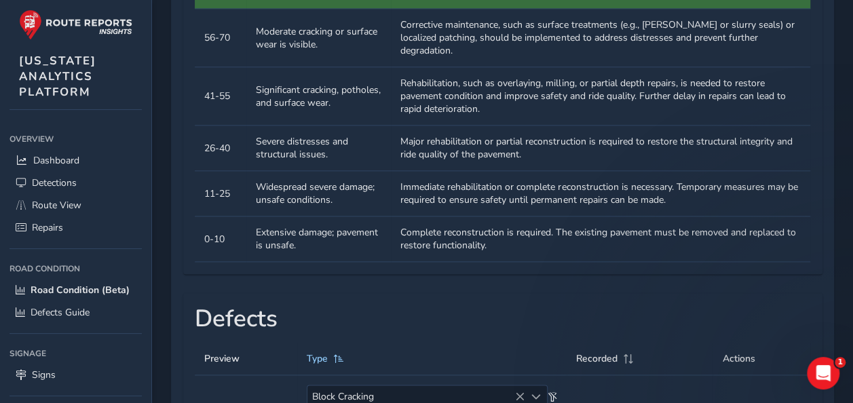
scroll to position [931, 0]
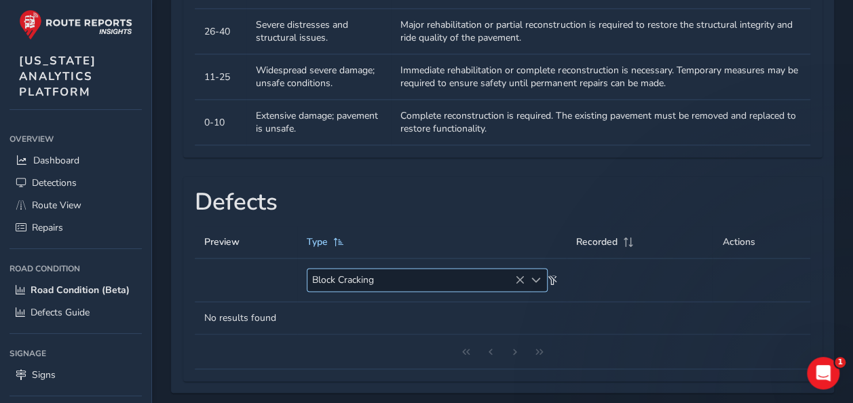
click at [479, 280] on span "Block Cracking" at bounding box center [415, 280] width 217 height 22
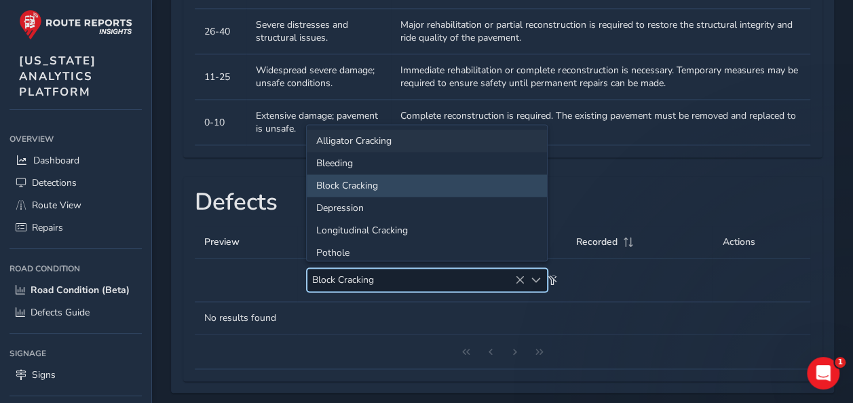
click at [417, 145] on li "Alligator Cracking" at bounding box center [427, 141] width 240 height 22
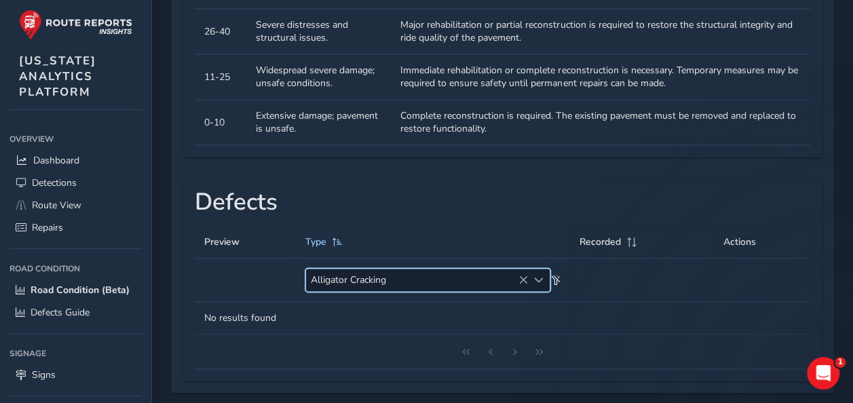
click at [524, 275] on icon at bounding box center [522, 279] width 9 height 9
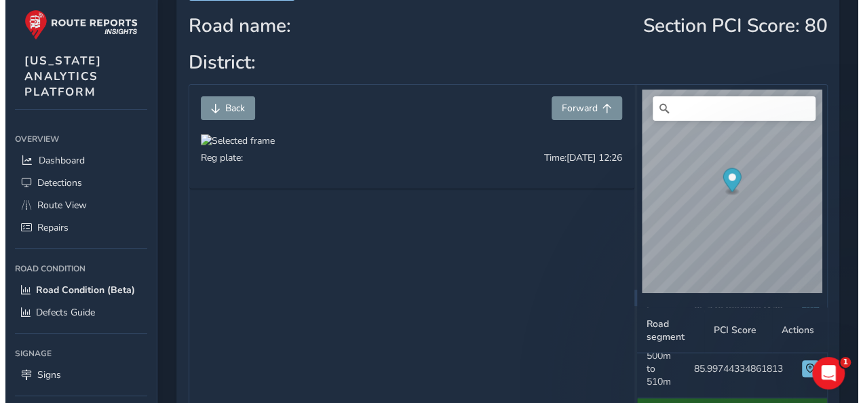
scroll to position [0, 0]
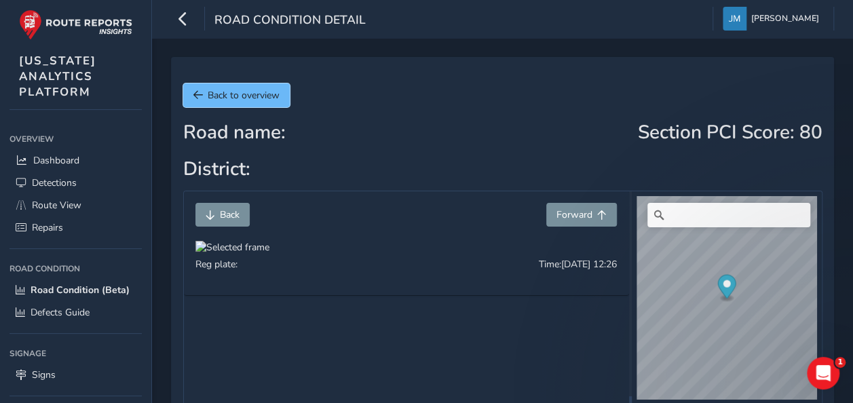
click at [225, 97] on span "Back to overview" at bounding box center [244, 95] width 72 height 13
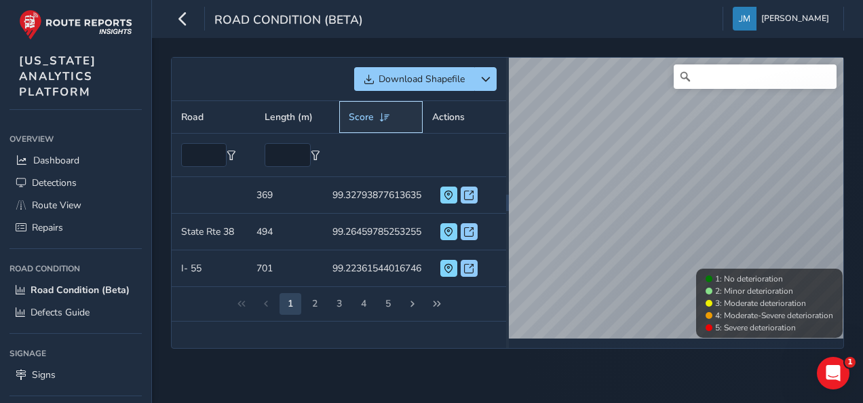
click at [364, 119] on span "Score" at bounding box center [361, 117] width 25 height 13
click at [359, 191] on td "Score 45.98539922818922" at bounding box center [377, 195] width 108 height 37
click at [289, 201] on td "Length (m) 1393" at bounding box center [284, 195] width 75 height 37
click at [267, 194] on td "Length (m) 1393" at bounding box center [284, 195] width 75 height 37
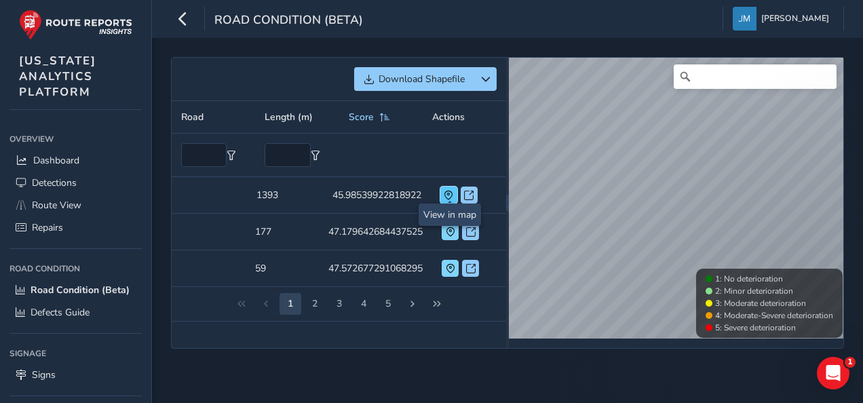
click at [446, 193] on span at bounding box center [448, 195] width 9 height 9
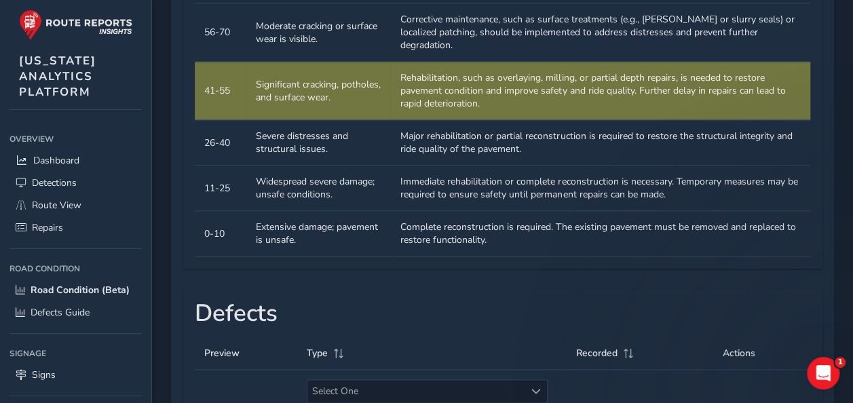
scroll to position [931, 0]
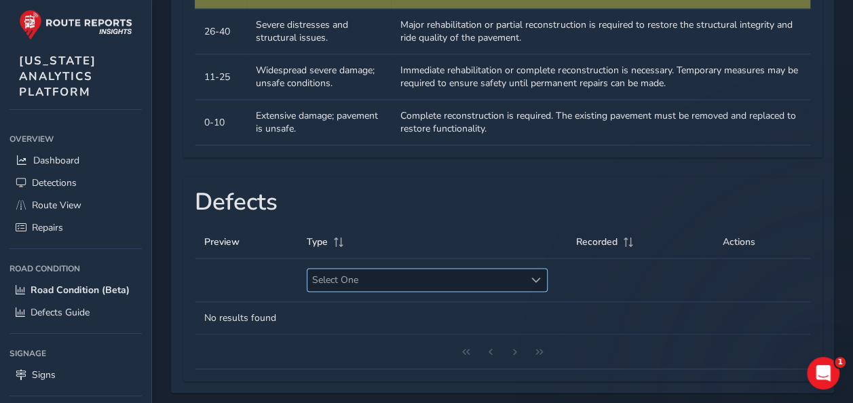
click at [412, 270] on span "Select One" at bounding box center [415, 280] width 217 height 22
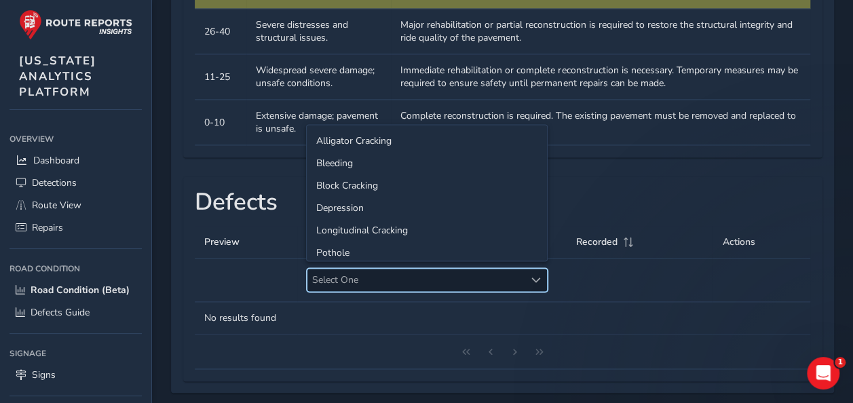
click at [594, 271] on th at bounding box center [640, 280] width 146 height 43
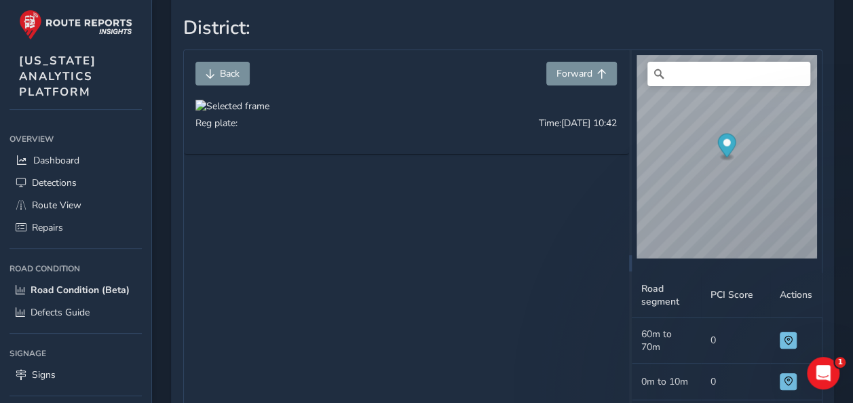
scroll to position [0, 0]
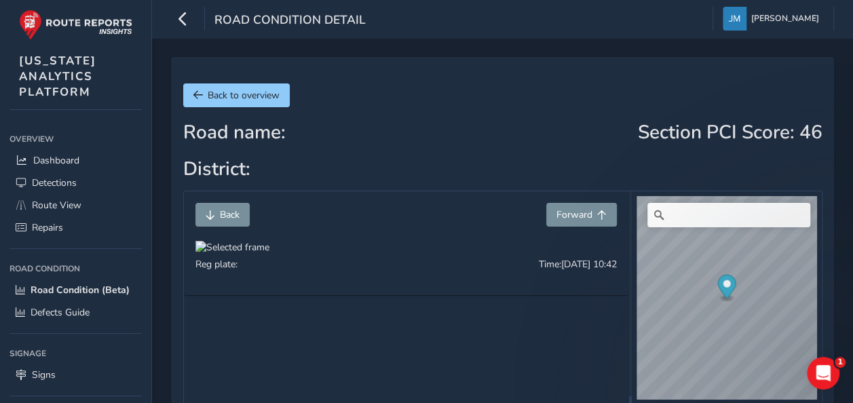
click at [269, 254] on div at bounding box center [232, 247] width 74 height 13
click at [514, 341] on img at bounding box center [179, 395] width 1303 height 733
click at [269, 254] on div at bounding box center [232, 247] width 74 height 13
click at [187, 19] on icon "button" at bounding box center [183, 19] width 14 height 24
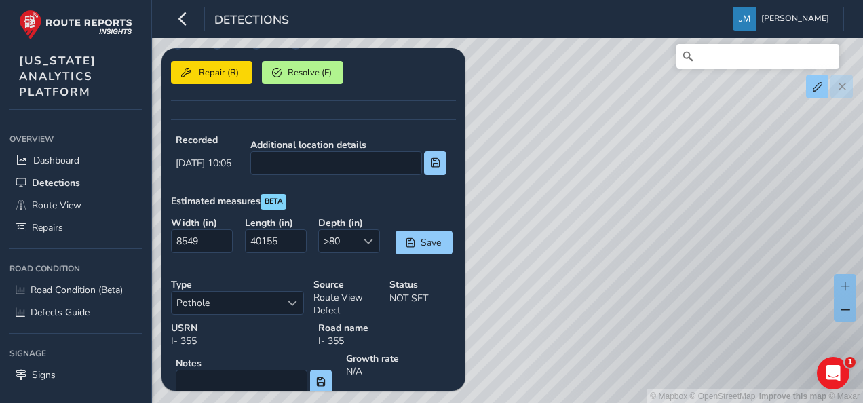
scroll to position [343, 0]
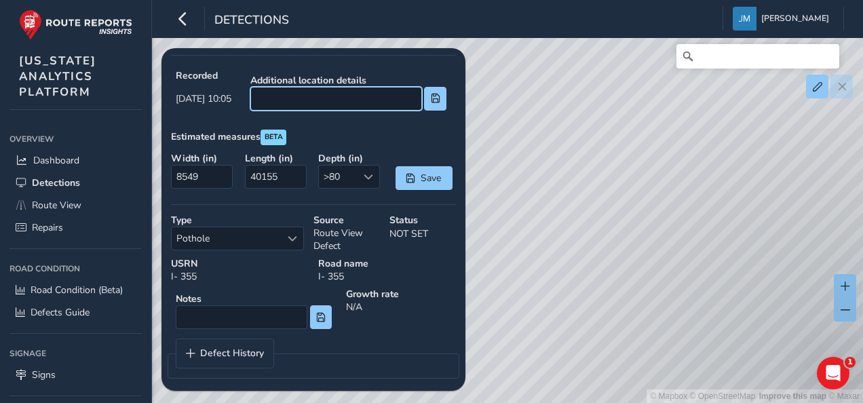
click at [369, 98] on input at bounding box center [336, 99] width 172 height 24
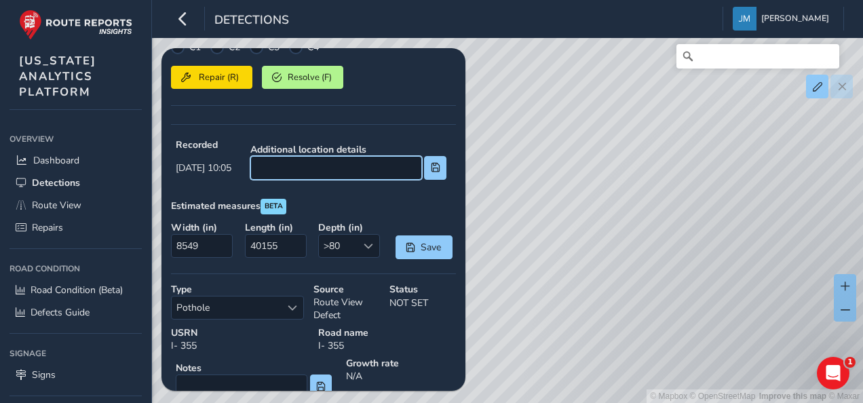
scroll to position [208, 0]
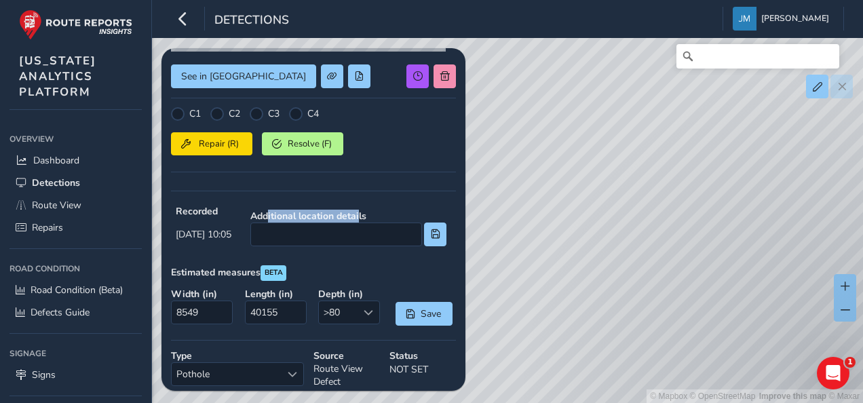
drag, startPoint x: 292, startPoint y: 218, endPoint x: 383, endPoint y: 208, distance: 91.5
click at [383, 210] on strong "Additional location details" at bounding box center [348, 216] width 196 height 13
drag, startPoint x: 383, startPoint y: 208, endPoint x: 330, endPoint y: 232, distance: 57.4
click at [330, 232] on input at bounding box center [336, 235] width 172 height 24
drag, startPoint x: 273, startPoint y: 212, endPoint x: 419, endPoint y: 206, distance: 145.4
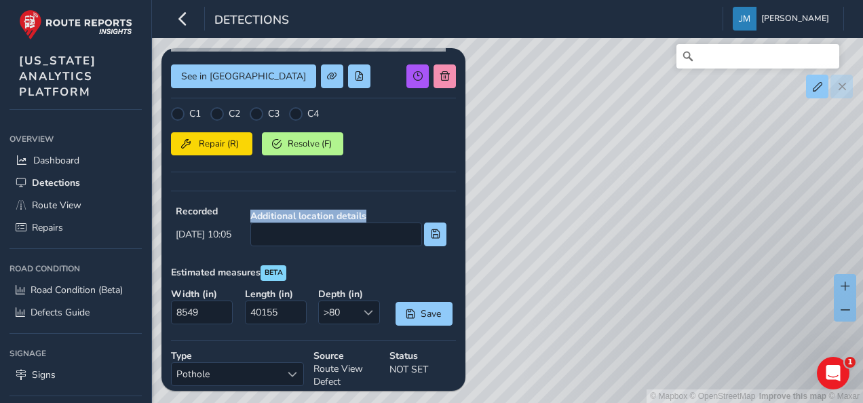
click at [419, 206] on div "Additional location details" at bounding box center [349, 228] width 206 height 46
drag, startPoint x: 419, startPoint y: 206, endPoint x: 323, endPoint y: 240, distance: 101.7
click at [323, 240] on input at bounding box center [336, 235] width 172 height 24
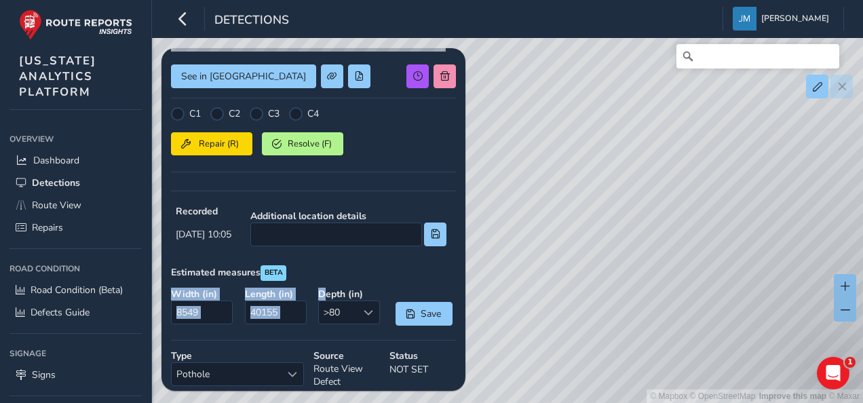
drag, startPoint x: 167, startPoint y: 291, endPoint x: 318, endPoint y: 292, distance: 151.3
click at [318, 292] on div "Width ( in ) 8549 Length ( in ) 40155 Depth ( in ) >80 >80 Save" at bounding box center [313, 306] width 294 height 47
drag, startPoint x: 318, startPoint y: 292, endPoint x: 266, endPoint y: 333, distance: 66.7
click at [266, 333] on div "See in Route View C1 C2 C3 C4 Repair (R) Resolve (F) Recorded [DATE] 10:05 Addi…" at bounding box center [313, 186] width 285 height 673
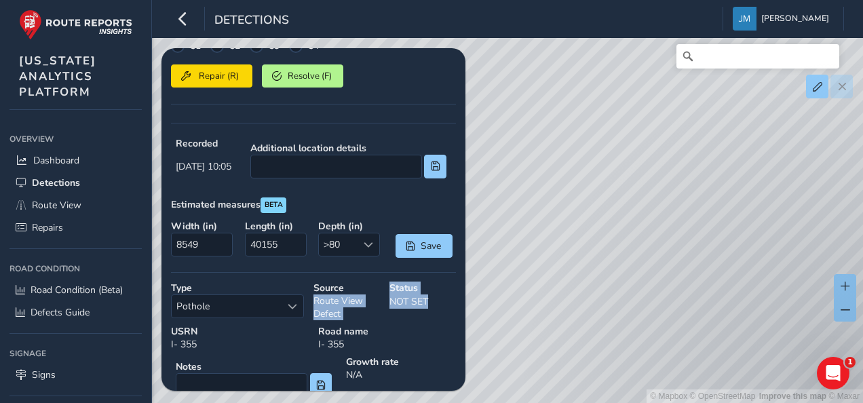
drag, startPoint x: 425, startPoint y: 296, endPoint x: 368, endPoint y: 282, distance: 59.3
click at [368, 282] on div "Type Pothole Pothole Source Route View Defect Status NOT SET" at bounding box center [313, 301] width 294 height 48
drag, startPoint x: 368, startPoint y: 282, endPoint x: 415, endPoint y: 320, distance: 60.3
click at [415, 325] on strong "Road name" at bounding box center [387, 331] width 138 height 13
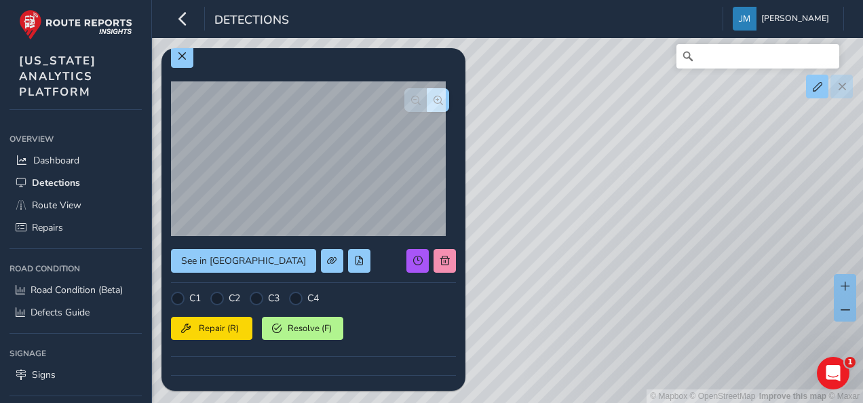
scroll to position [0, 0]
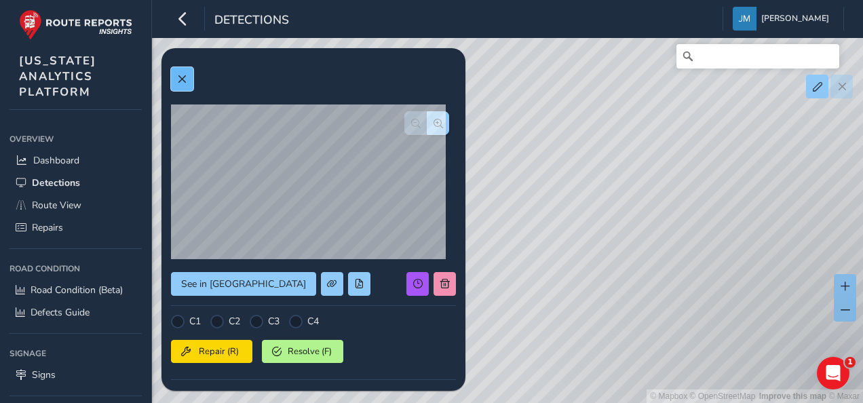
click at [191, 79] on button at bounding box center [182, 79] width 22 height 24
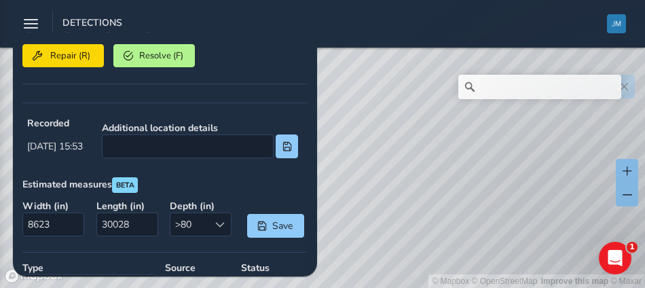
scroll to position [237, 0]
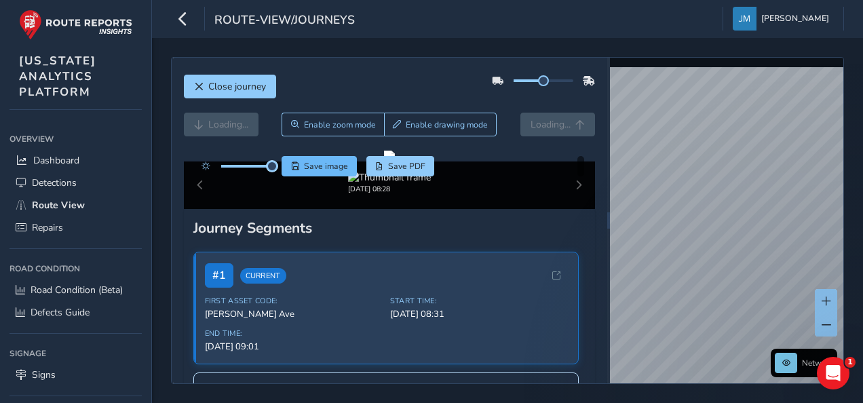
drag, startPoint x: 246, startPoint y: 168, endPoint x: 285, endPoint y: 167, distance: 39.4
click at [285, 167] on div "Save image Save PDF" at bounding box center [315, 166] width 240 height 20
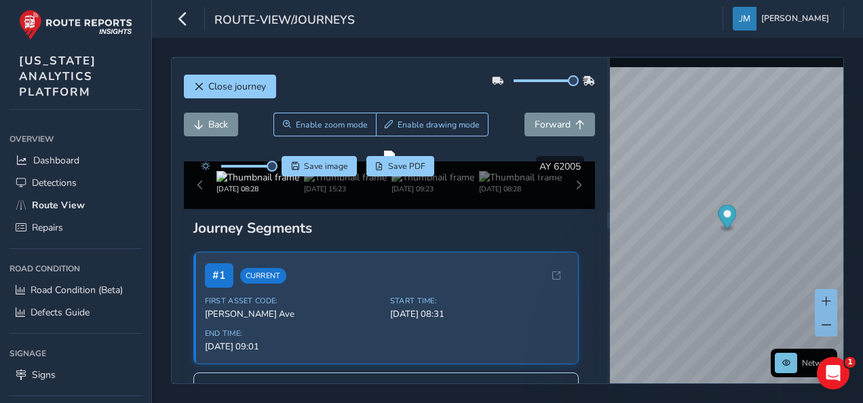
drag, startPoint x: 541, startPoint y: 80, endPoint x: 573, endPoint y: 79, distance: 32.6
click at [573, 79] on div at bounding box center [543, 81] width 103 height 22
click at [548, 127] on span "Forward" at bounding box center [553, 124] width 36 height 13
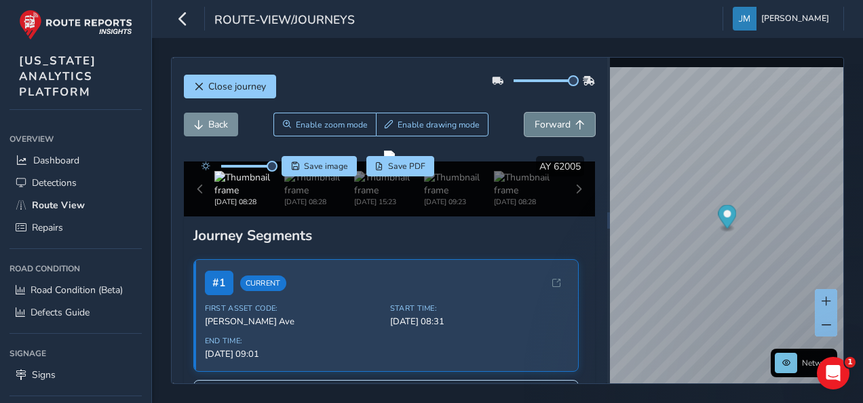
click at [548, 127] on span "Forward" at bounding box center [553, 124] width 36 height 13
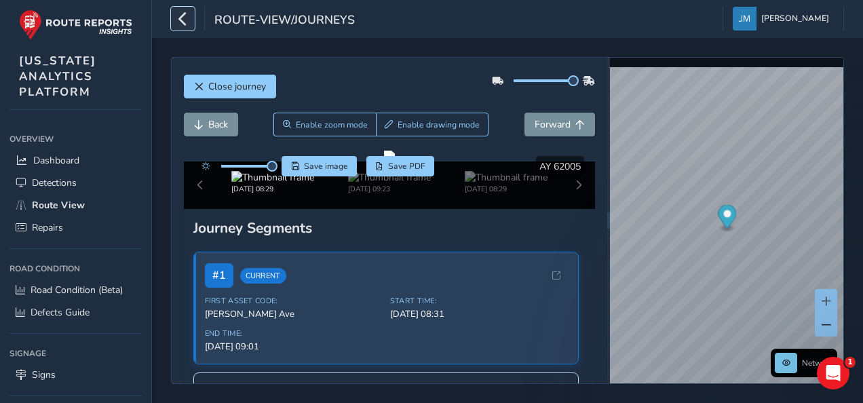
click at [189, 26] on icon "button" at bounding box center [183, 19] width 14 height 24
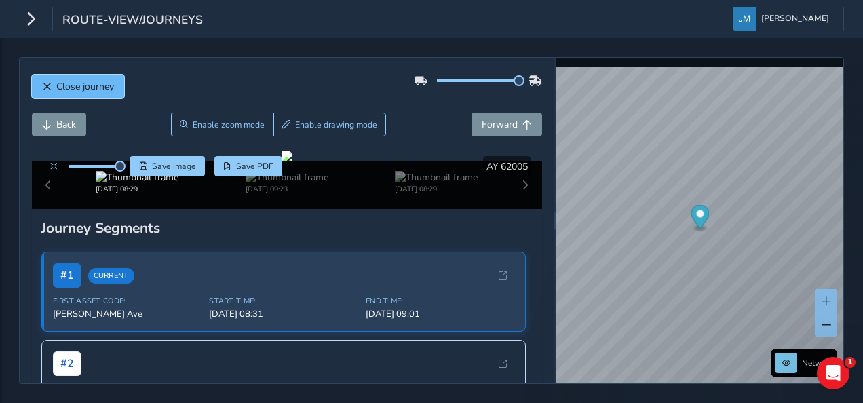
click at [106, 94] on button "Close journey" at bounding box center [78, 87] width 92 height 24
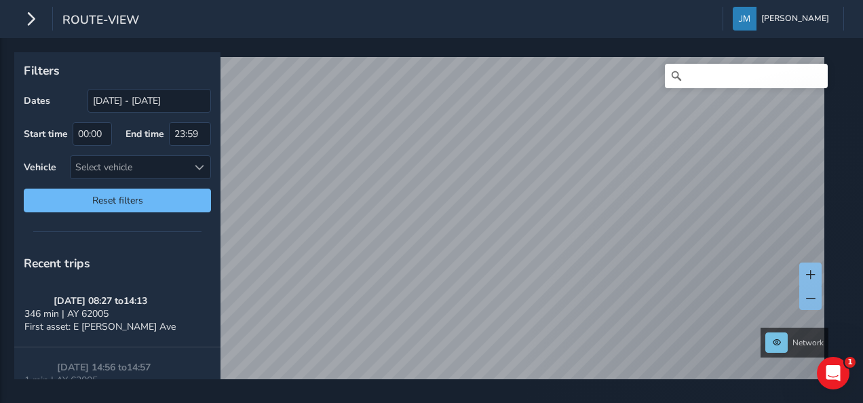
scroll to position [136, 0]
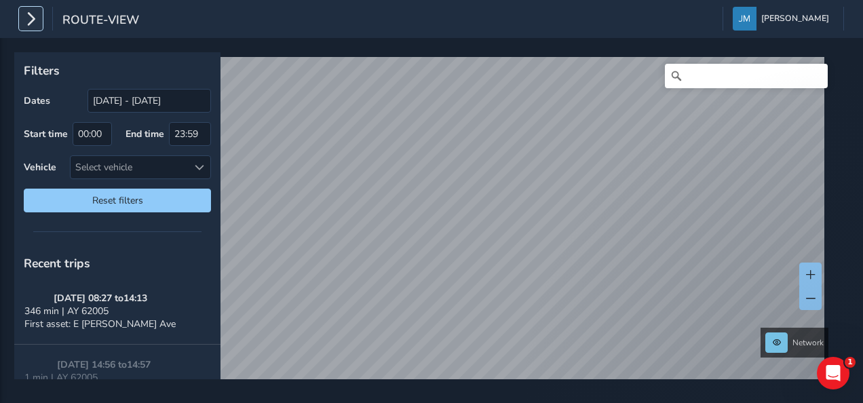
click at [26, 23] on icon "button" at bounding box center [31, 19] width 14 height 24
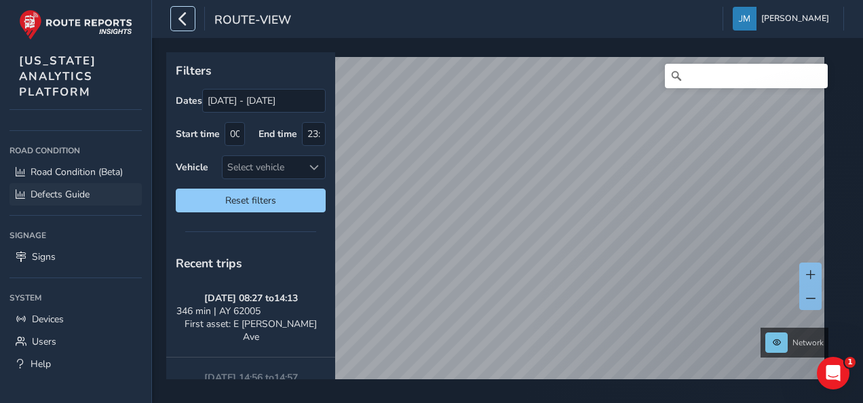
scroll to position [119, 0]
click at [69, 252] on link "Signs" at bounding box center [75, 255] width 132 height 22
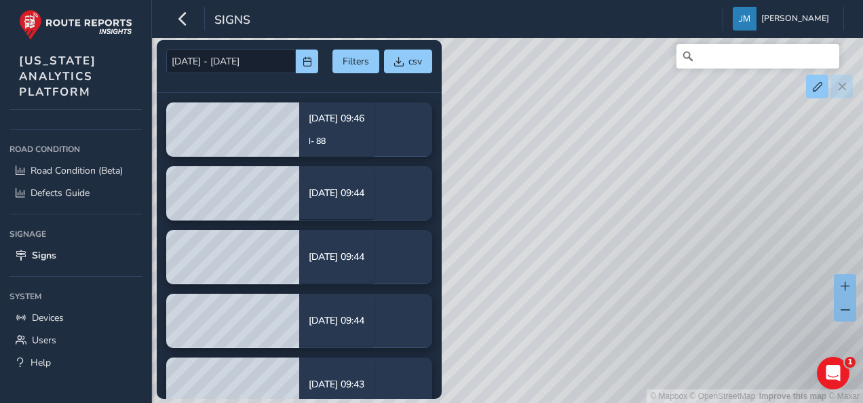
drag, startPoint x: 655, startPoint y: 250, endPoint x: 547, endPoint y: 269, distance: 110.3
click at [547, 269] on div "© Mapbox © OpenStreetMap Improve this map © Maxar" at bounding box center [431, 201] width 863 height 403
drag, startPoint x: 609, startPoint y: 221, endPoint x: 498, endPoint y: 309, distance: 141.6
click at [498, 309] on div "© Mapbox © OpenStreetMap Improve this map © Maxar" at bounding box center [431, 201] width 863 height 403
drag, startPoint x: 621, startPoint y: 228, endPoint x: 465, endPoint y: 326, distance: 183.6
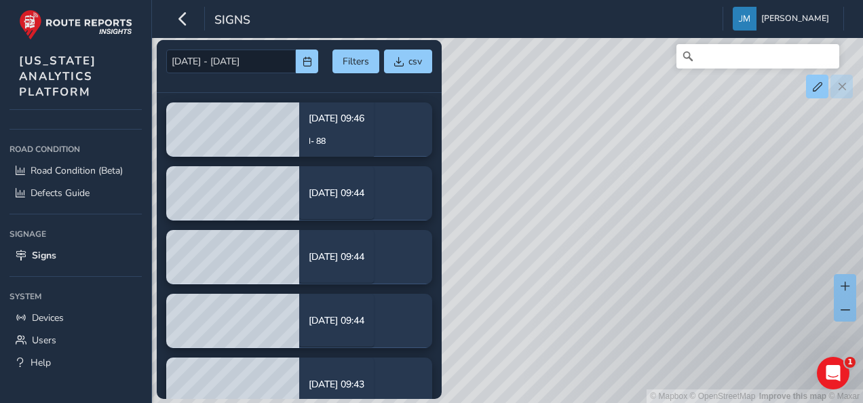
click at [465, 326] on div "© Mapbox © OpenStreetMap Improve this map © Maxar" at bounding box center [431, 201] width 863 height 403
drag, startPoint x: 670, startPoint y: 326, endPoint x: 581, endPoint y: 290, distance: 96.5
click at [581, 290] on div "© Mapbox © OpenStreetMap Improve this map © Maxar" at bounding box center [431, 201] width 863 height 403
drag, startPoint x: 514, startPoint y: 292, endPoint x: 567, endPoint y: 333, distance: 67.3
click at [567, 333] on div "© Mapbox © OpenStreetMap Improve this map © Maxar" at bounding box center [431, 201] width 863 height 403
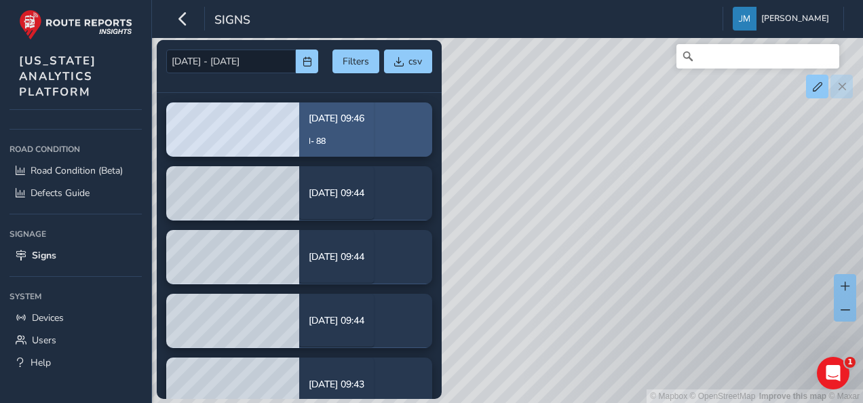
click at [328, 135] on p "I- 88" at bounding box center [337, 141] width 56 height 12
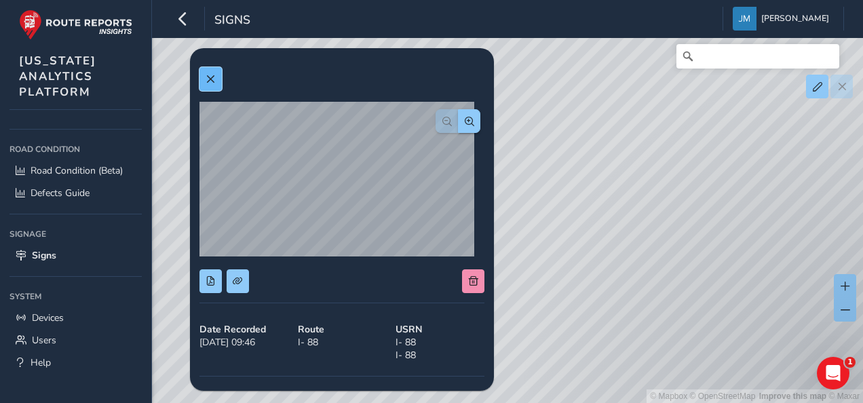
click at [212, 82] on span at bounding box center [210, 79] width 9 height 9
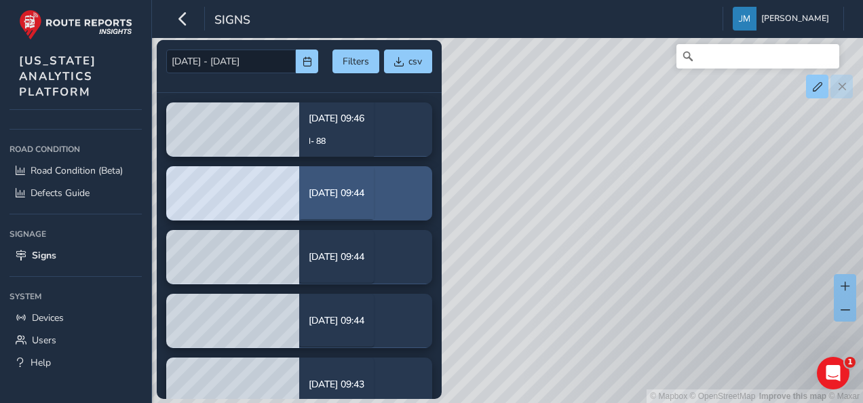
click at [357, 203] on div "[DATE] 09:44" at bounding box center [337, 192] width 56 height 33
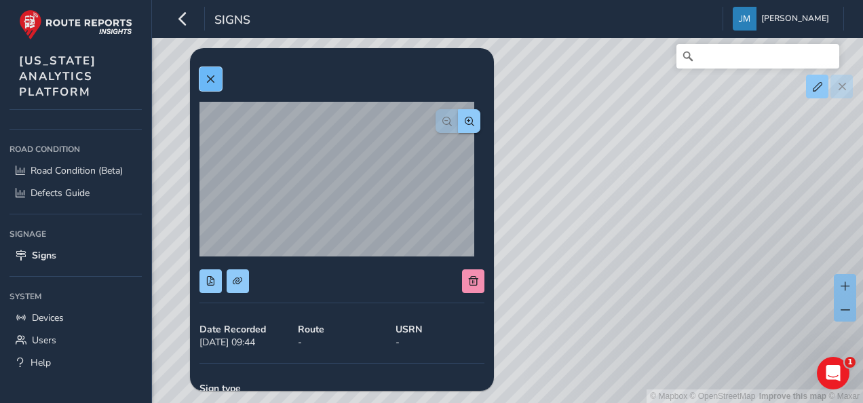
click at [204, 75] on button at bounding box center [210, 79] width 22 height 24
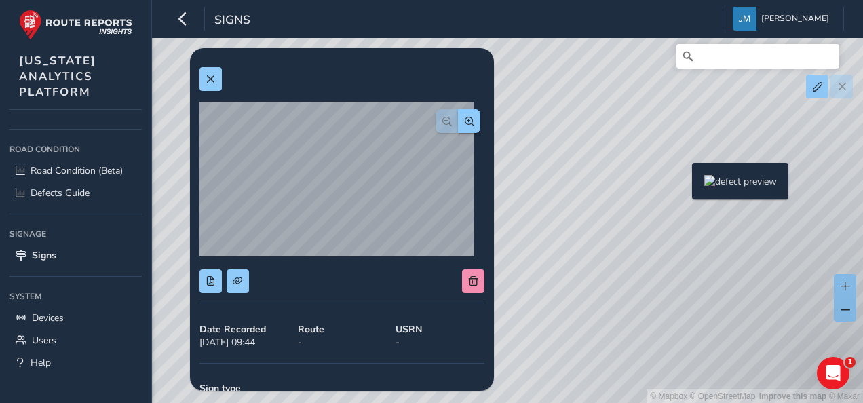
click at [684, 185] on div "© Mapbox © OpenStreetMap Improve this map © Maxar" at bounding box center [431, 201] width 863 height 403
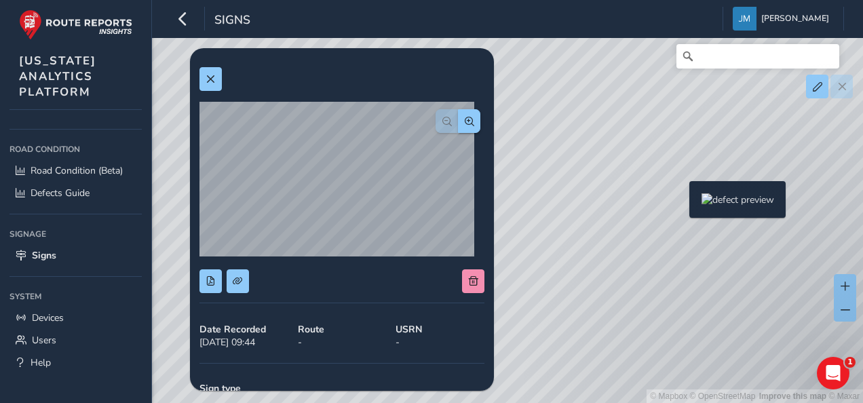
click at [681, 203] on div "© Mapbox © OpenStreetMap Improve this map © Maxar" at bounding box center [431, 201] width 863 height 403
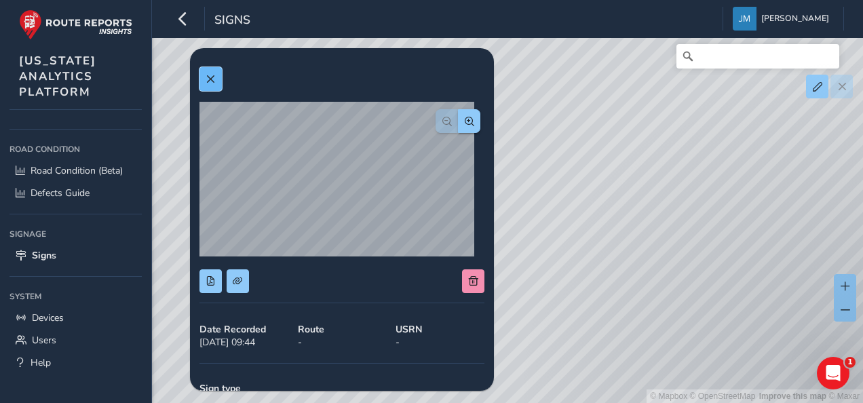
click at [206, 81] on span at bounding box center [210, 79] width 9 height 9
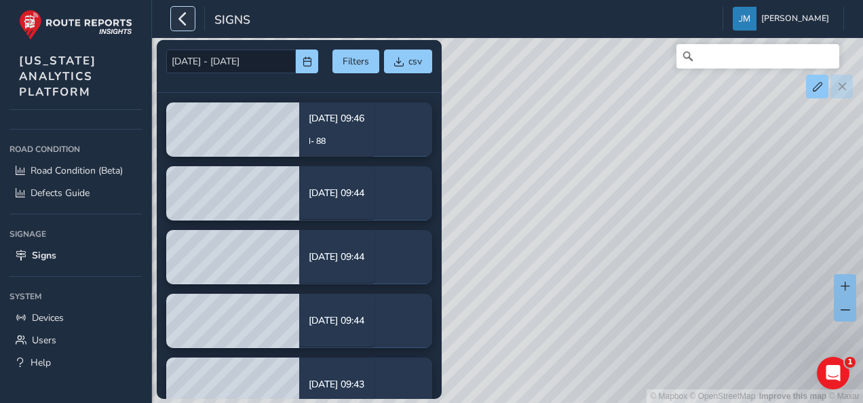
click at [189, 15] on icon "button" at bounding box center [183, 19] width 14 height 24
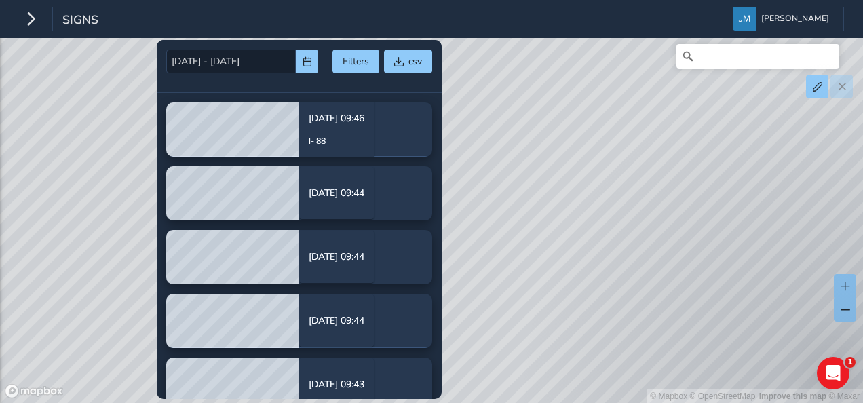
click at [471, 156] on div "© Mapbox © OpenStreetMap Improve this map © Maxar" at bounding box center [431, 201] width 863 height 403
